Goal: Task Accomplishment & Management: Manage account settings

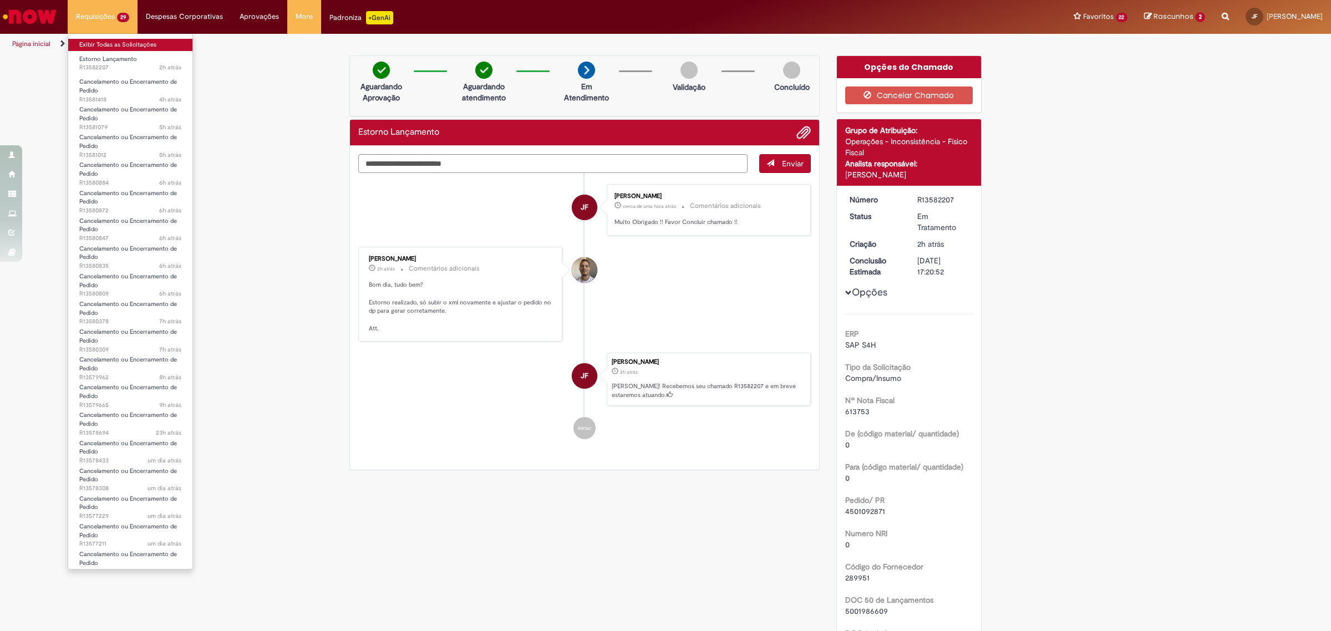
click at [111, 42] on link "Exibir Todas as Solicitações" at bounding box center [130, 45] width 124 height 12
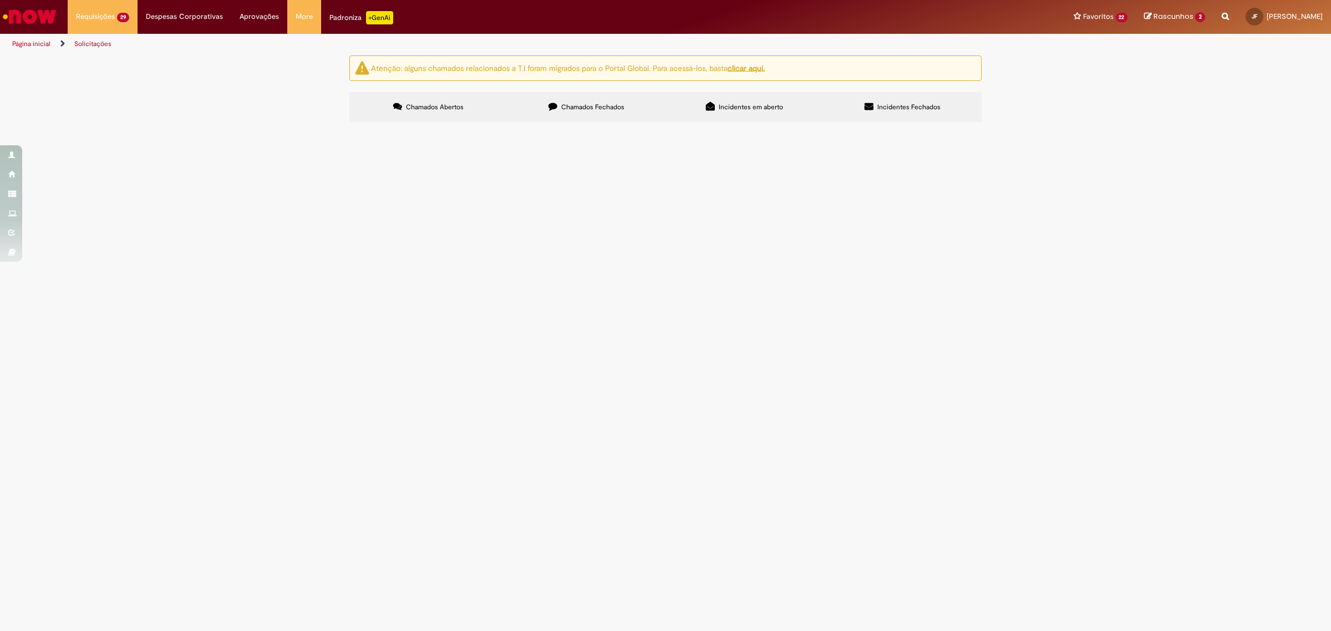
click at [0, 0] on link "2" at bounding box center [0, 0] width 0 height 0
click at [0, 0] on span "Documentos com Bloqueio R" at bounding box center [0, 0] width 0 height 0
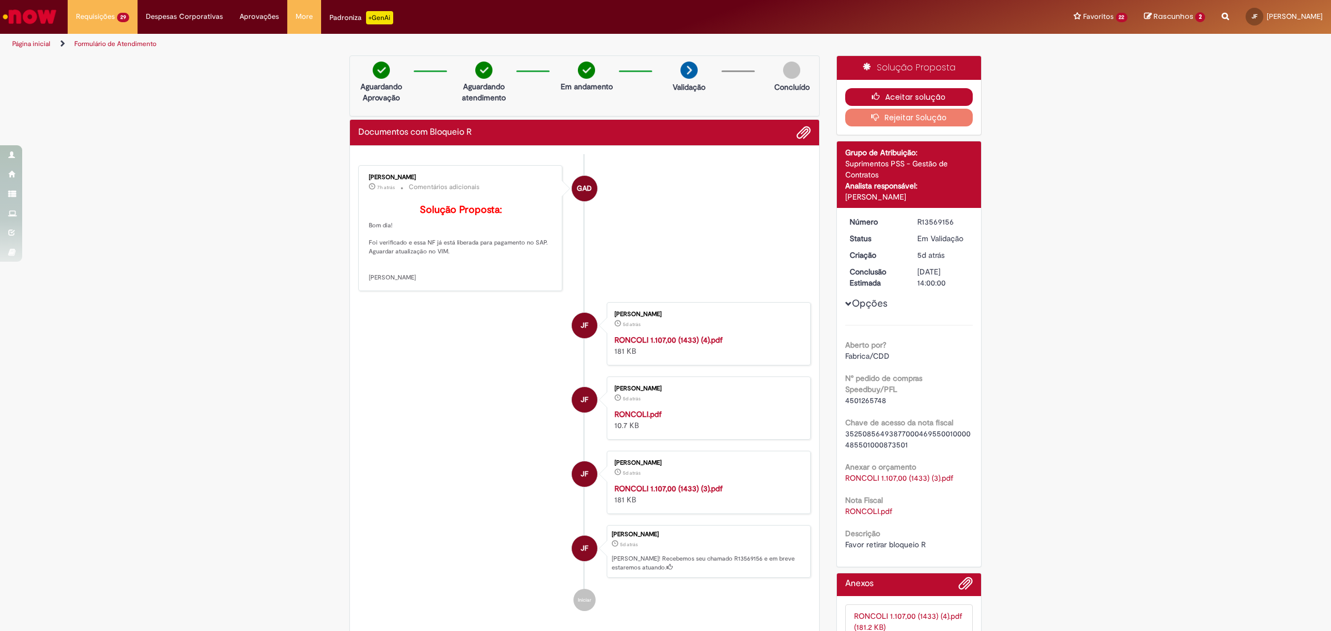
click at [872, 94] on icon "button" at bounding box center [878, 97] width 13 height 8
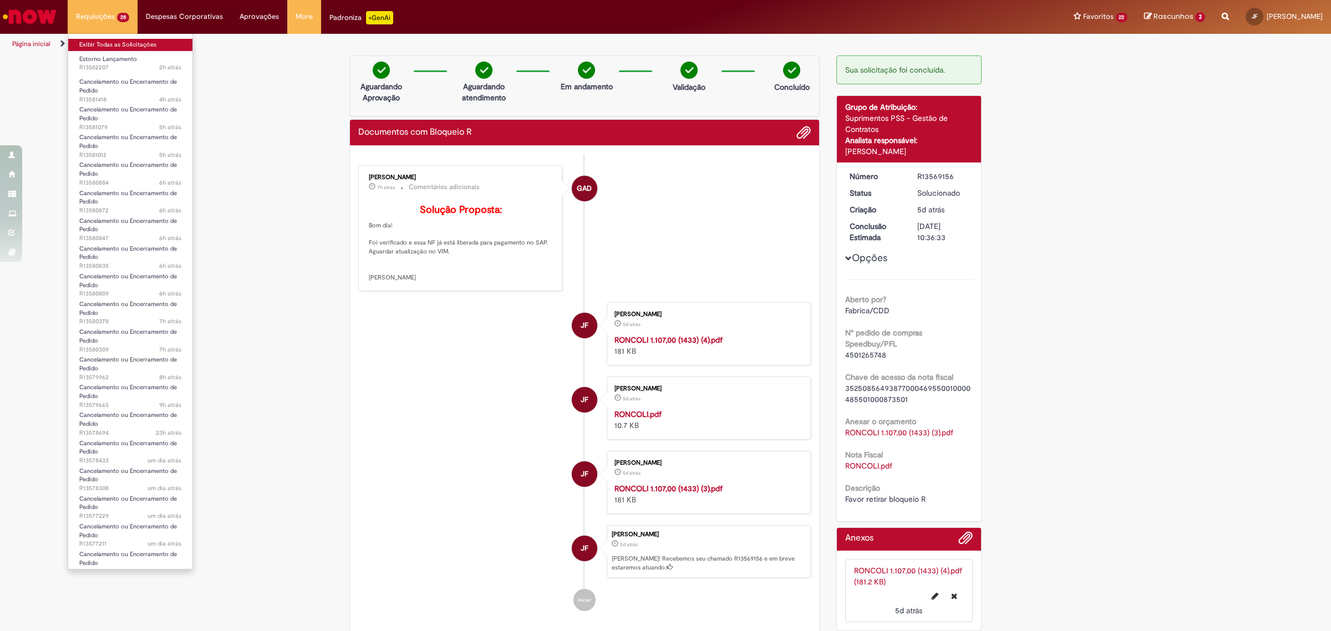
click at [126, 43] on link "Exibir Todas as Solicitações" at bounding box center [130, 45] width 124 height 12
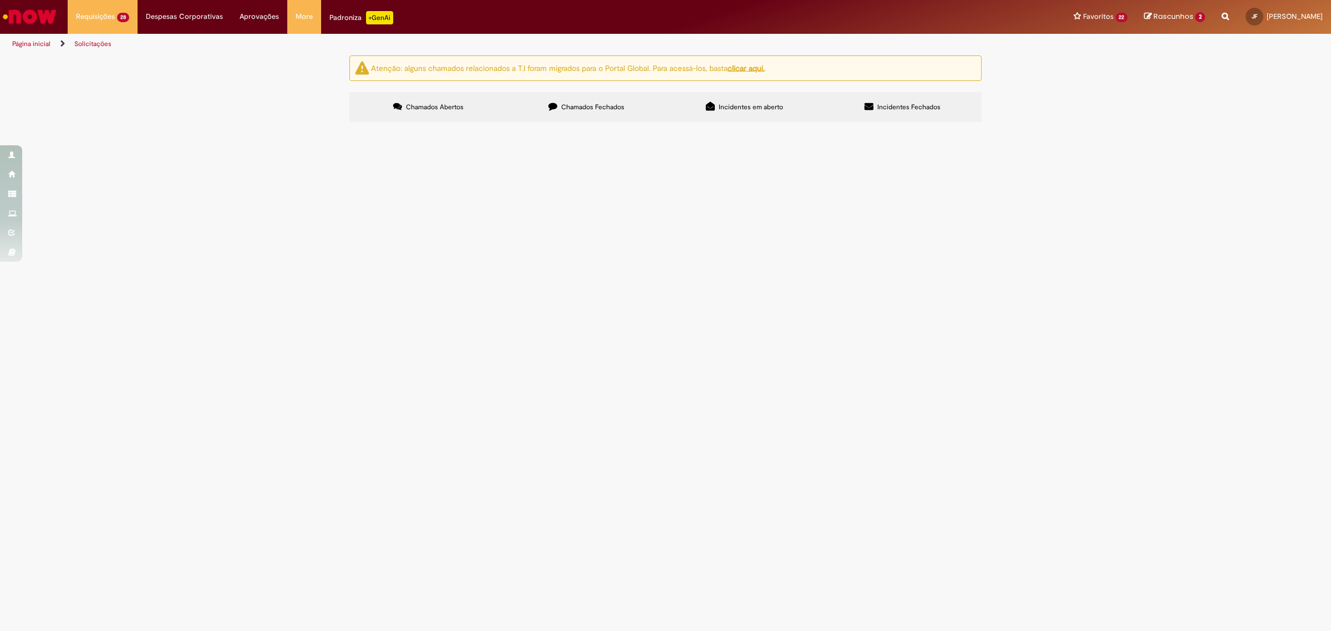
scroll to position [21, 0]
click at [0, 0] on link "2" at bounding box center [0, 0] width 0 height 0
click at [0, 0] on span "Documentos com Bloqueio R" at bounding box center [0, 0] width 0 height 0
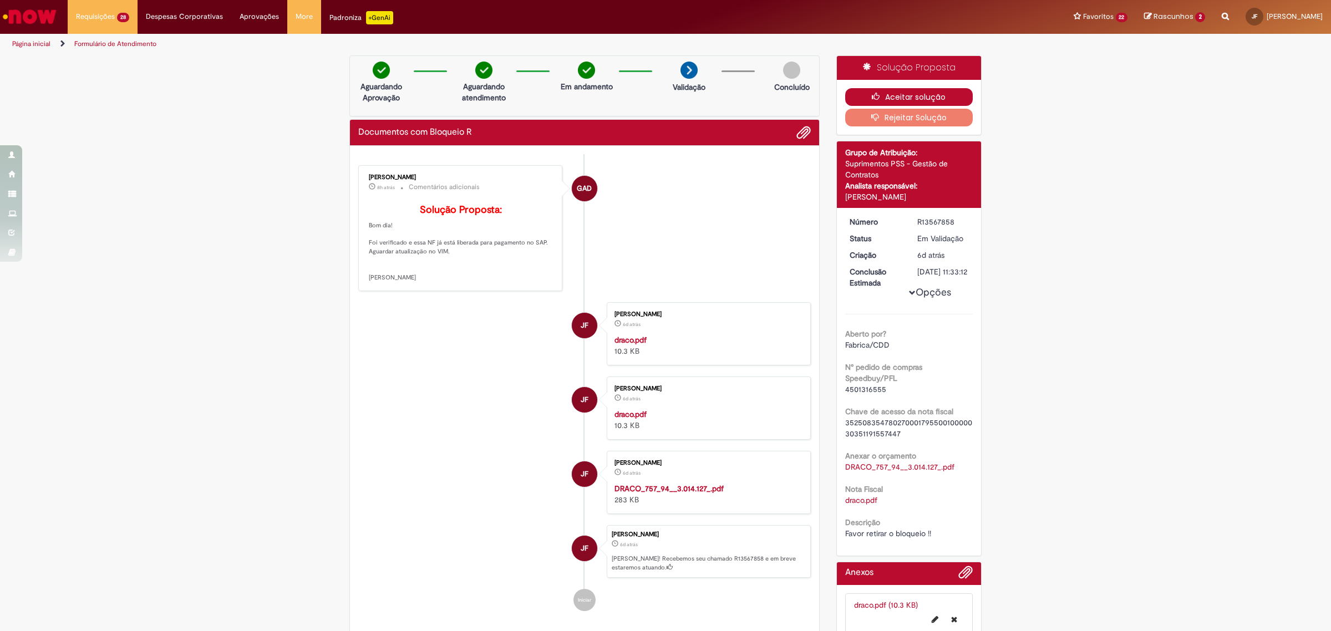
click at [864, 96] on button "Aceitar solução" at bounding box center [909, 97] width 128 height 18
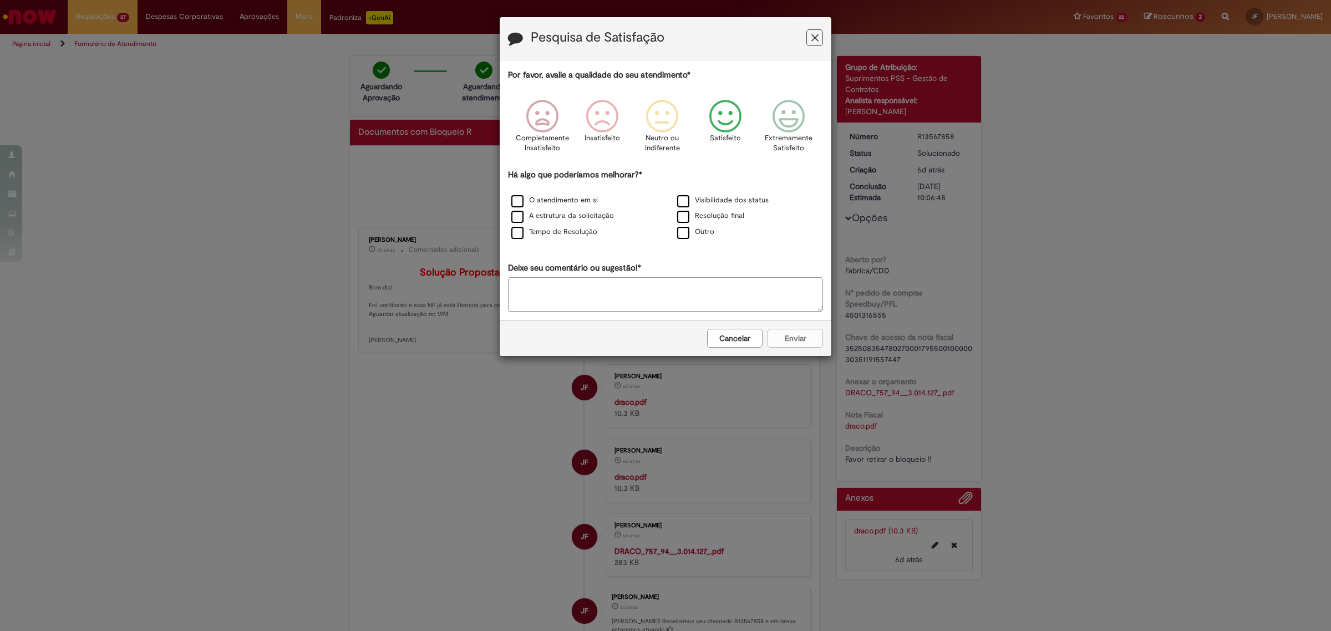
click at [713, 121] on icon "Feedback" at bounding box center [726, 116] width 42 height 33
click at [696, 214] on label "Resolução final" at bounding box center [710, 216] width 67 height 11
click at [799, 334] on button "Enviar" at bounding box center [795, 338] width 55 height 19
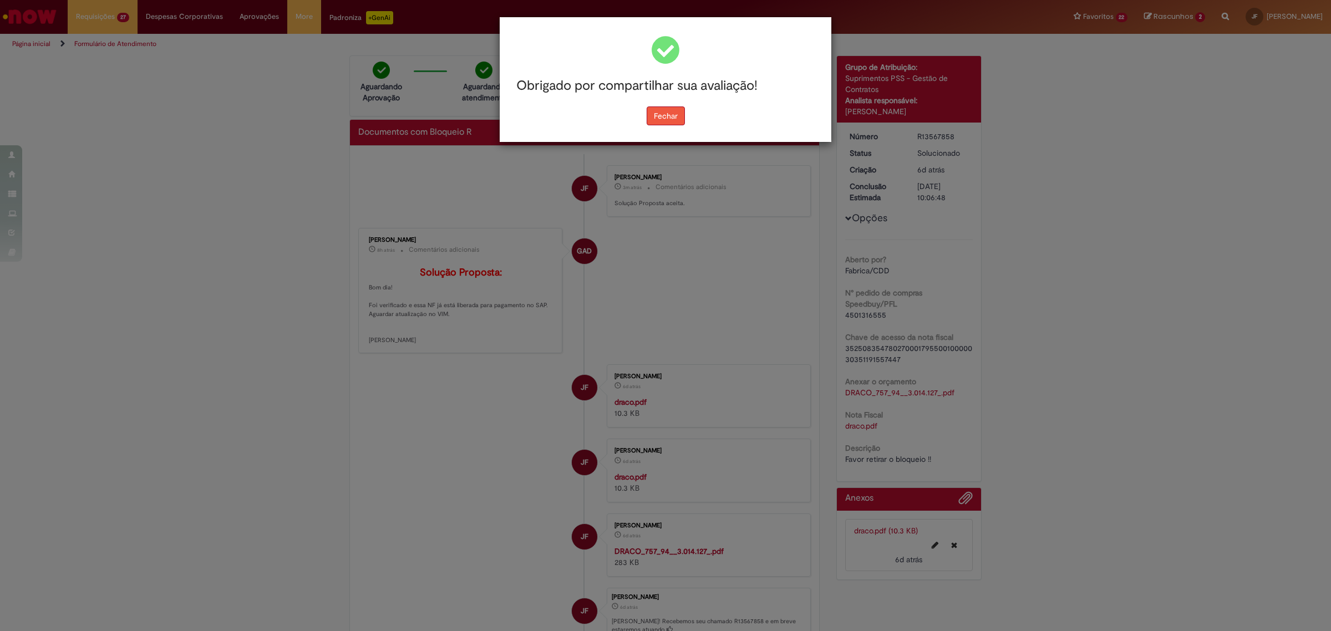
click at [667, 111] on button "Fechar" at bounding box center [666, 116] width 38 height 19
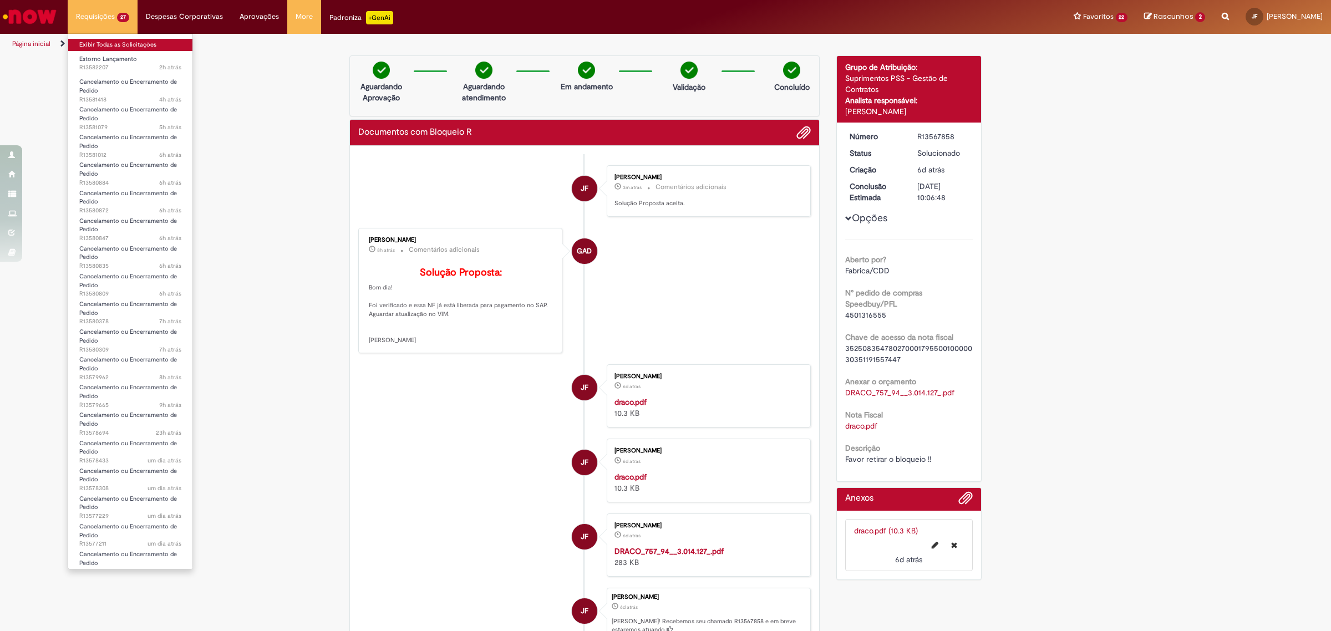
click at [129, 43] on link "Exibir Todas as Solicitações" at bounding box center [130, 45] width 124 height 12
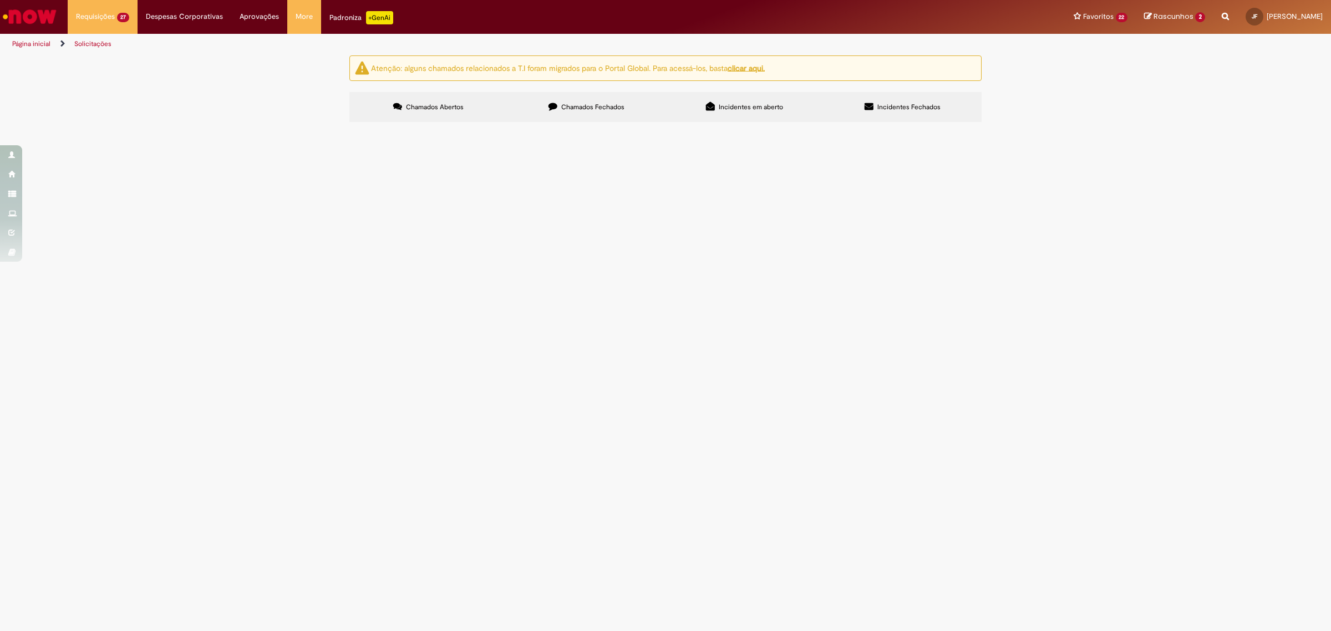
click at [0, 0] on link "2" at bounding box center [0, 0] width 0 height 0
click at [0, 0] on span "R13577145" at bounding box center [0, 0] width 0 height 0
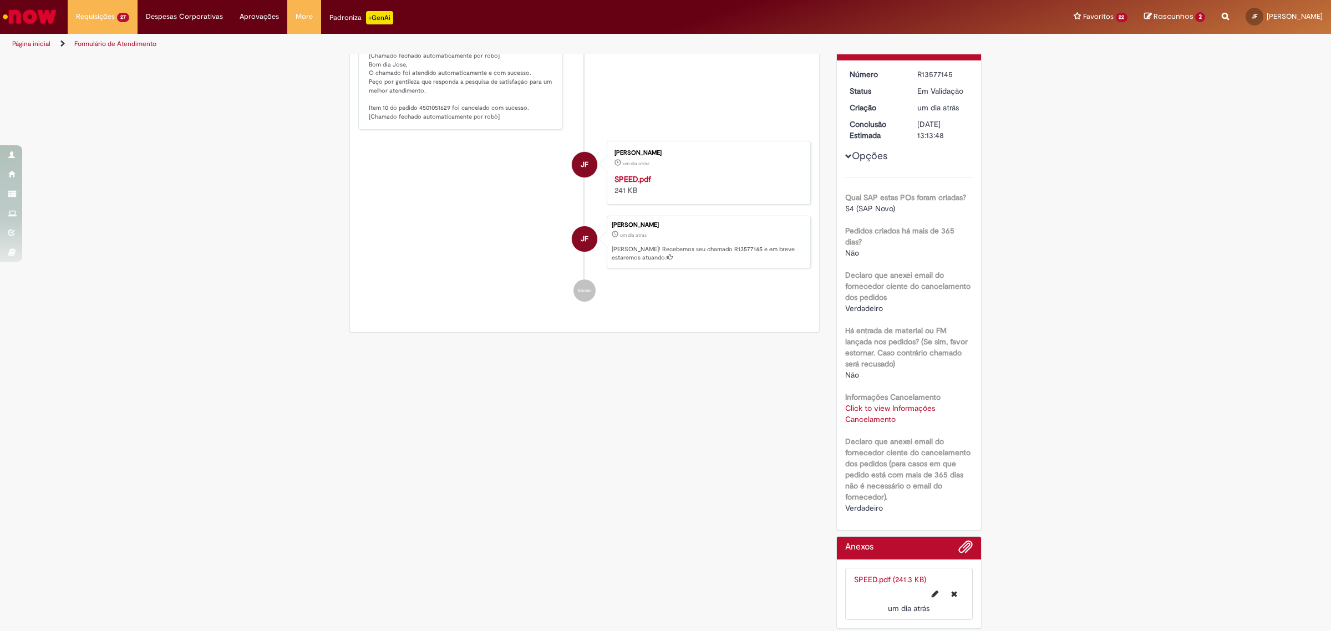
scroll to position [151, 0]
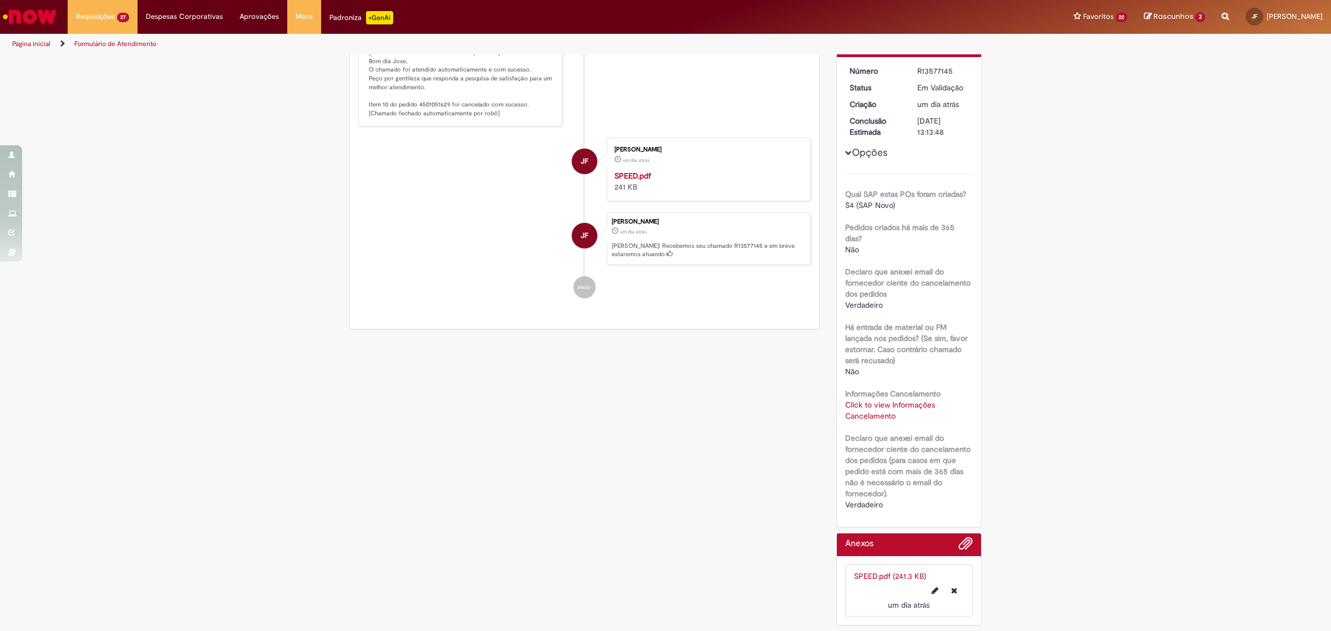
click at [873, 408] on link "Click to view Informações Cancelamento" at bounding box center [890, 410] width 90 height 21
click at [891, 366] on td "4501051629" at bounding box center [912, 366] width 73 height 21
copy td "4501051629"
click at [889, 365] on td "4501051629" at bounding box center [912, 366] width 73 height 21
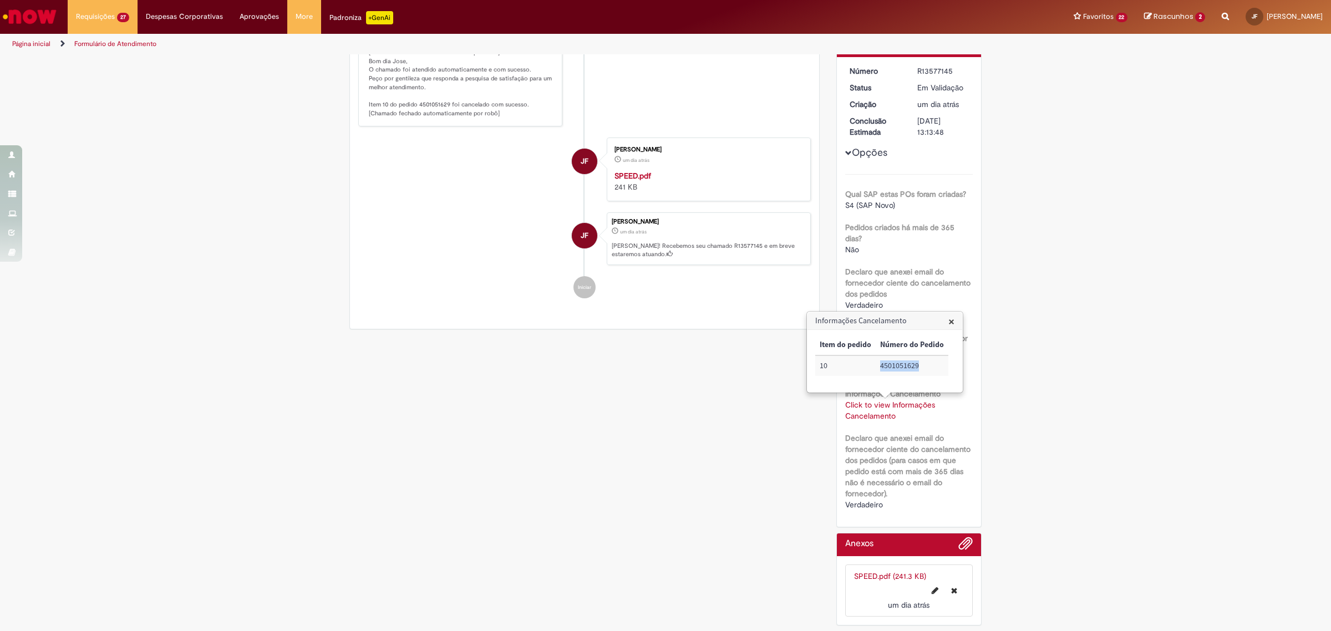
click at [889, 365] on td "4501051629" at bounding box center [912, 366] width 73 height 21
click at [1119, 181] on div "Verificar Código de Barras Aguardando Aprovação Aguardando atendimento Em andam…" at bounding box center [665, 268] width 1331 height 727
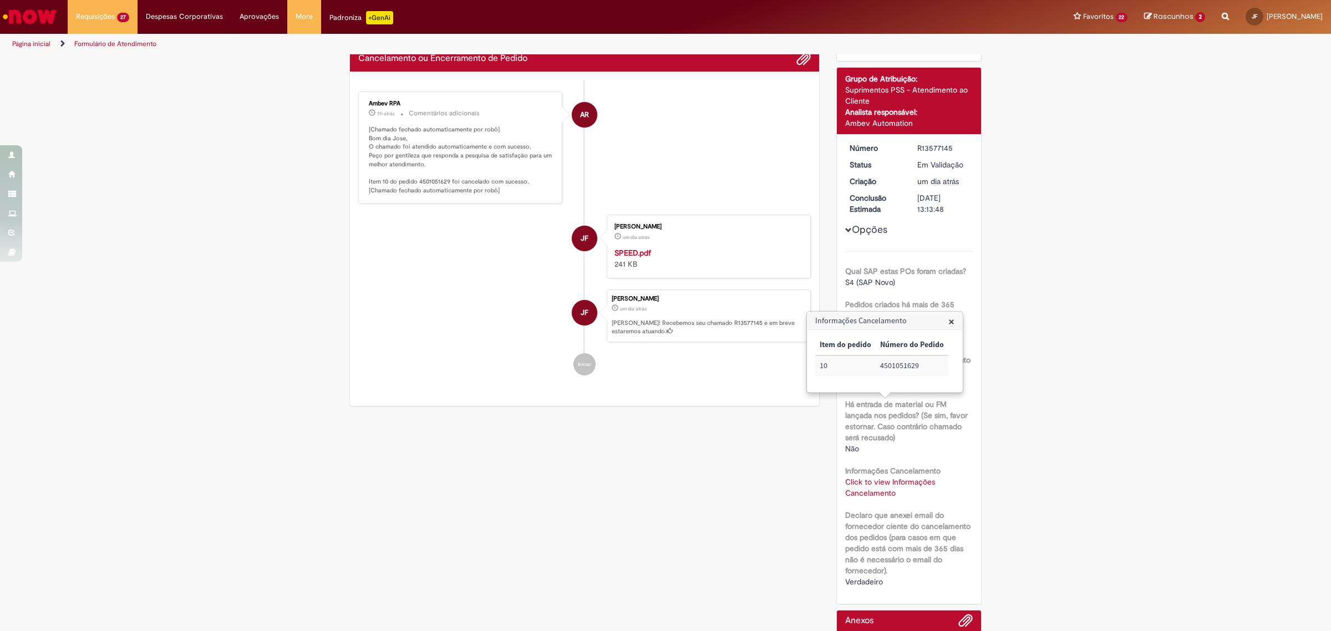
scroll to position [0, 0]
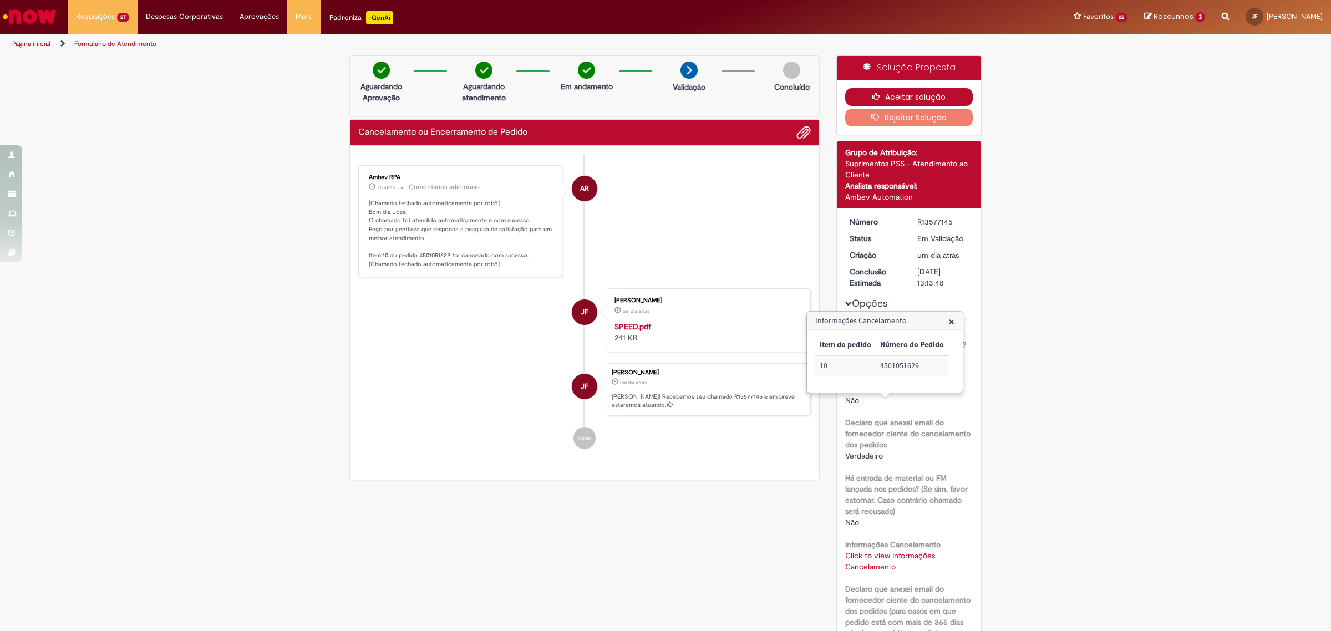
click at [866, 92] on button "Aceitar solução" at bounding box center [909, 97] width 128 height 18
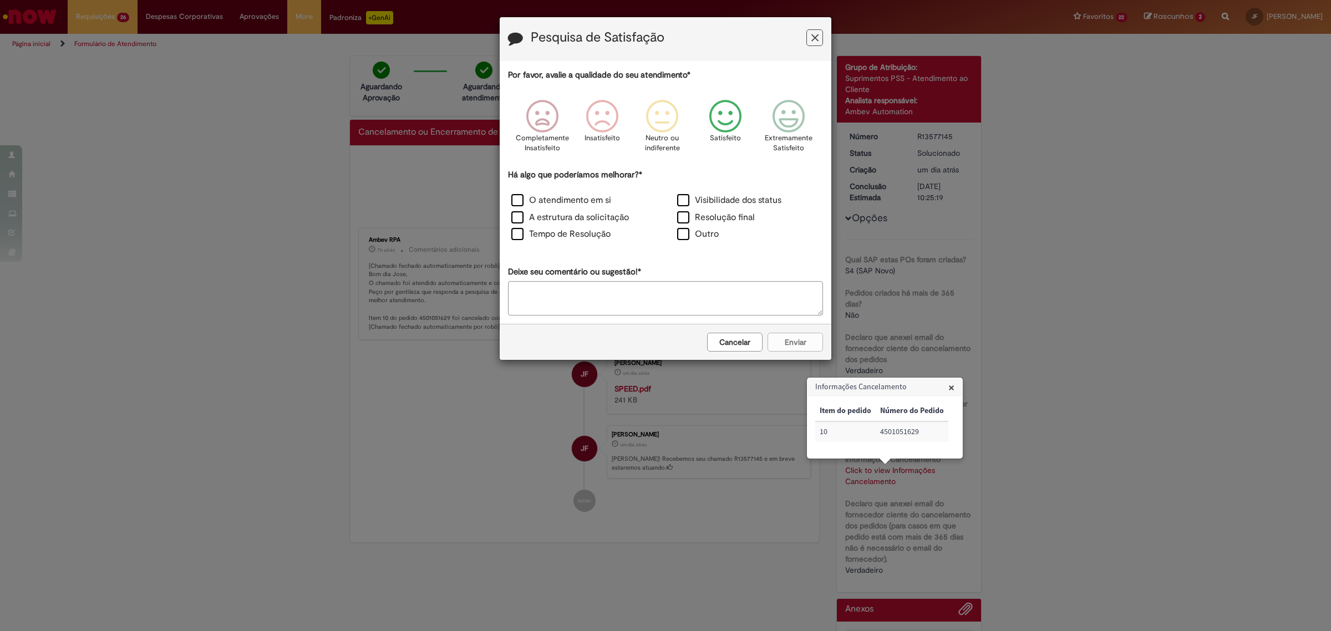
drag, startPoint x: 728, startPoint y: 98, endPoint x: 742, endPoint y: 144, distance: 48.8
click at [728, 98] on div "Satisfeito" at bounding box center [725, 130] width 63 height 76
click at [716, 225] on div "Resolução final" at bounding box center [749, 218] width 164 height 15
click at [714, 217] on label "Resolução final" at bounding box center [716, 217] width 78 height 13
click at [789, 337] on button "Enviar" at bounding box center [795, 342] width 55 height 19
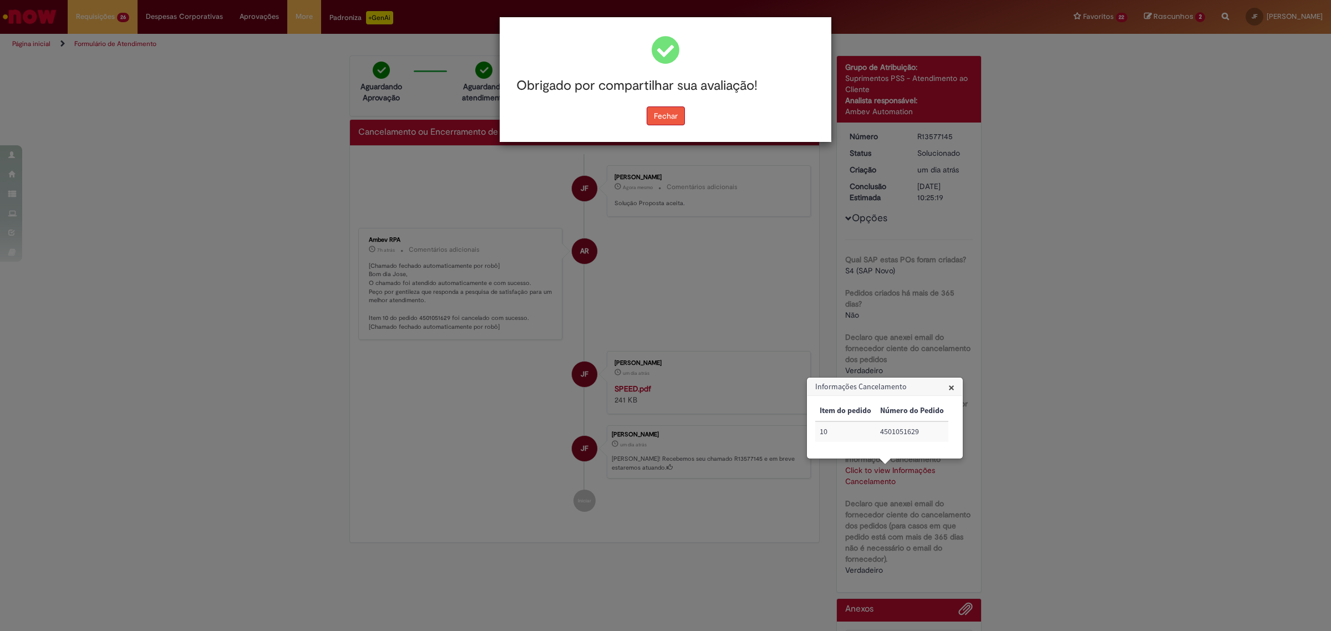
click at [658, 120] on button "Fechar" at bounding box center [666, 116] width 38 height 19
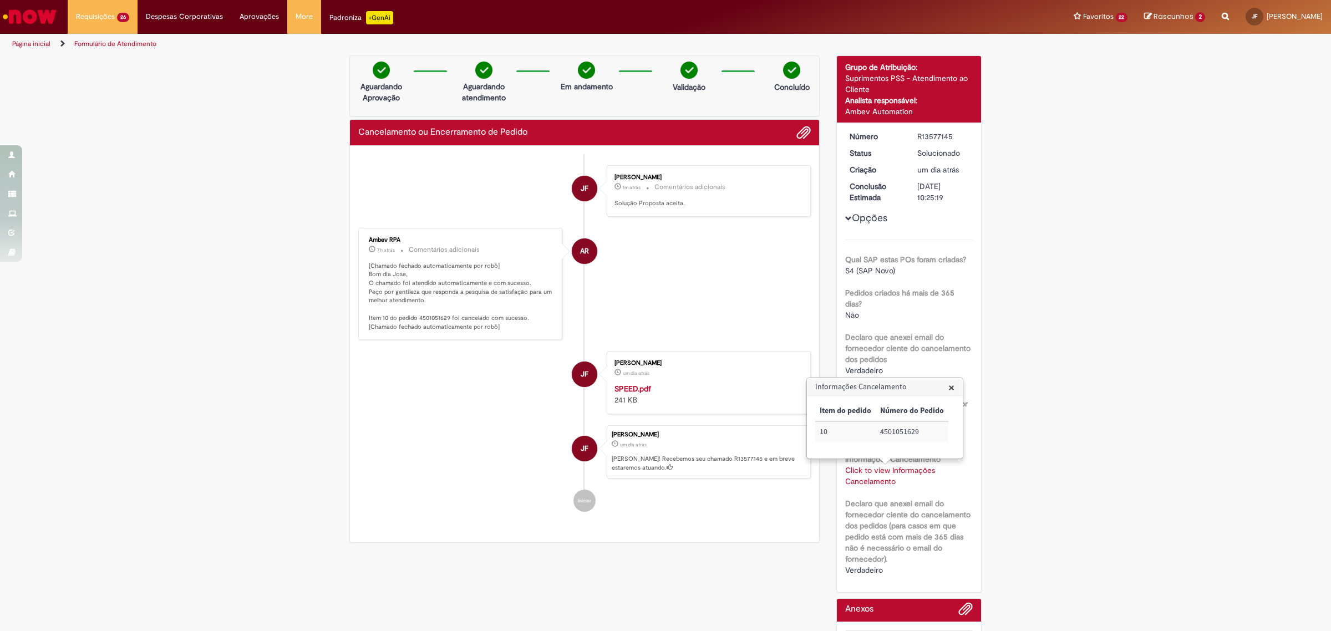
click at [953, 388] on span "×" at bounding box center [952, 387] width 6 height 15
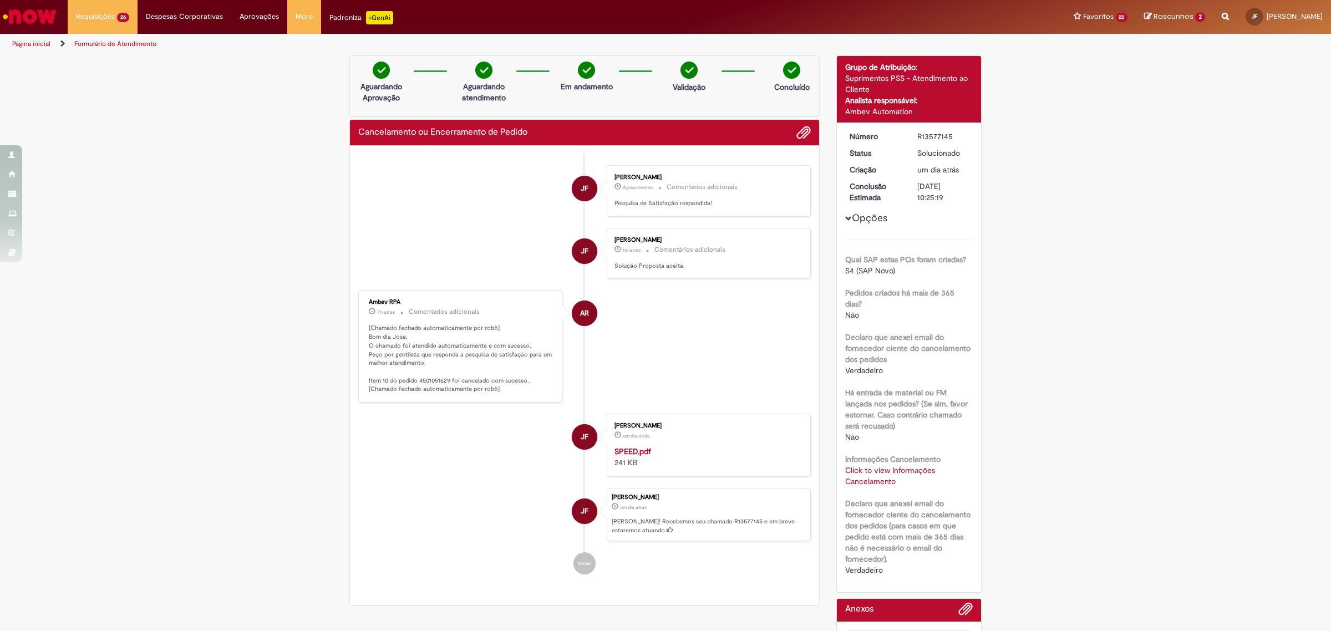
click at [668, 314] on li "AR Ambev RPA 7h atrás 7 horas atrás Comentários adicionais [Chamado fechado aut…" at bounding box center [584, 346] width 453 height 113
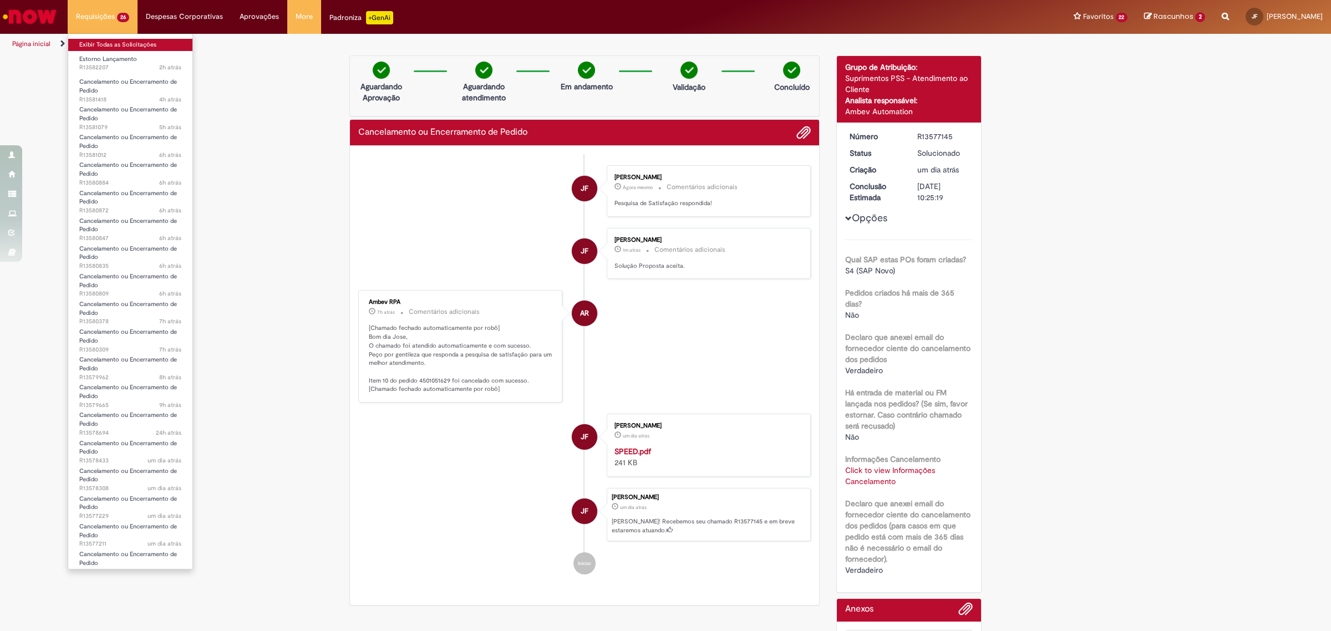
click at [150, 43] on link "Exibir Todas as Solicitações" at bounding box center [130, 45] width 124 height 12
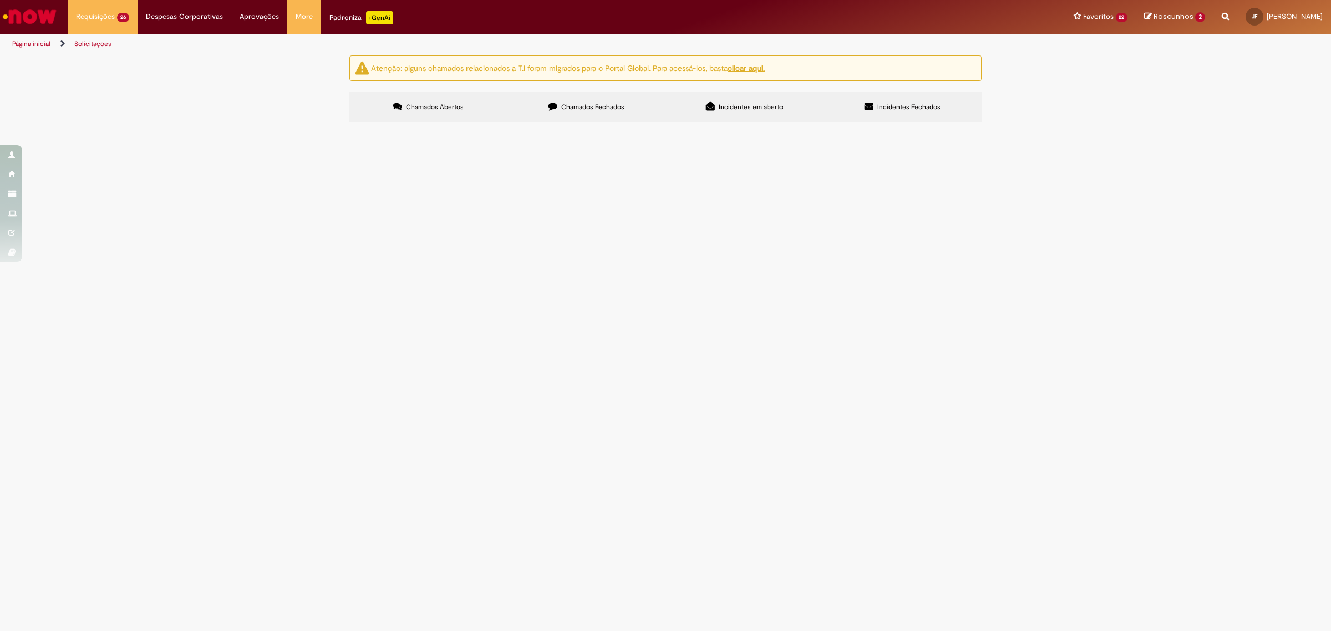
click at [0, 0] on link "2" at bounding box center [0, 0] width 0 height 0
click at [0, 0] on span "R13569549" at bounding box center [0, 0] width 0 height 0
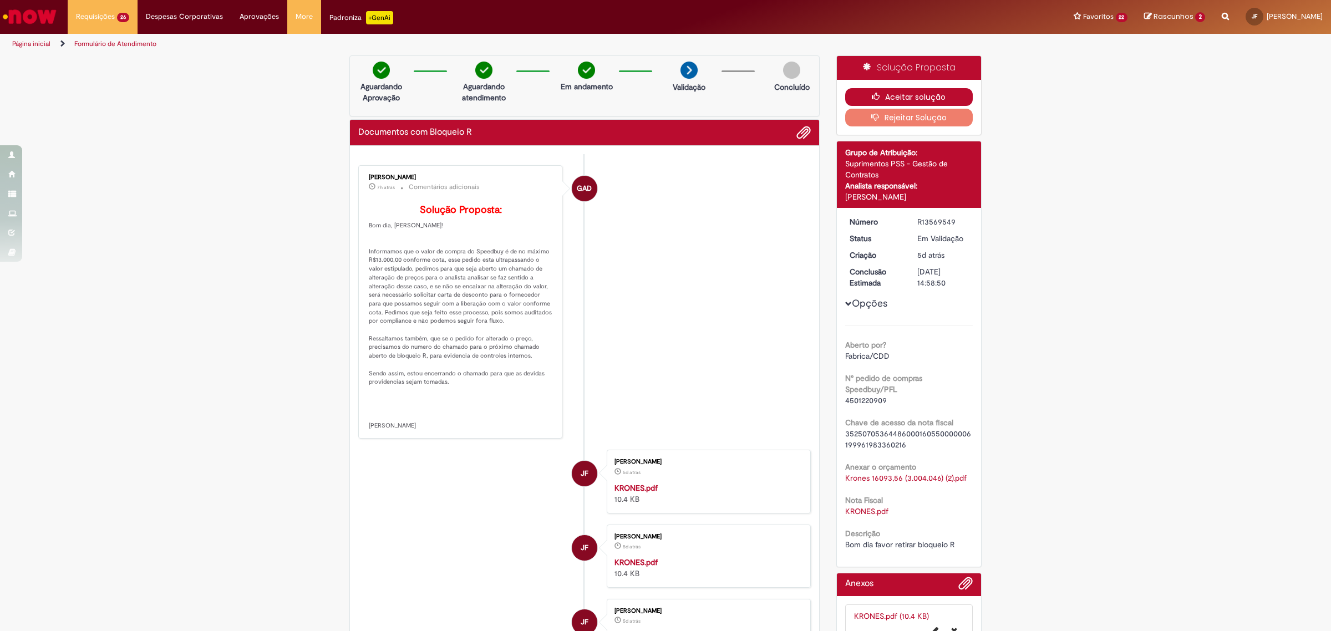
click at [901, 90] on button "Aceitar solução" at bounding box center [909, 97] width 128 height 18
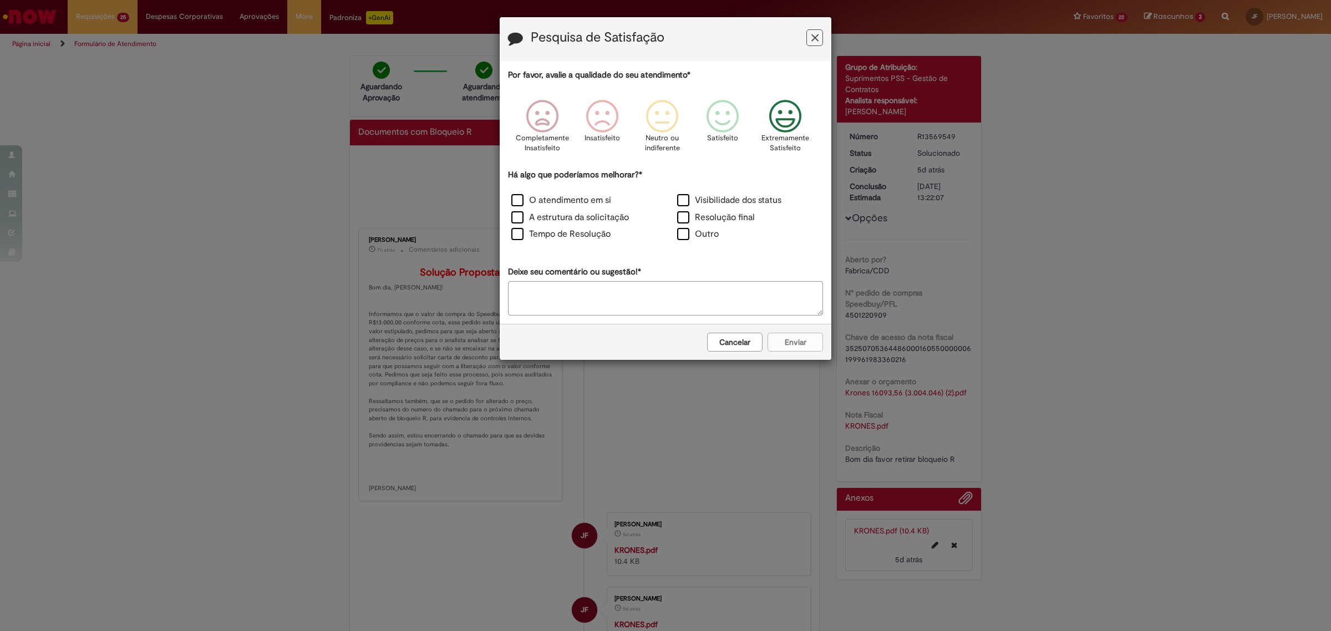
click at [791, 115] on icon "Feedback" at bounding box center [786, 116] width 42 height 33
click at [728, 217] on label "Resolução final" at bounding box center [716, 217] width 78 height 13
click at [789, 340] on button "Enviar" at bounding box center [795, 342] width 55 height 19
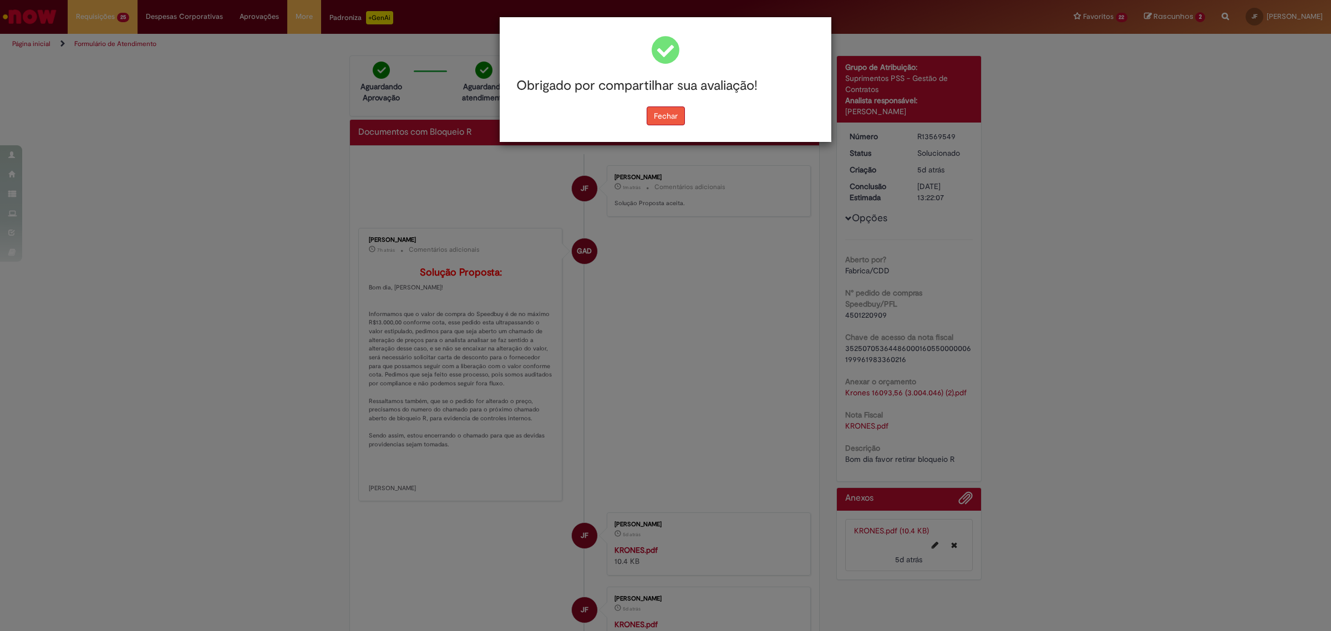
click at [665, 120] on button "Fechar" at bounding box center [666, 116] width 38 height 19
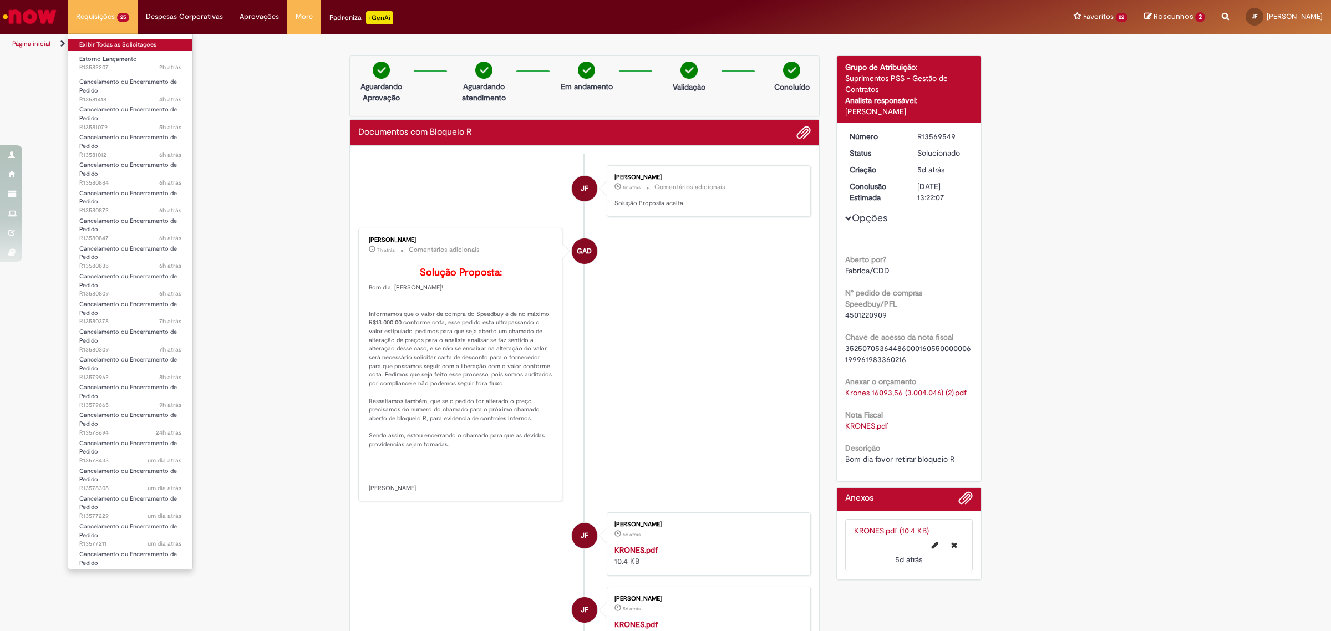
click at [122, 43] on link "Exibir Todas as Solicitações" at bounding box center [130, 45] width 124 height 12
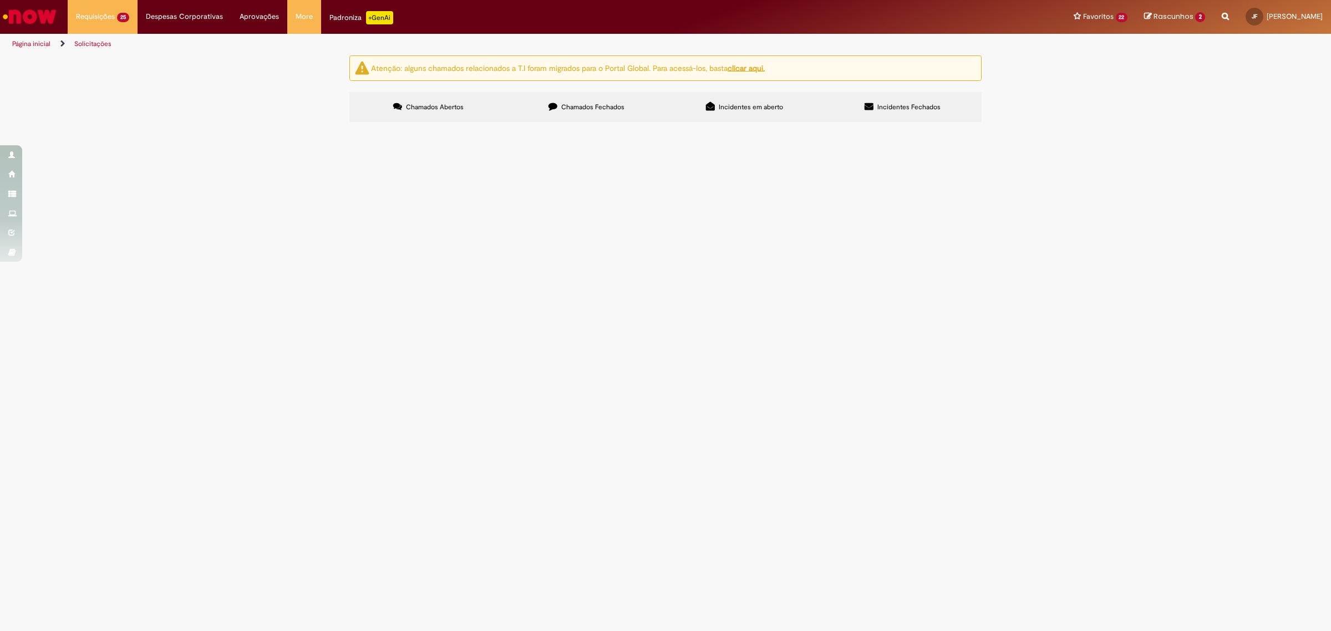
click at [0, 0] on span "Estorno Lançamento" at bounding box center [0, 0] width 0 height 0
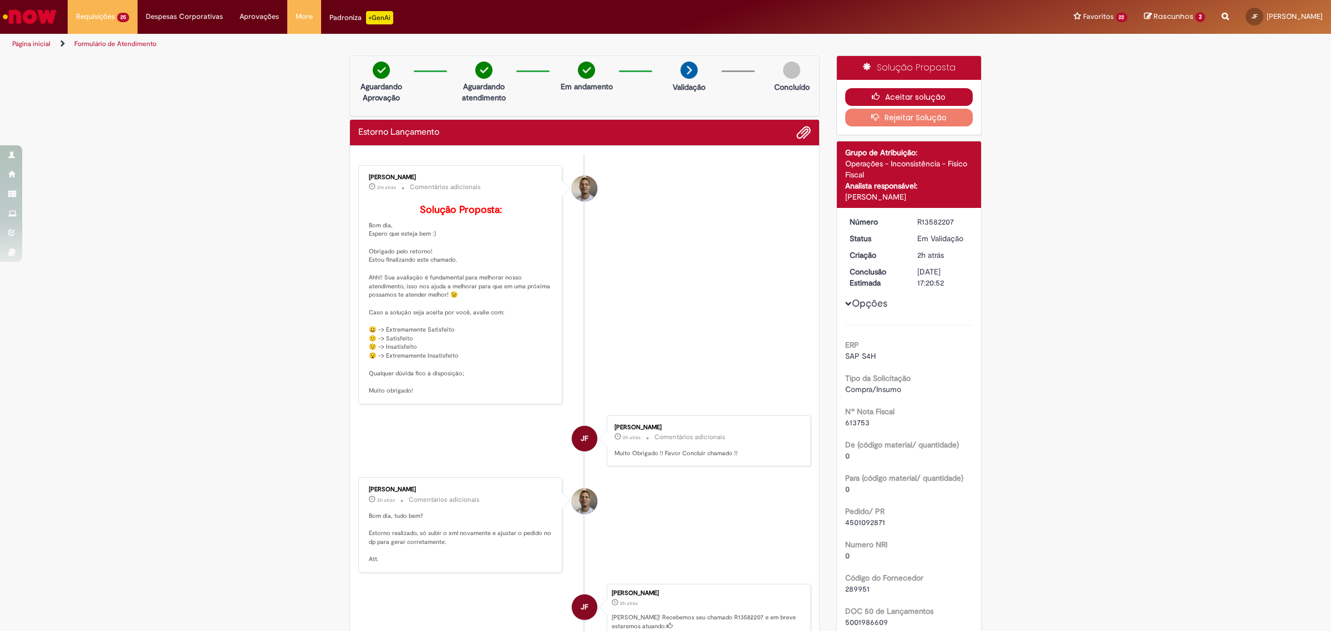
click at [886, 98] on button "Aceitar solução" at bounding box center [909, 97] width 128 height 18
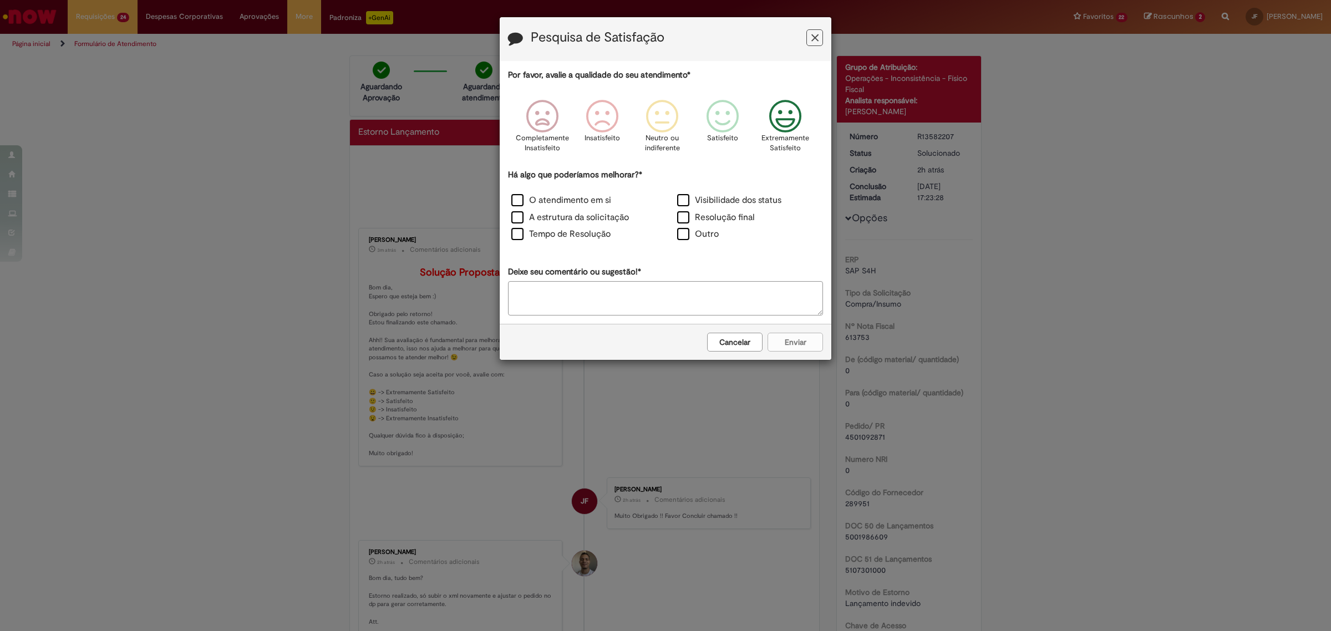
drag, startPoint x: 790, startPoint y: 117, endPoint x: 765, endPoint y: 153, distance: 43.9
click at [790, 117] on icon "Feedback" at bounding box center [786, 116] width 42 height 33
click at [709, 222] on label "Resolução final" at bounding box center [716, 217] width 78 height 13
click at [805, 339] on button "Enviar" at bounding box center [795, 342] width 55 height 19
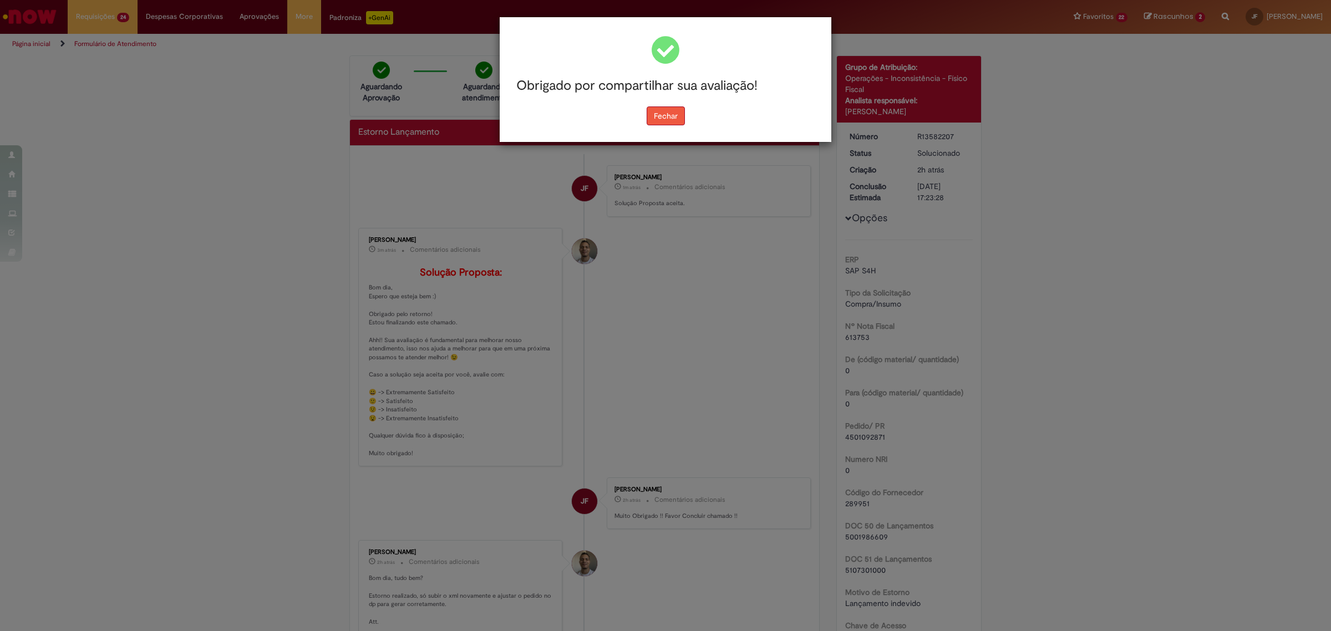
click at [656, 113] on button "Fechar" at bounding box center [666, 116] width 38 height 19
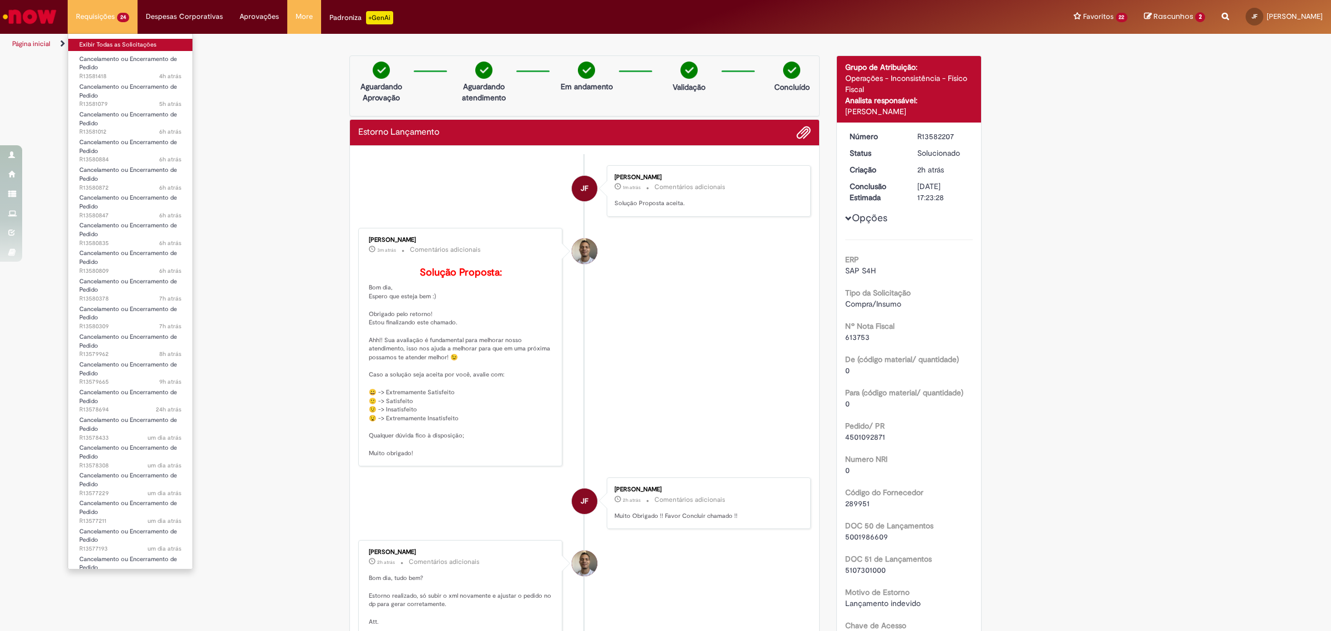
click at [128, 42] on link "Exibir Todas as Solicitações" at bounding box center [130, 45] width 124 height 12
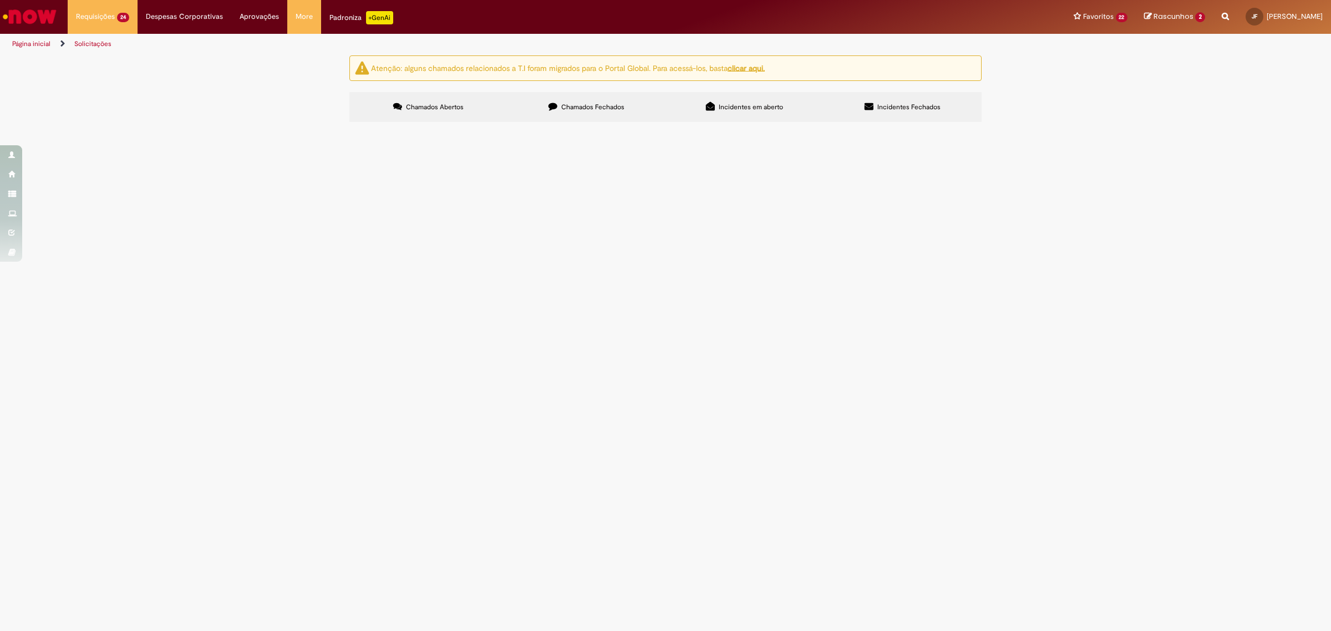
click at [0, 0] on link "2" at bounding box center [0, 0] width 0 height 0
click at [0, 0] on span "Documentos com Bloqueio R" at bounding box center [0, 0] width 0 height 0
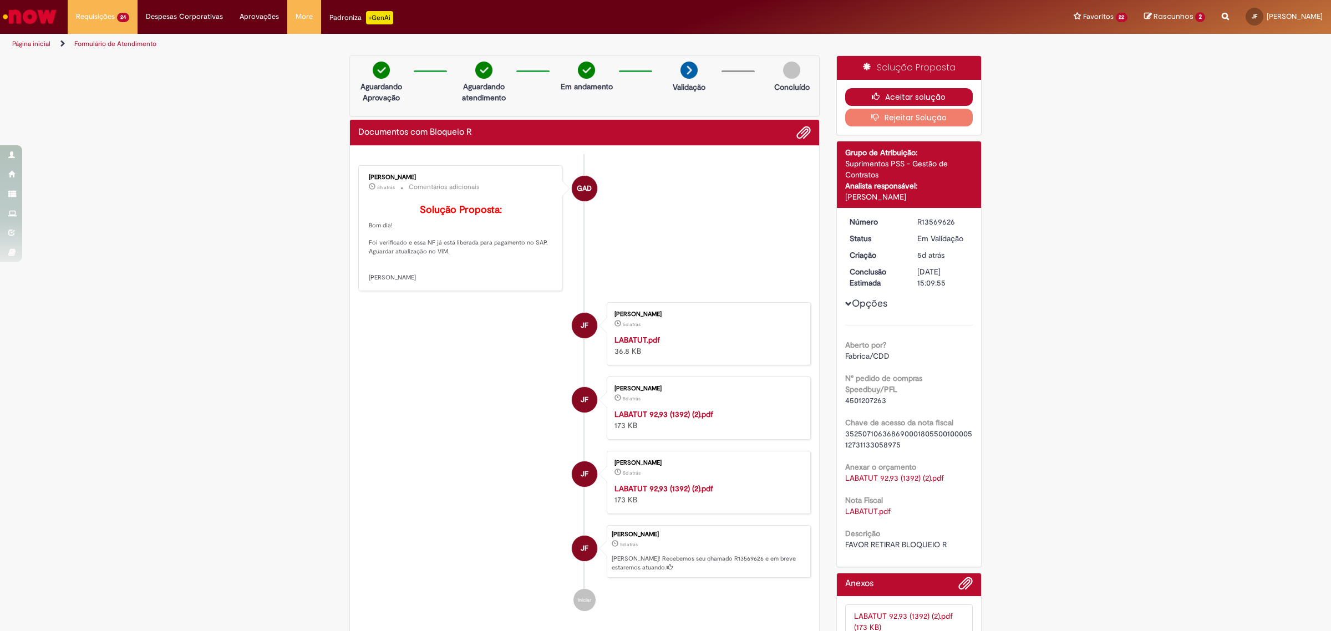
click at [872, 100] on icon "button" at bounding box center [878, 97] width 13 height 8
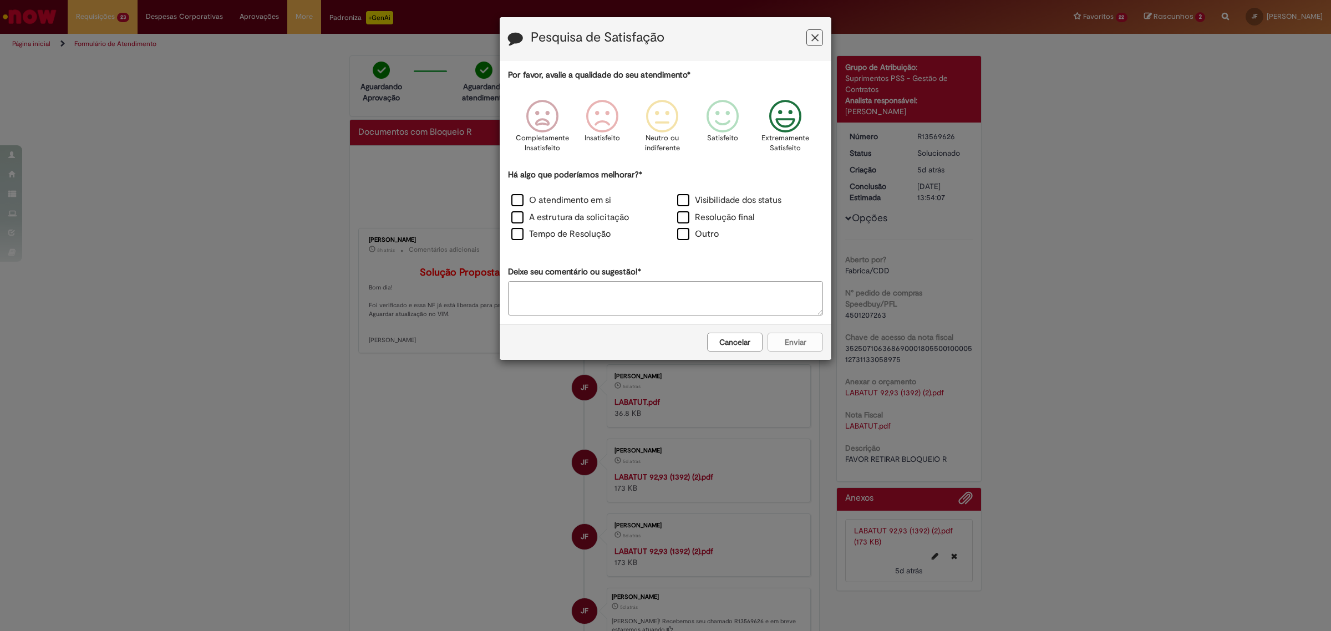
click at [777, 123] on icon "Feedback" at bounding box center [786, 116] width 42 height 33
click at [735, 211] on div "O atendimento em si Visibilidade dos status A estrutura da solicitação Resoluçã…" at bounding box center [666, 219] width 332 height 52
click at [737, 220] on label "Resolução final" at bounding box center [716, 217] width 78 height 13
click at [802, 341] on button "Enviar" at bounding box center [795, 342] width 55 height 19
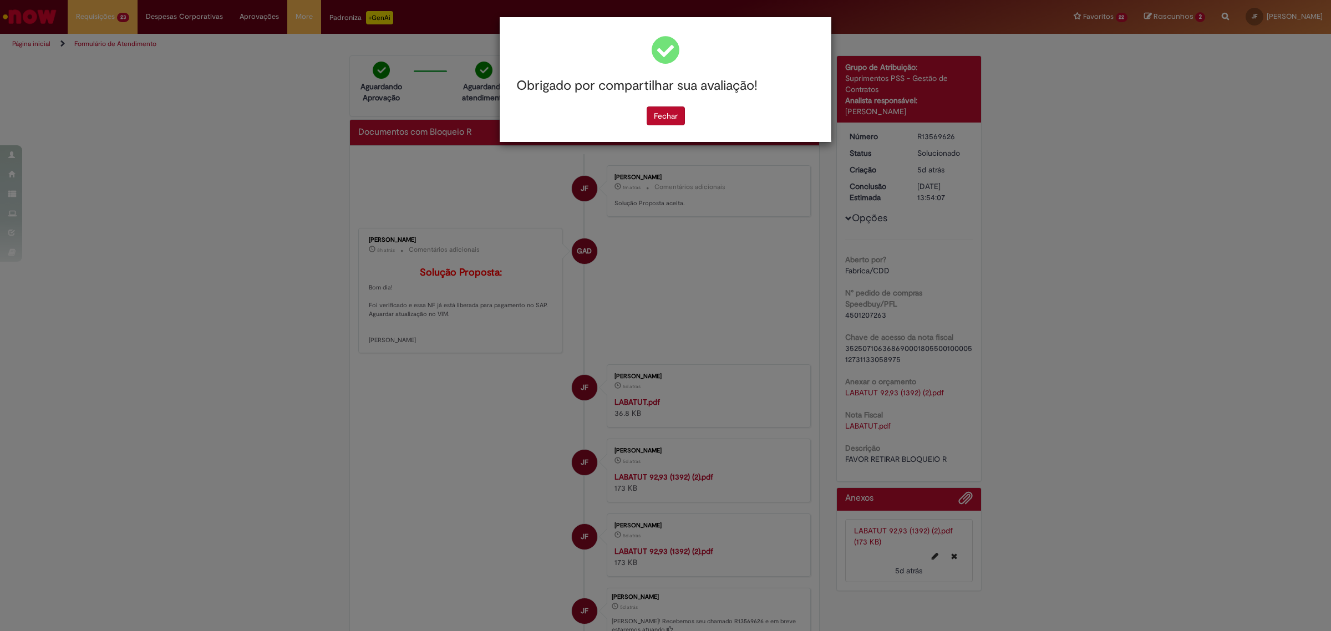
click at [675, 103] on div "Obrigado por compartilhar sua avaliação!" at bounding box center [665, 85] width 315 height 41
click at [675, 118] on button "Fechar" at bounding box center [666, 116] width 38 height 19
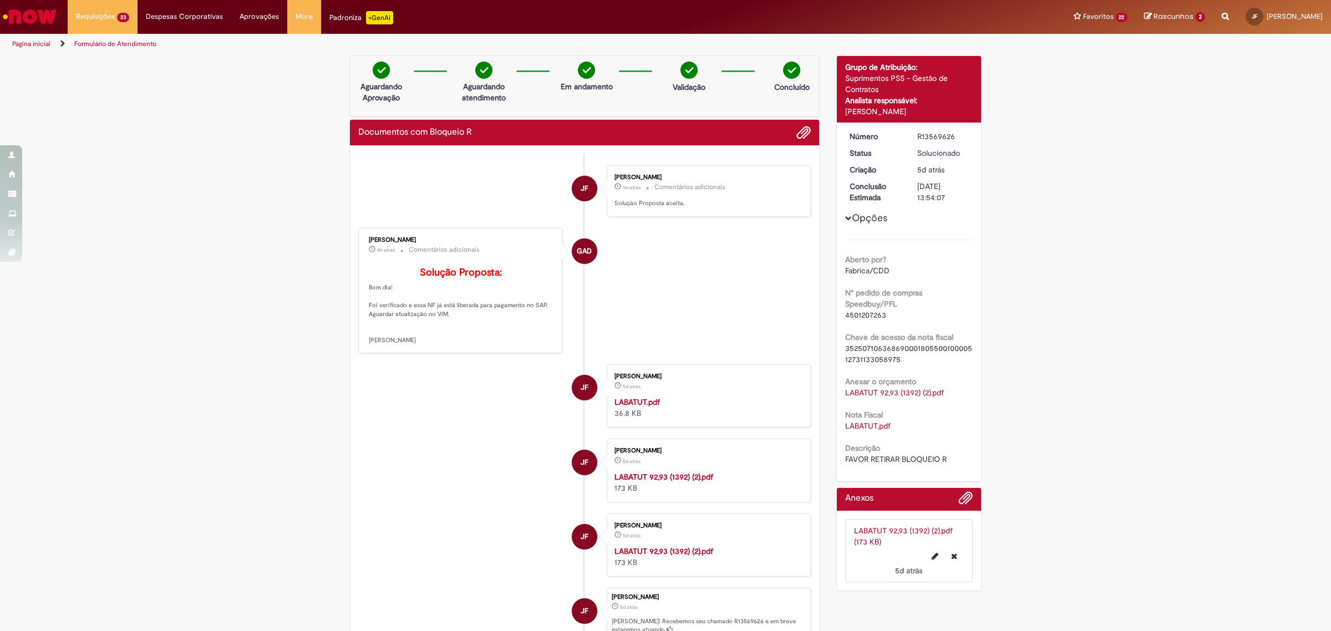
click at [783, 285] on li "GAD Gabriela Alves De Souza 8h atrás 8 horas atrás Comentários adicionais Soluç…" at bounding box center [584, 291] width 453 height 126
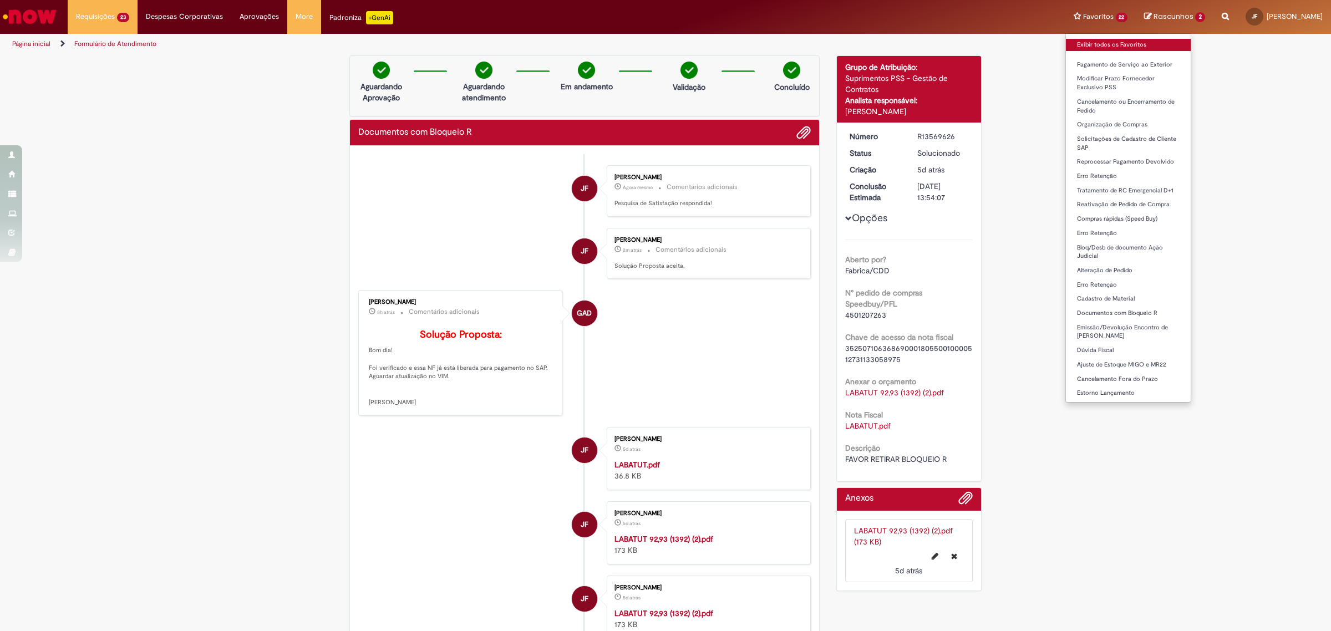
click at [1069, 42] on link "Exibir todos os Favoritos" at bounding box center [1128, 45] width 125 height 12
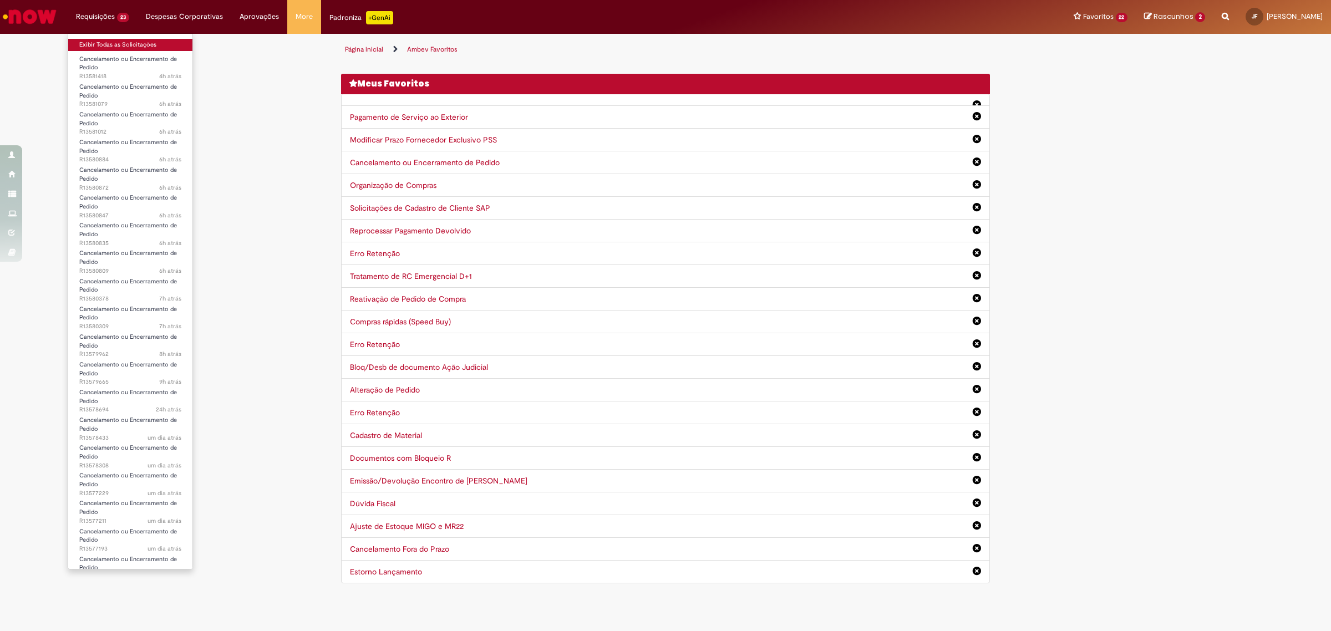
click at [125, 40] on link "Exibir Todas as Solicitações" at bounding box center [130, 45] width 124 height 12
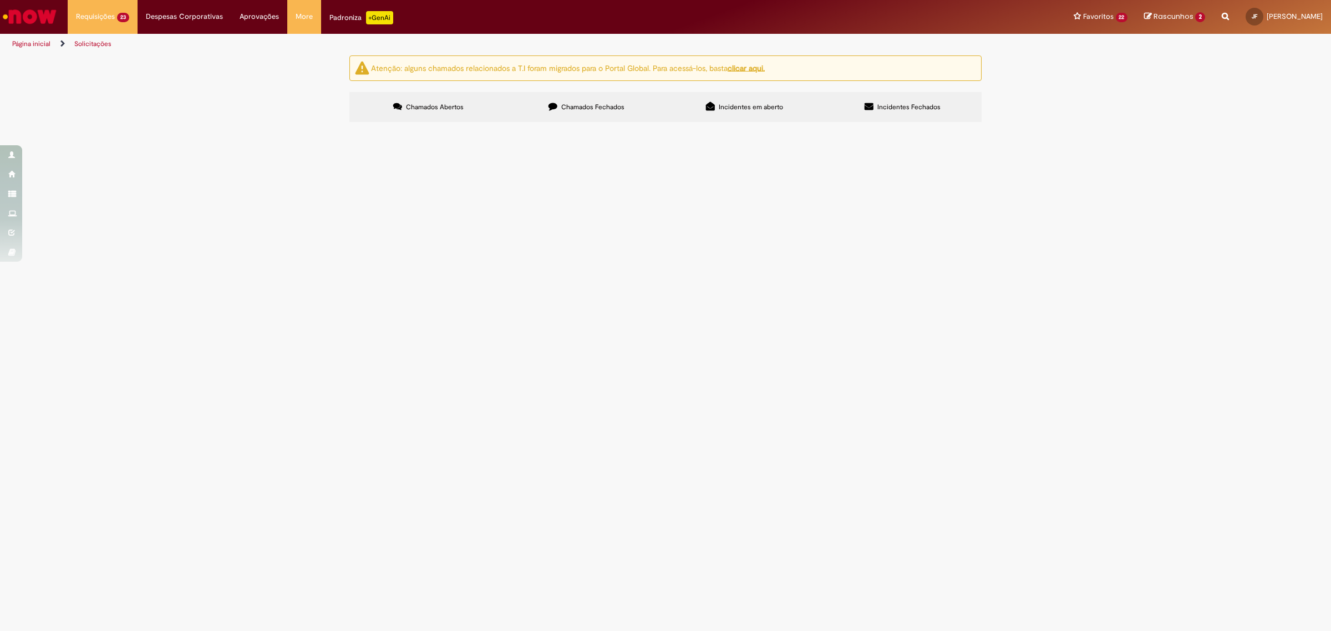
scroll to position [21, 0]
click at [0, 0] on span "R13577173" at bounding box center [0, 0] width 0 height 0
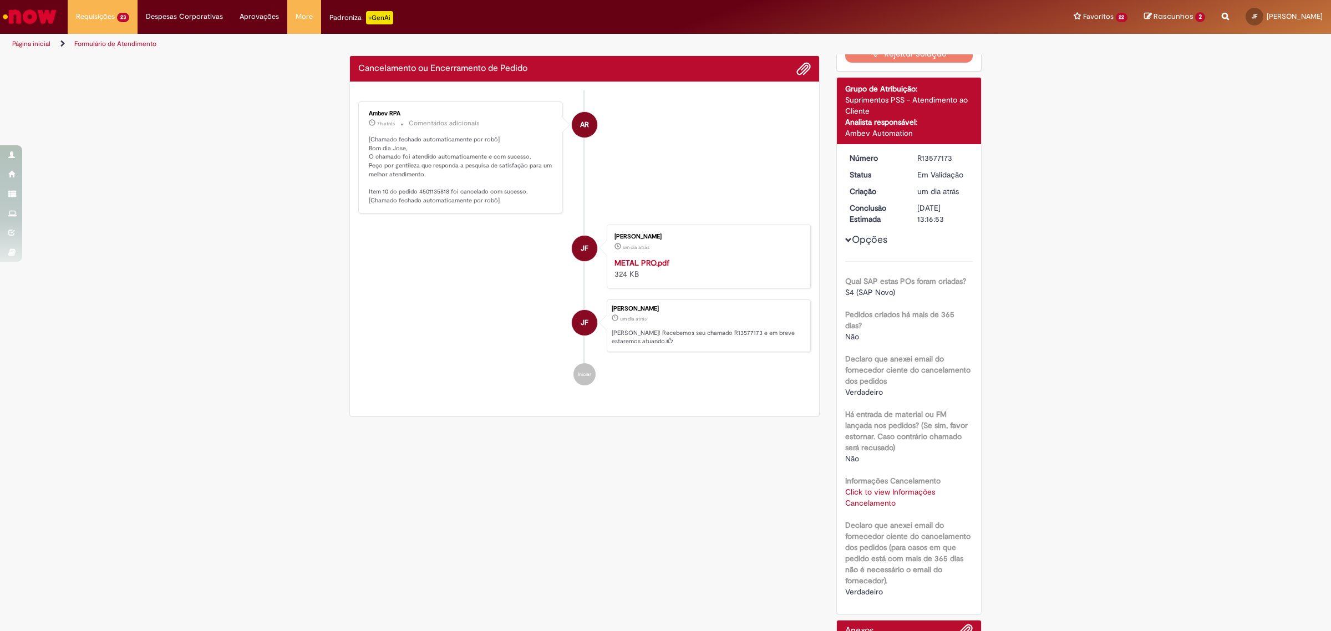
scroll to position [151, 0]
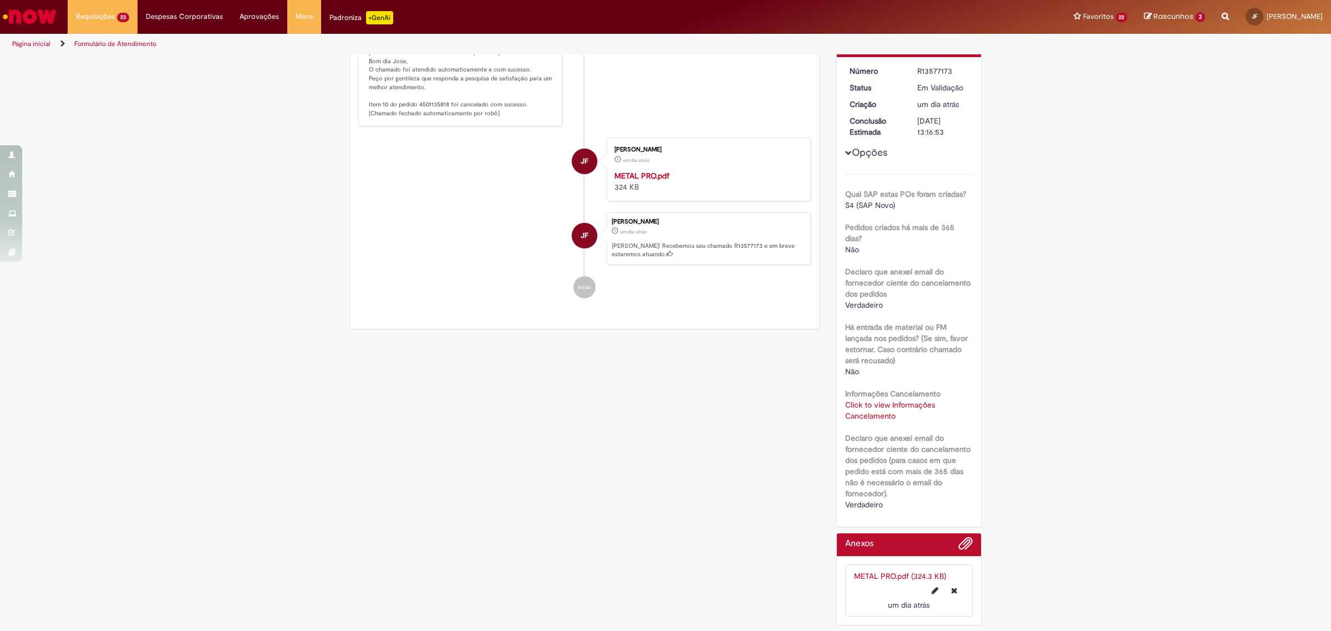
click at [866, 411] on link "Click to view Informações Cancelamento" at bounding box center [890, 410] width 90 height 21
click at [892, 361] on td "4501135818" at bounding box center [912, 366] width 73 height 21
copy td "4501135818"
click at [1201, 281] on div "Verificar Código de Barras Aguardando Aprovação Aguardando atendimento Em andam…" at bounding box center [665, 268] width 1331 height 727
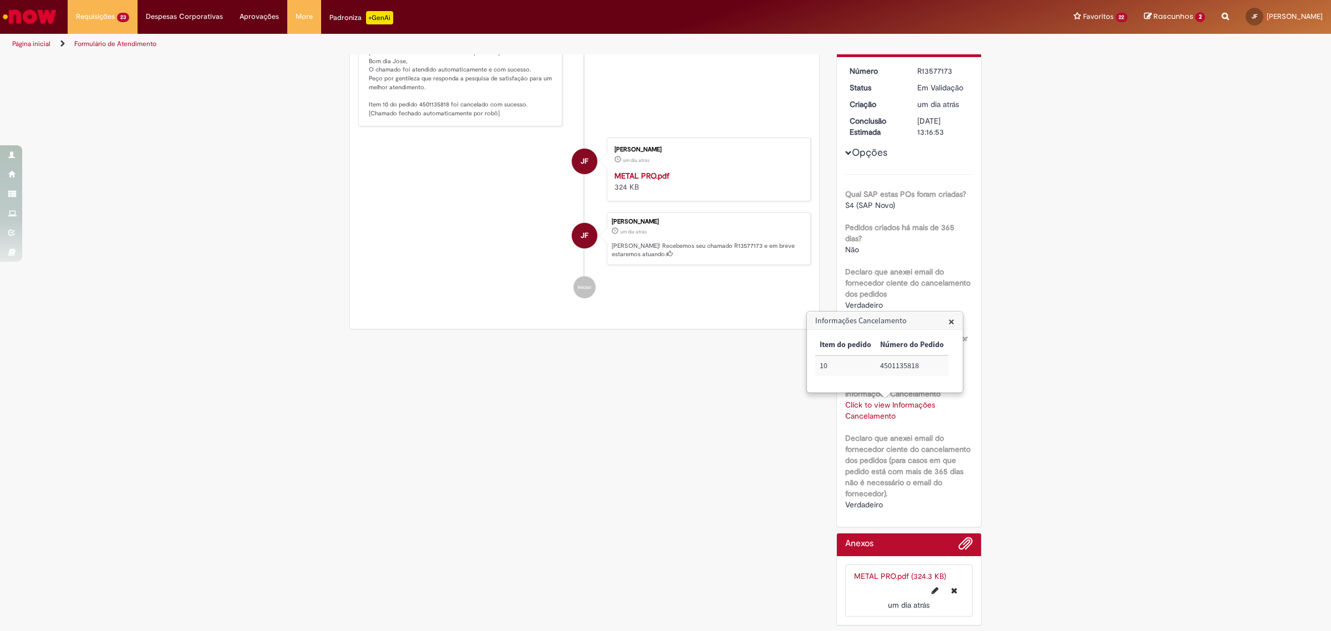
click at [953, 323] on span "×" at bounding box center [952, 321] width 6 height 15
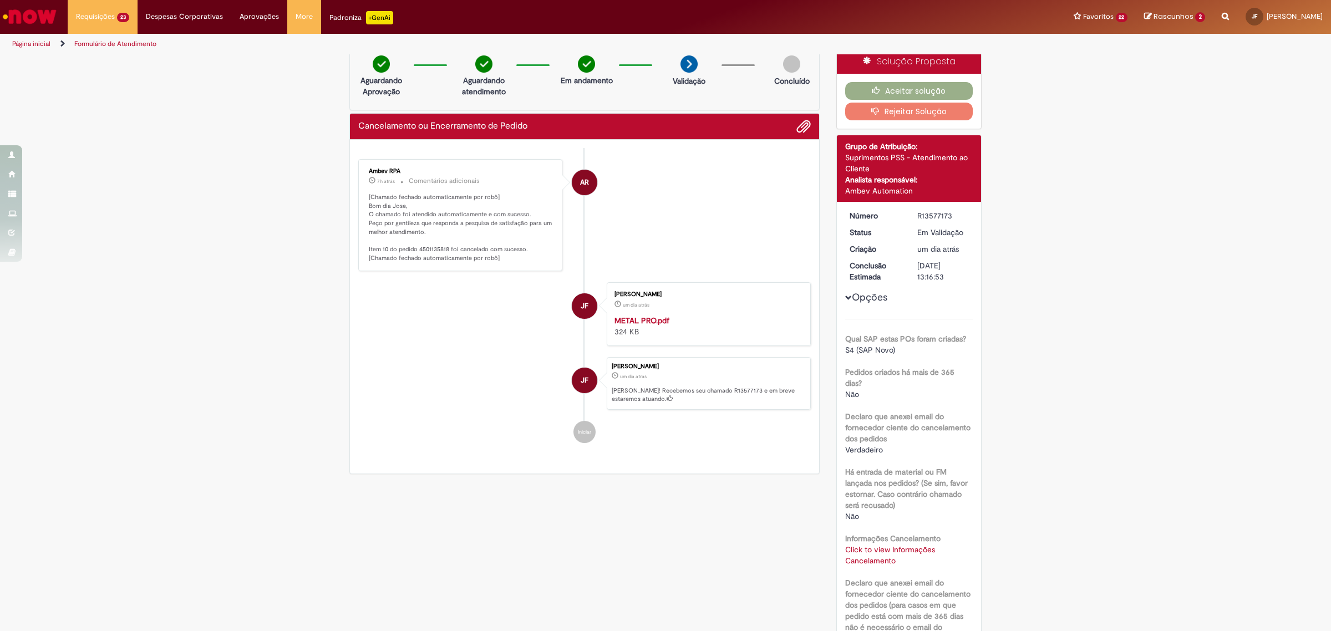
scroll to position [0, 0]
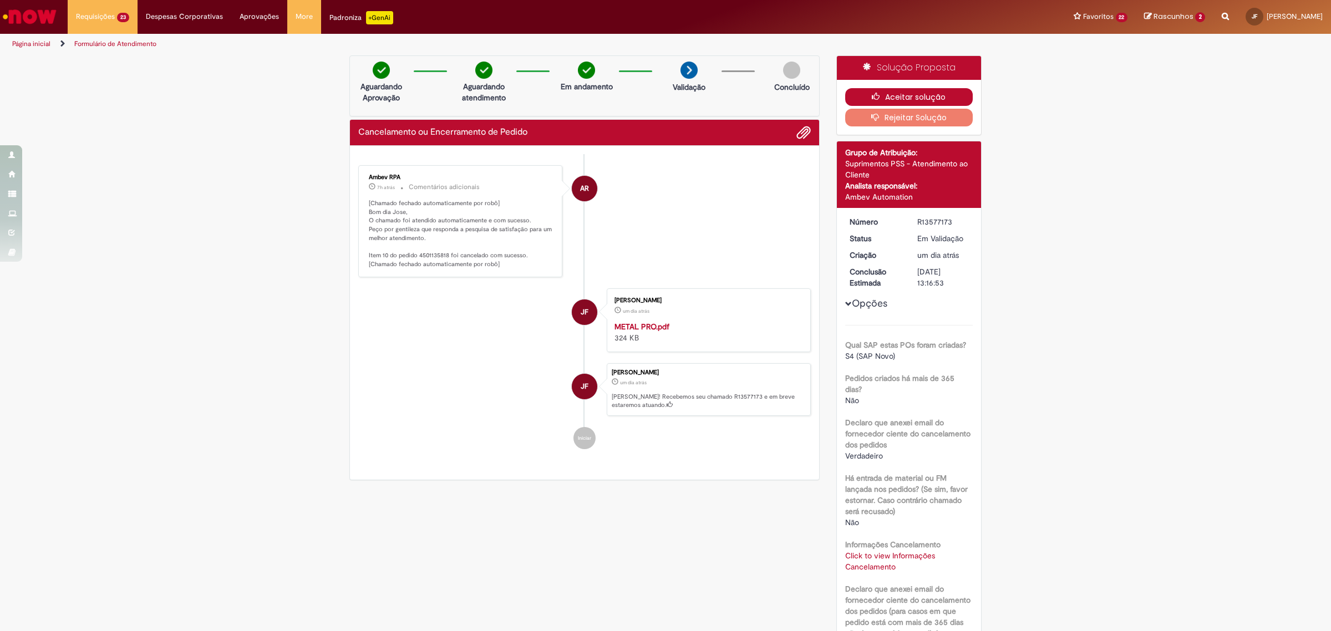
click at [890, 95] on button "Aceitar solução" at bounding box center [909, 97] width 128 height 18
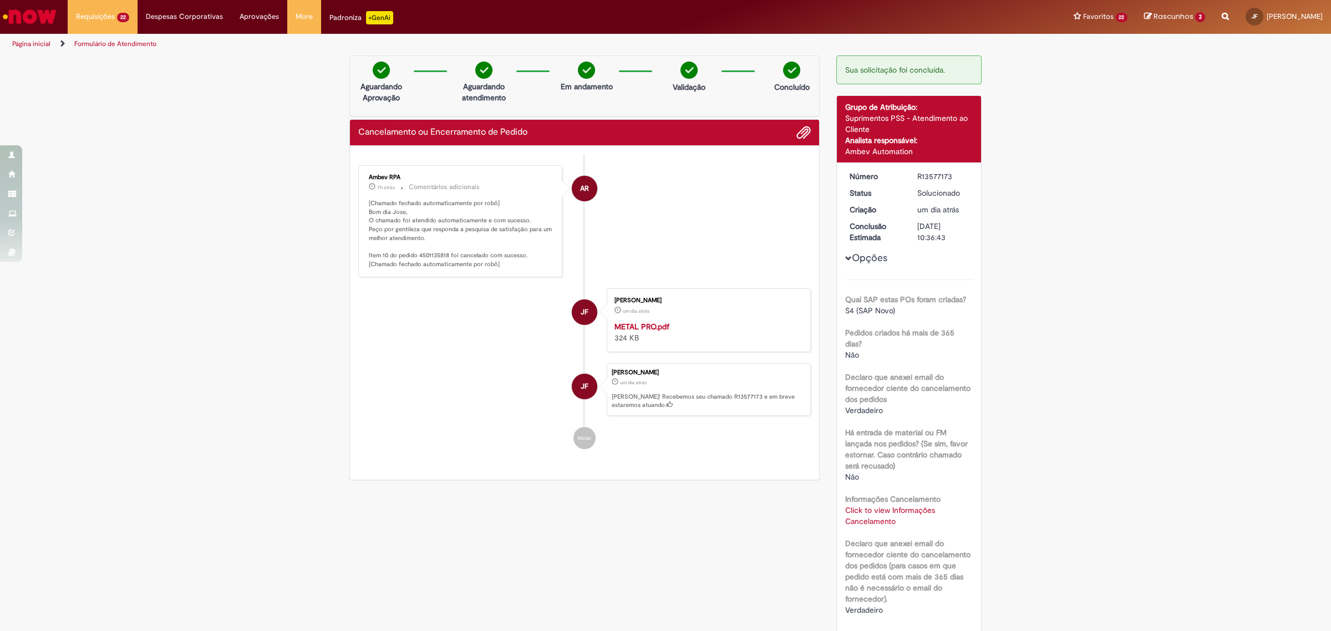
click at [680, 234] on li "AR Ambev RPA 7h atrás 7 horas atrás Comentários adicionais [Chamado fechado aut…" at bounding box center [584, 221] width 453 height 113
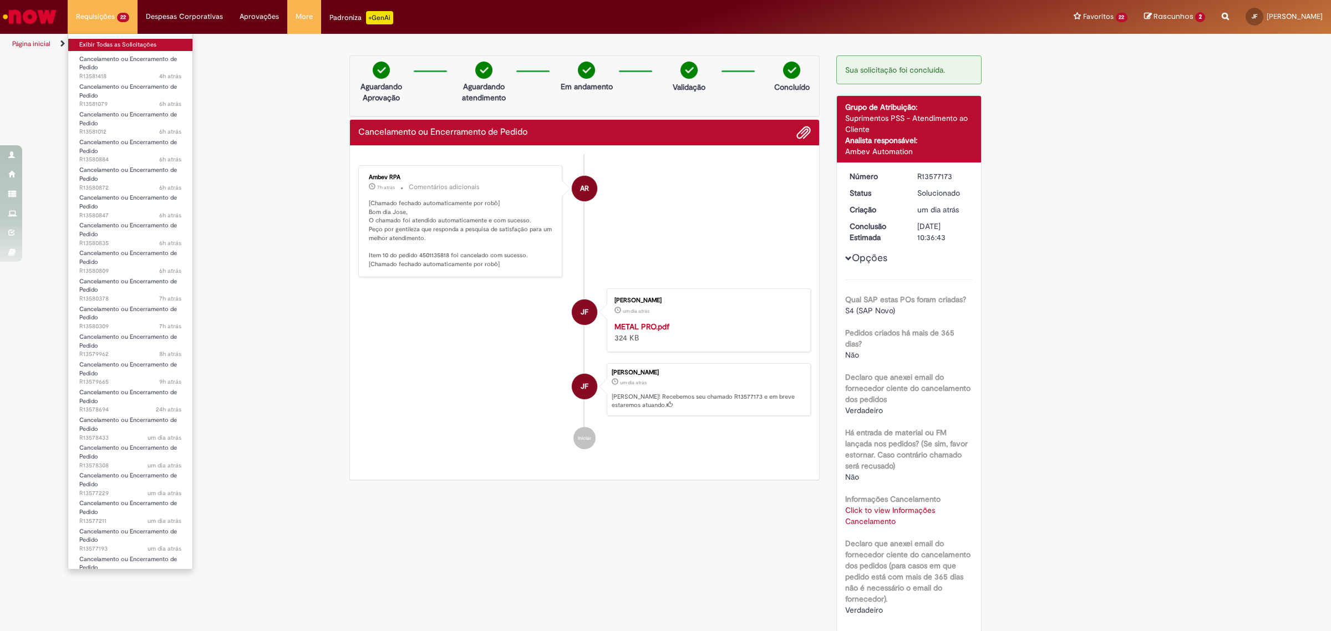
click at [111, 43] on link "Exibir Todas as Solicitações" at bounding box center [130, 45] width 124 height 12
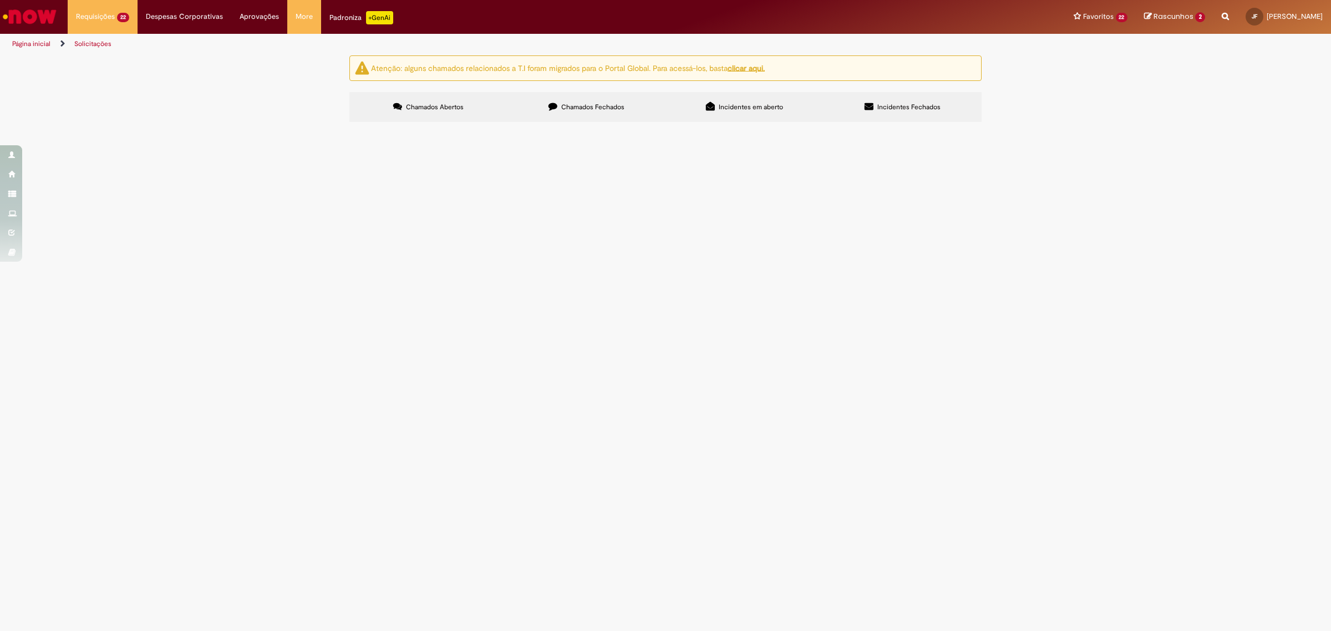
click at [0, 0] on span "R13579665" at bounding box center [0, 0] width 0 height 0
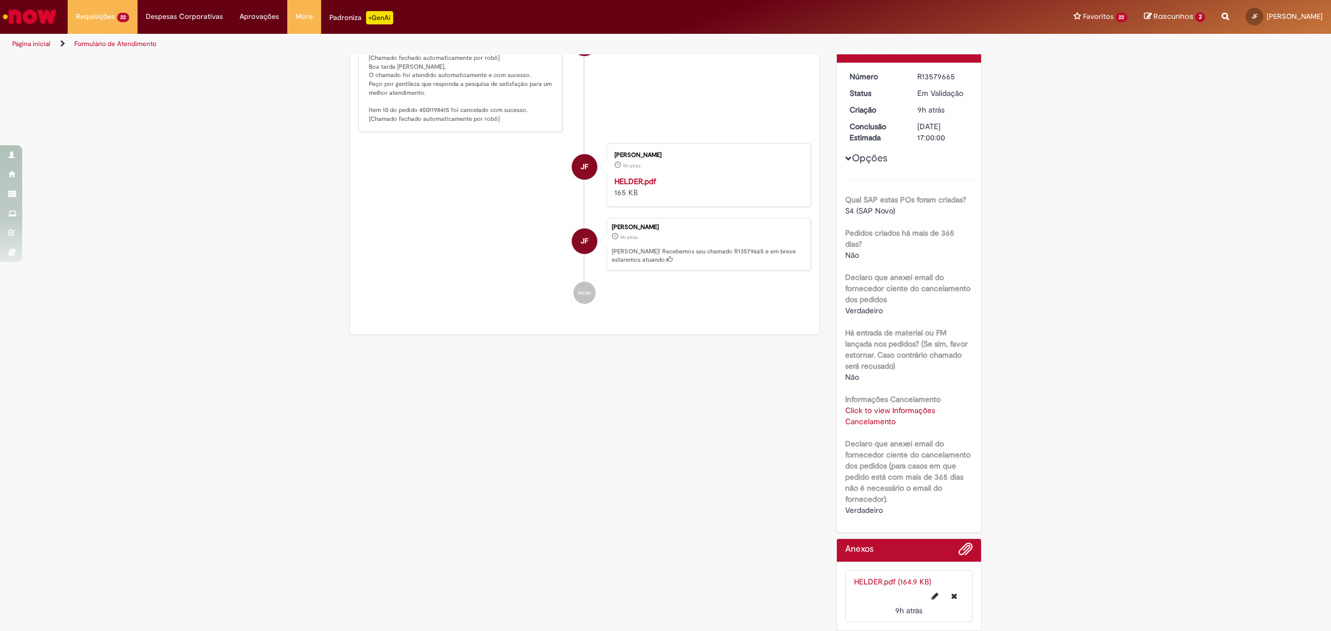
scroll to position [151, 0]
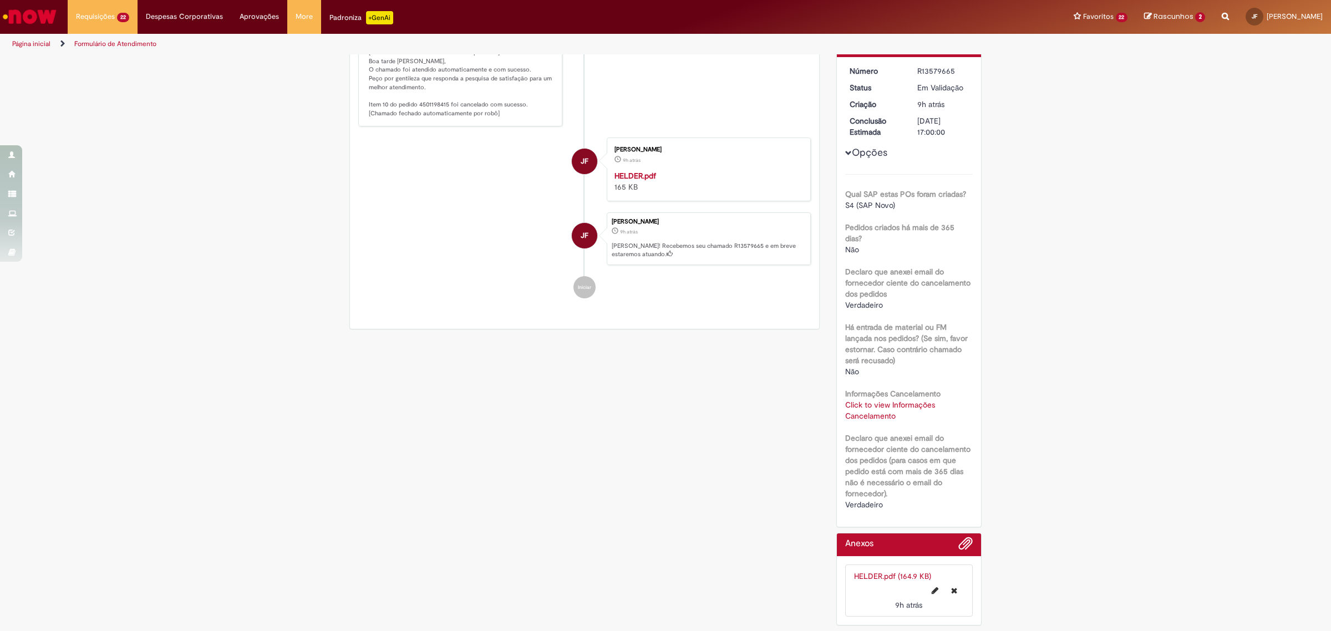
click at [879, 407] on link "Click to view Informações Cancelamento" at bounding box center [890, 410] width 90 height 21
click at [895, 361] on td "4501198415" at bounding box center [912, 366] width 73 height 21
click at [894, 361] on td "4501198415" at bounding box center [912, 366] width 73 height 21
click at [905, 362] on td "4501198415" at bounding box center [912, 364] width 73 height 21
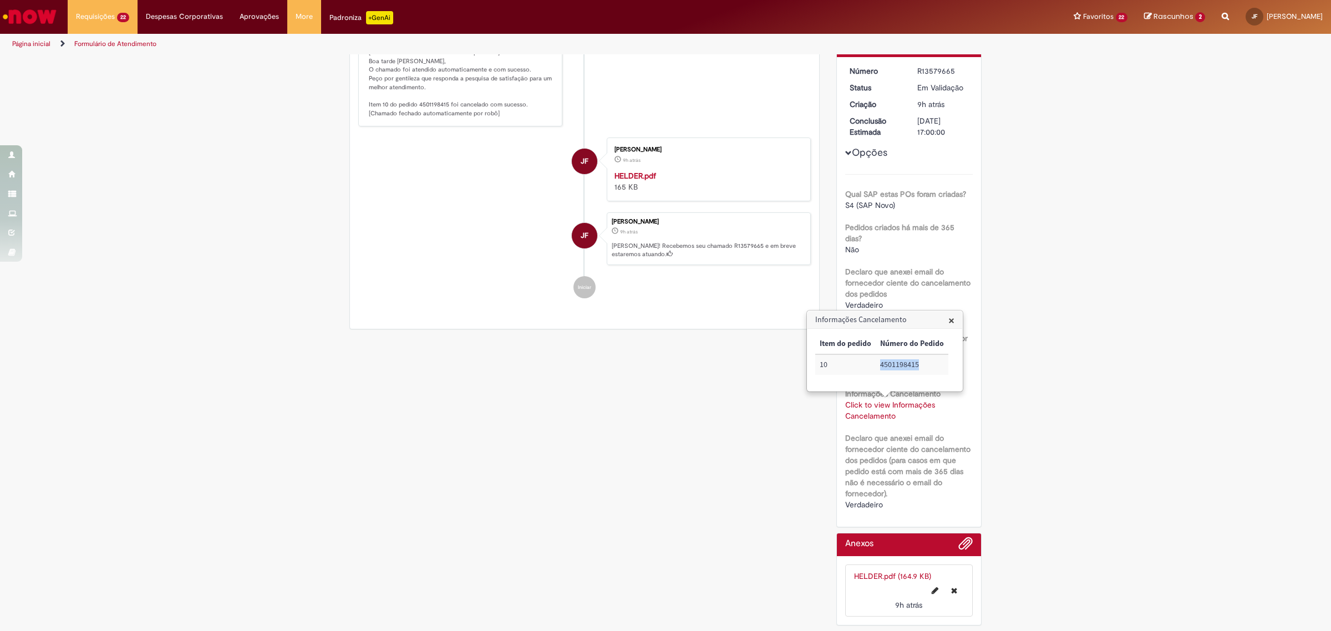
click at [904, 362] on td "4501198415" at bounding box center [912, 364] width 73 height 21
click at [1121, 251] on div "Verificar Código de Barras Aguardando Aprovação Aguardando atendimento Em andam…" at bounding box center [665, 268] width 1331 height 727
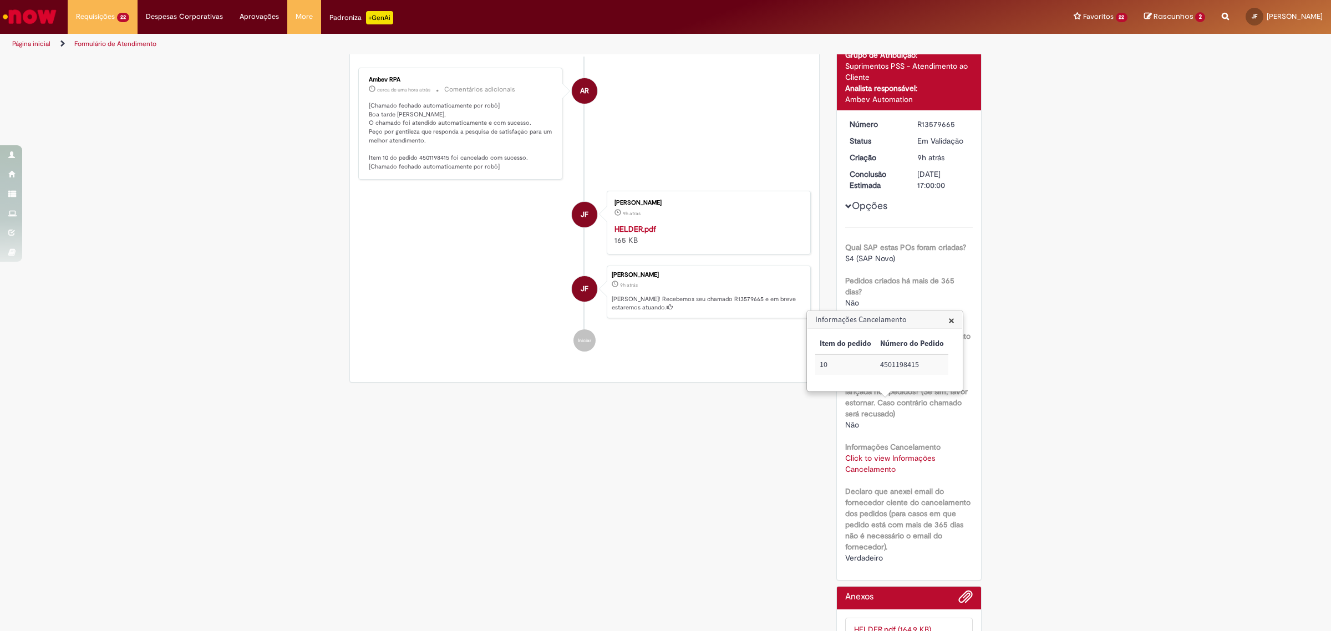
scroll to position [0, 0]
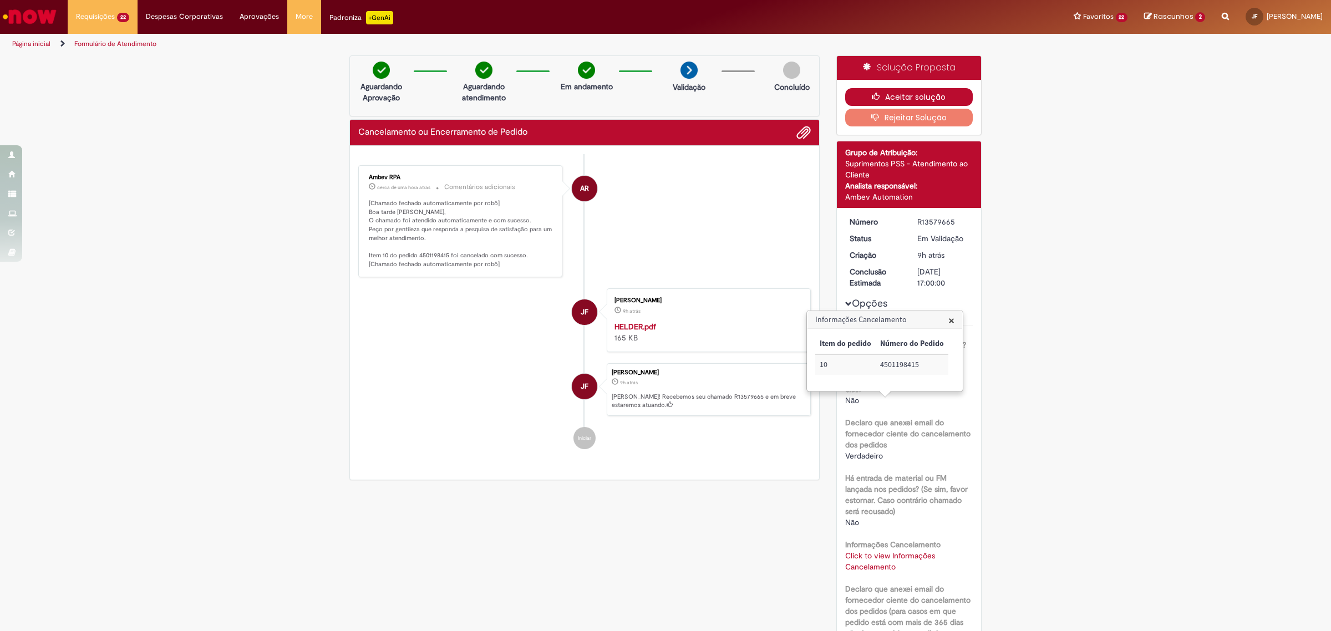
click at [878, 93] on icon "button" at bounding box center [878, 97] width 13 height 8
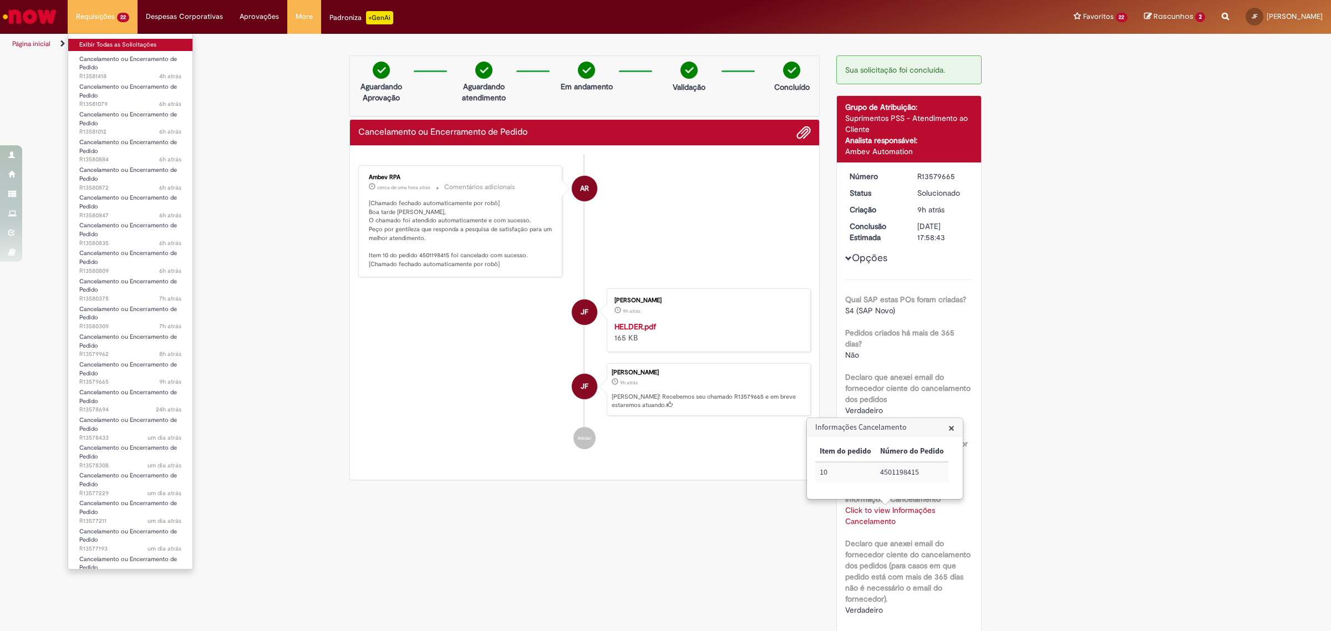
click at [118, 45] on link "Exibir Todas as Solicitações" at bounding box center [130, 45] width 124 height 12
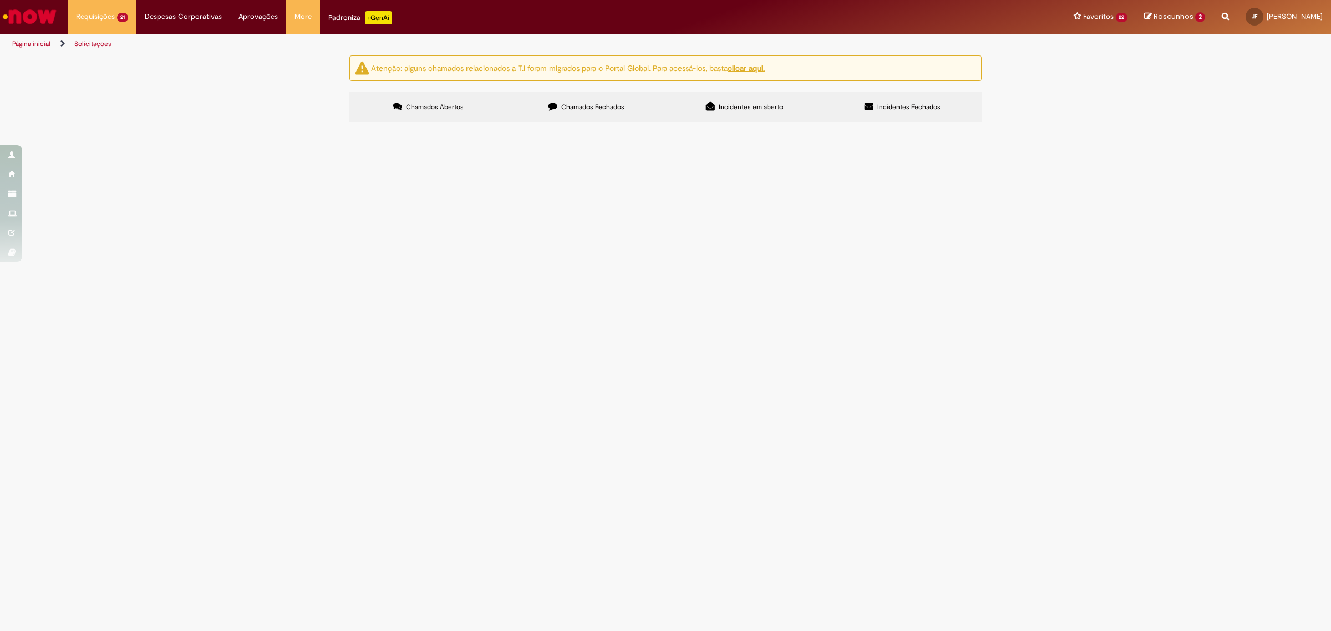
click at [0, 0] on span "R13577229" at bounding box center [0, 0] width 0 height 0
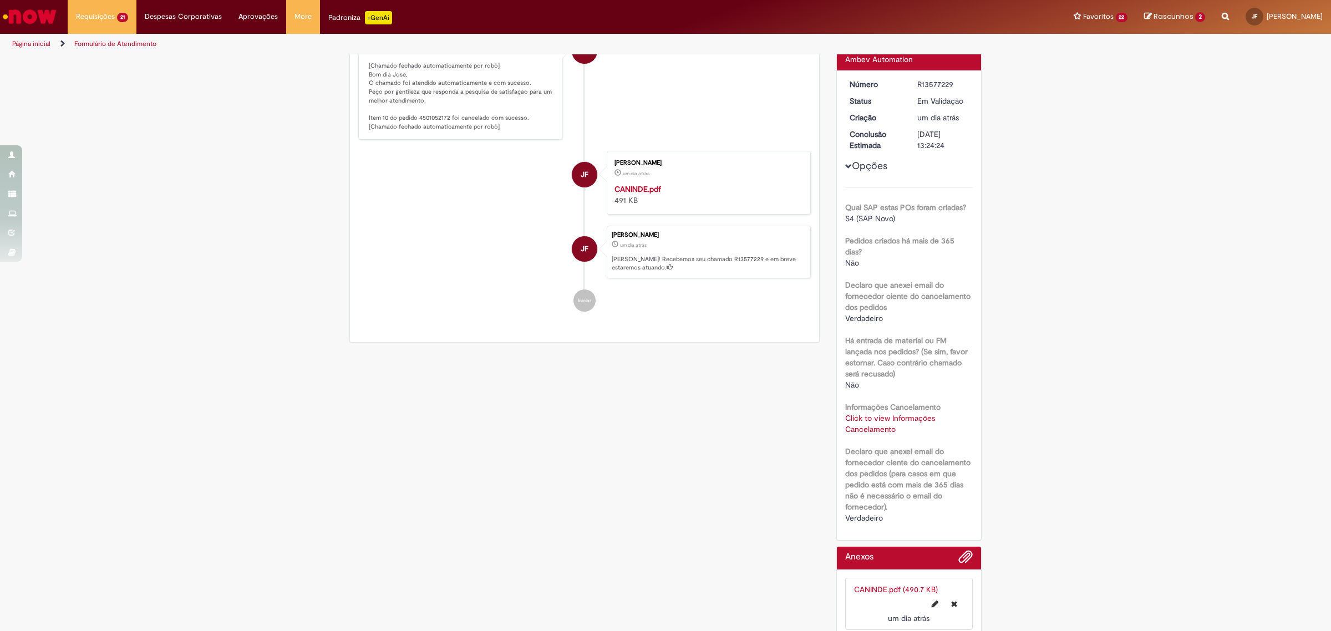
scroll to position [139, 0]
click at [879, 422] on div "Click to view Informações Cancelamento Click to view Informações Cancelamento" at bounding box center [909, 423] width 128 height 22
click at [879, 420] on link "Click to view Informações Cancelamento" at bounding box center [890, 422] width 90 height 21
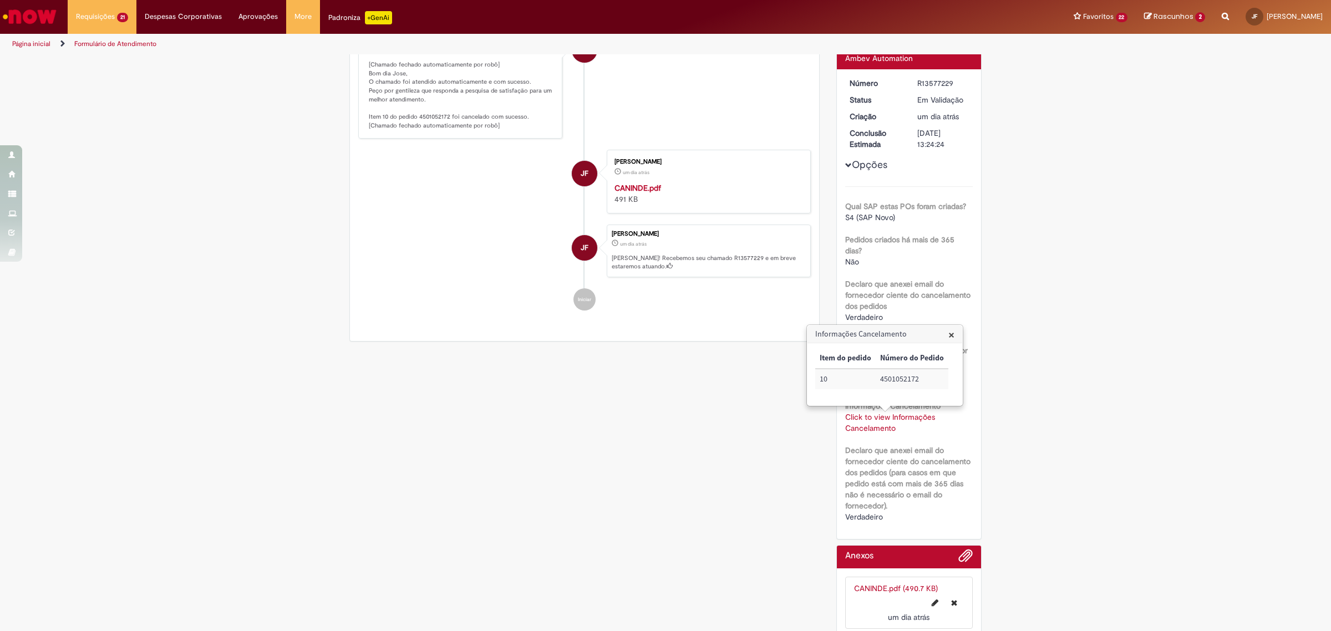
click at [903, 379] on td "4501052172" at bounding box center [912, 379] width 73 height 21
copy td "4501052172"
click at [1018, 222] on div "Verificar Código de Barras Aguardando Aprovação Aguardando atendimento Em andam…" at bounding box center [665, 280] width 1331 height 727
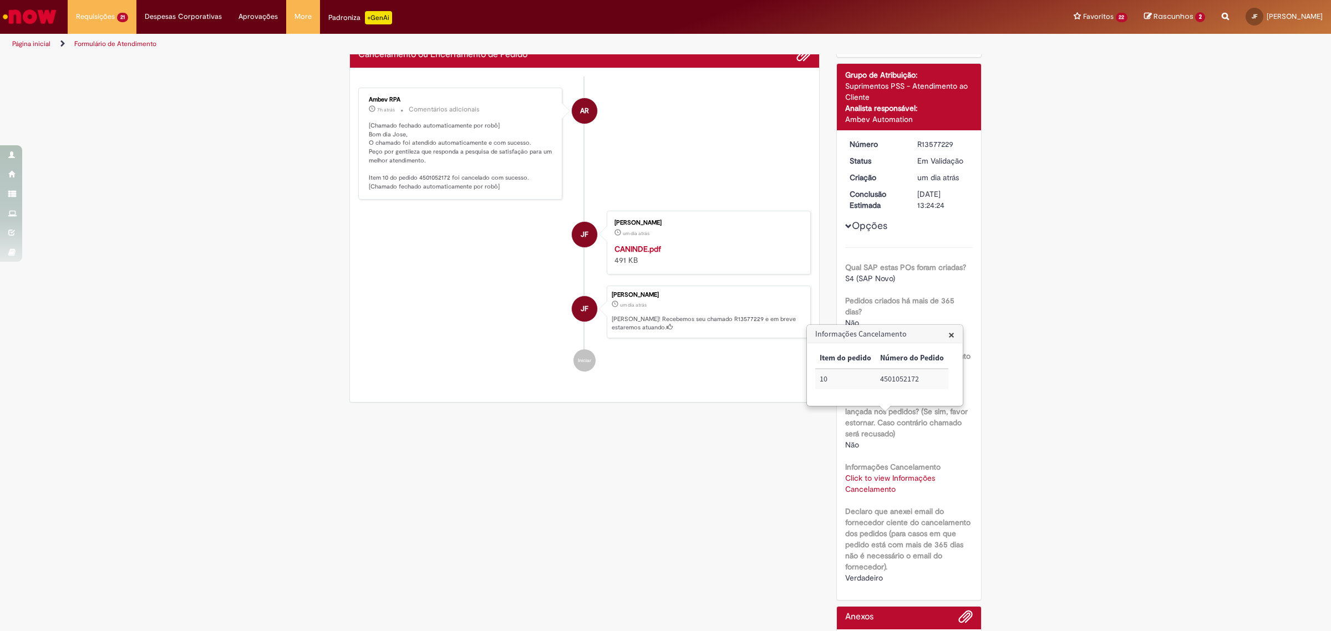
scroll to position [0, 0]
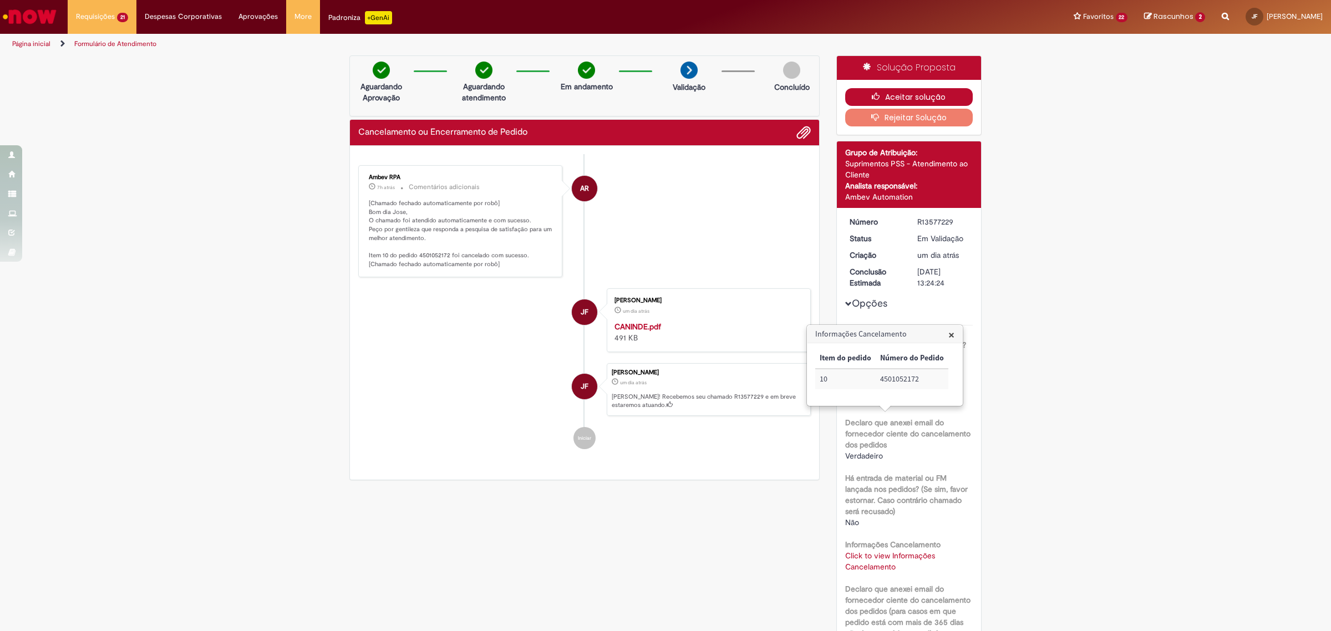
click at [879, 93] on icon "button" at bounding box center [878, 97] width 13 height 8
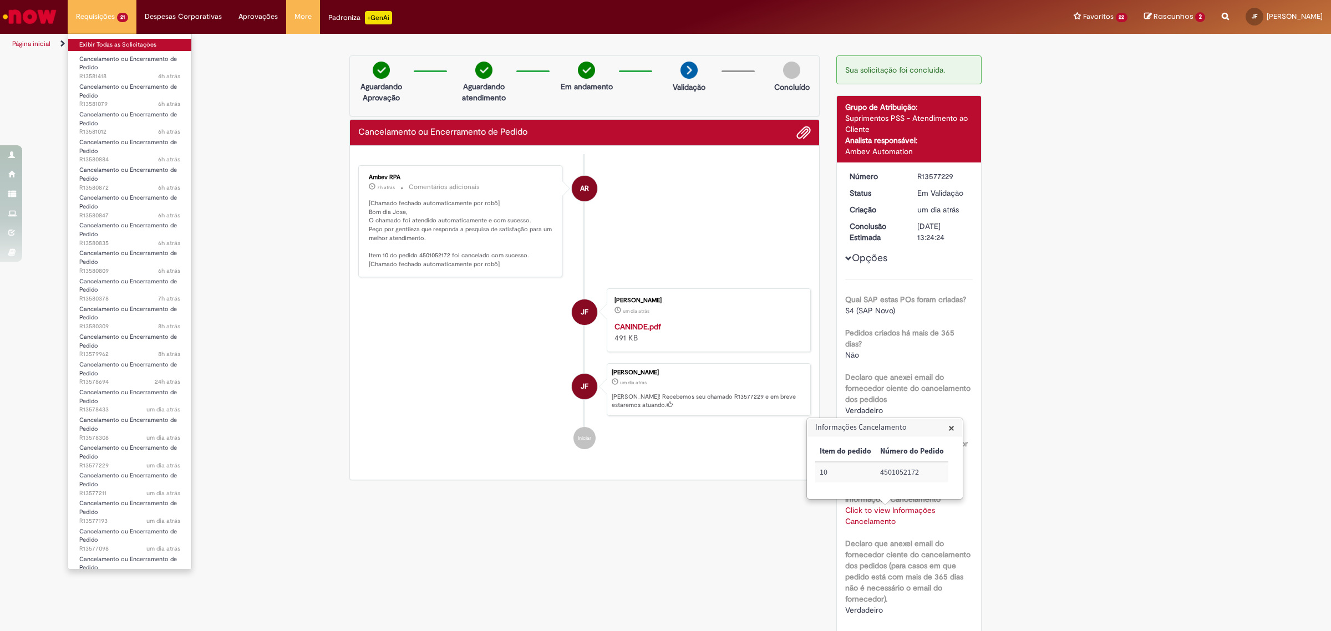
click at [120, 44] on link "Exibir Todas as Solicitações" at bounding box center [129, 45] width 123 height 12
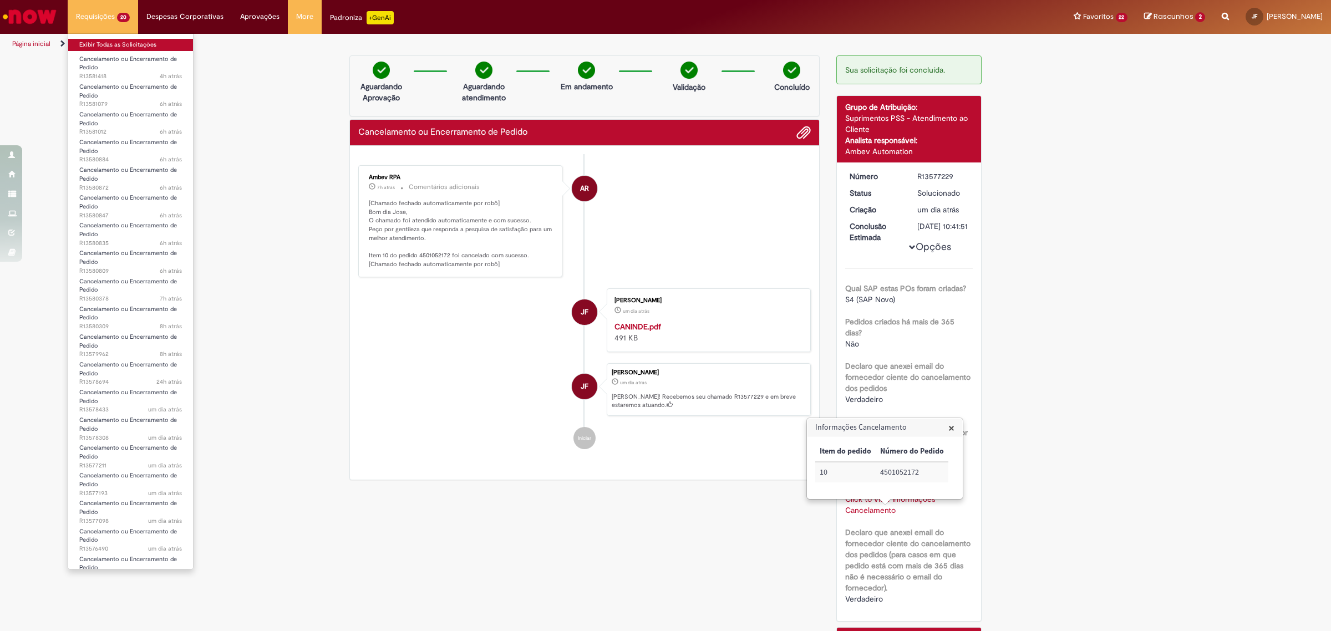
click at [118, 48] on link "Exibir Todas as Solicitações" at bounding box center [130, 45] width 125 height 12
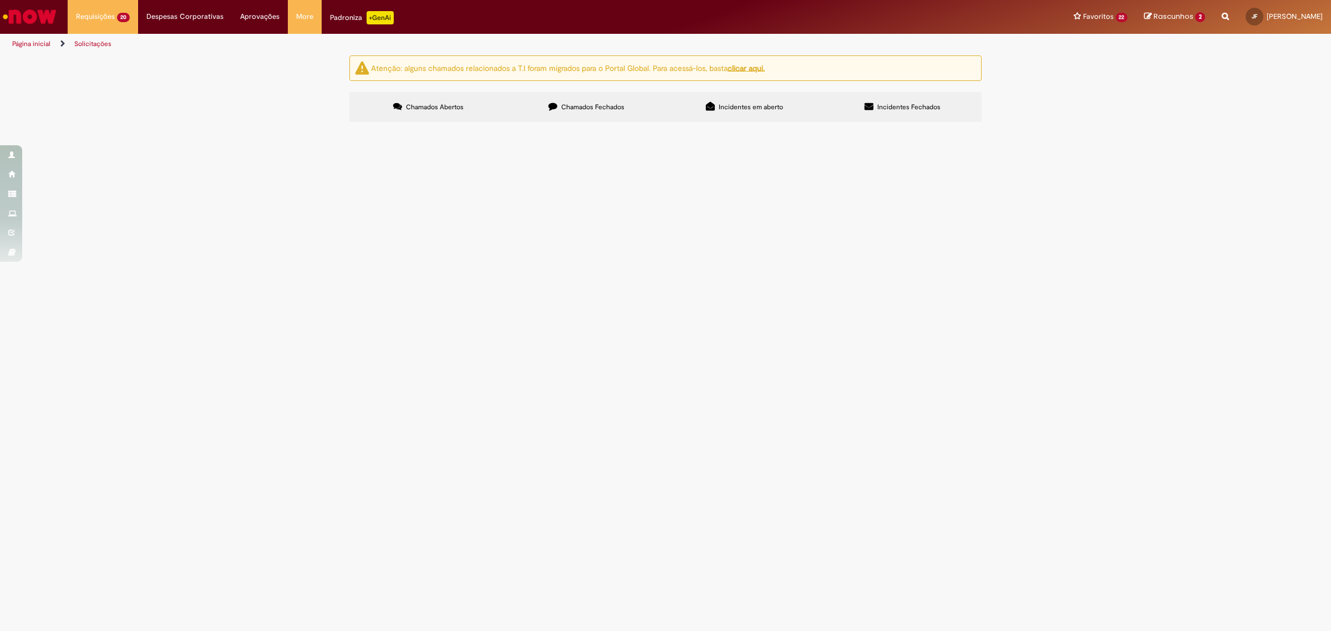
click at [0, 0] on span "R13578433" at bounding box center [0, 0] width 0 height 0
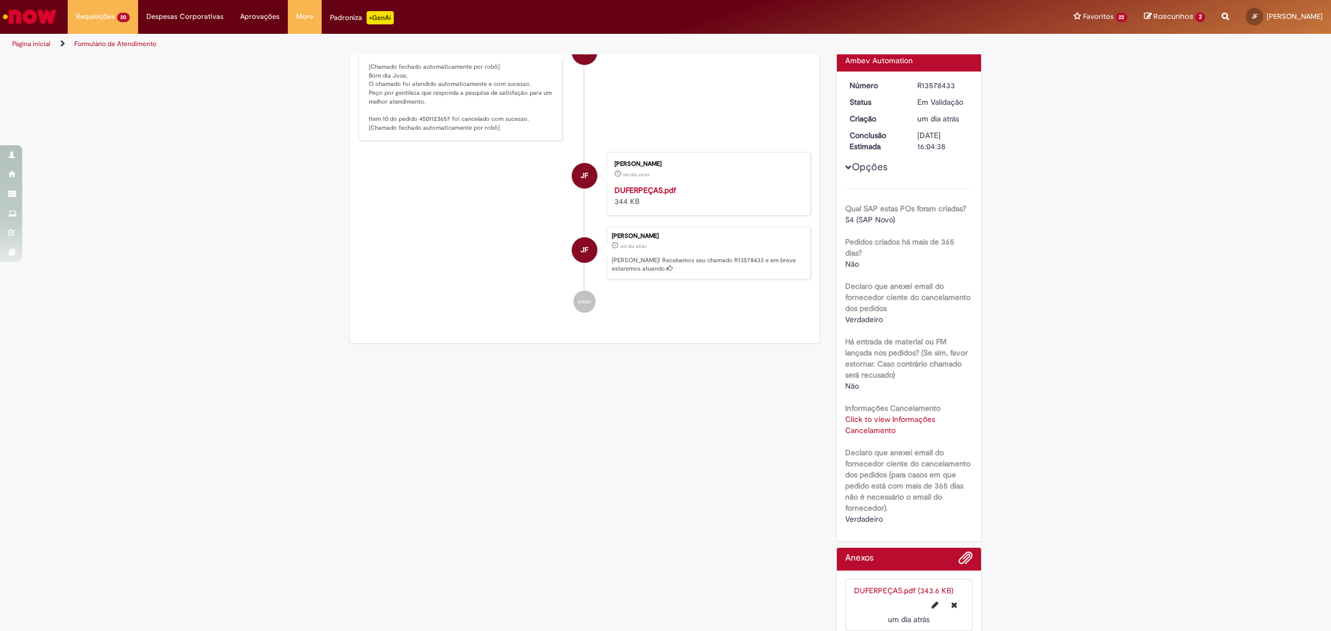
scroll to position [151, 0]
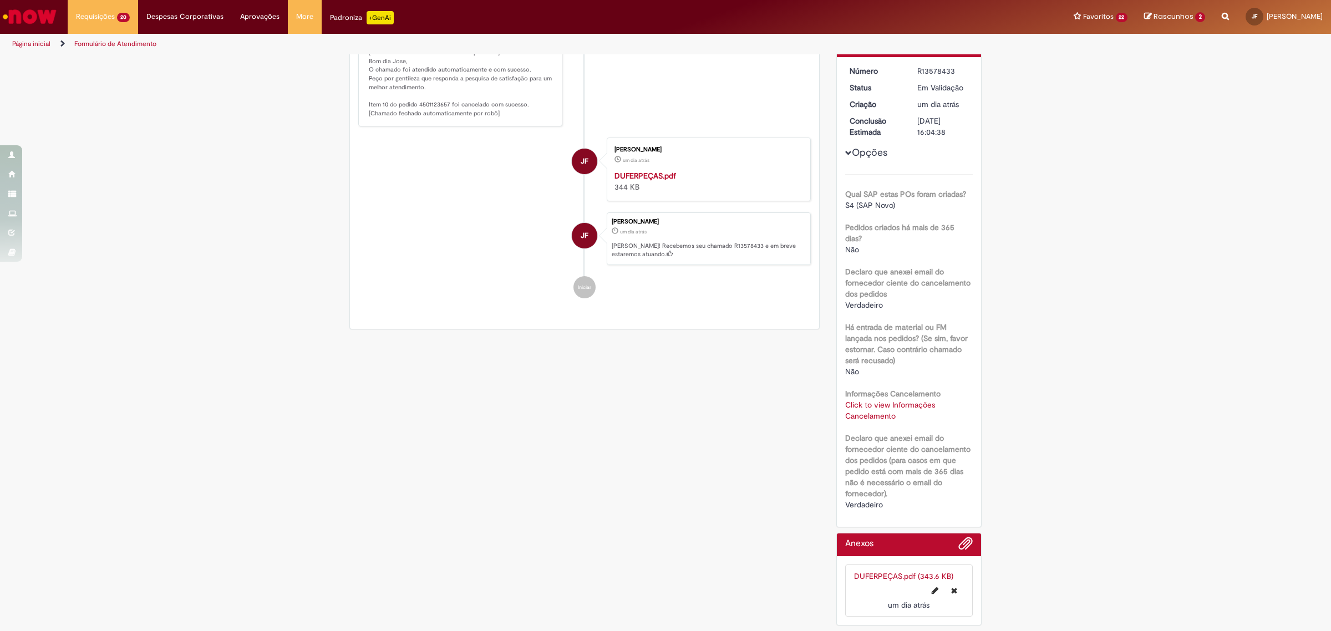
click at [863, 403] on link "Click to view Informações Cancelamento" at bounding box center [890, 410] width 90 height 21
click at [899, 366] on td "4501123657" at bounding box center [912, 366] width 73 height 21
copy td "4501123657"
drag, startPoint x: 1102, startPoint y: 413, endPoint x: 1072, endPoint y: 402, distance: 31.9
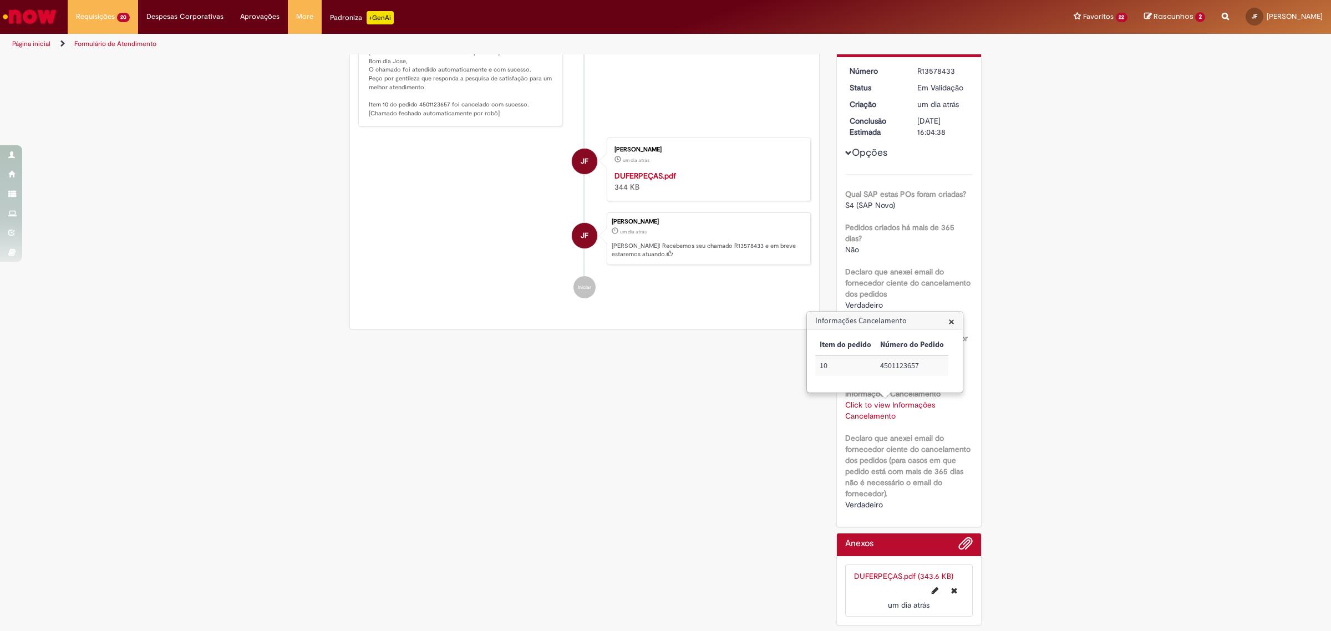
click at [1099, 412] on div "Verificar Código de Barras Aguardando Aprovação Aguardando atendimento Em andam…" at bounding box center [665, 268] width 1331 height 727
click at [954, 322] on div "Informações Cancelamento × Item do pedido Número do Pedido 10 4501123657" at bounding box center [885, 352] width 155 height 80
click at [952, 322] on span "×" at bounding box center [952, 321] width 6 height 15
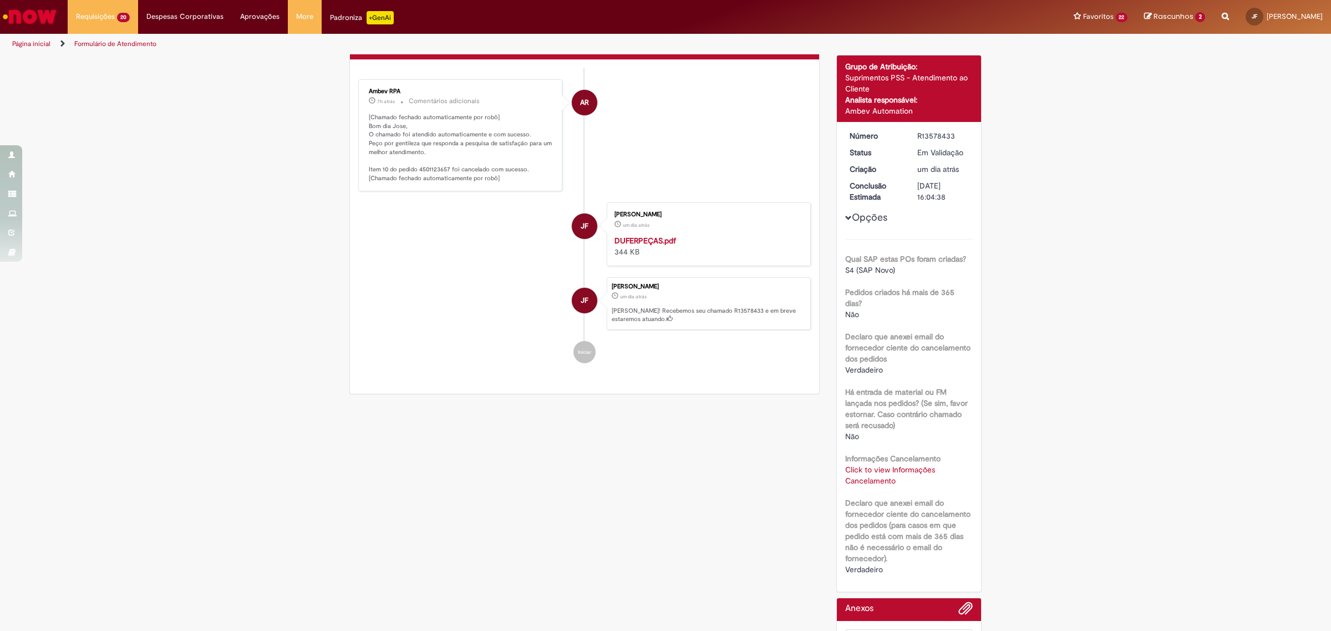
scroll to position [0, 0]
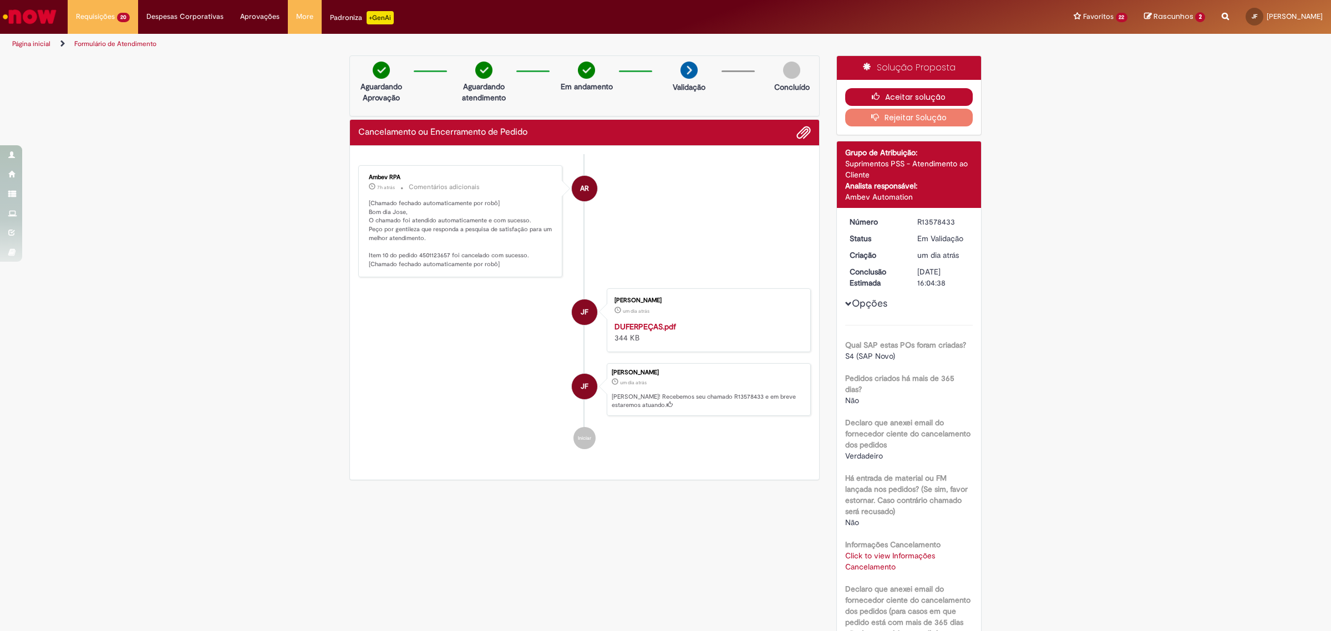
click at [889, 96] on button "Aceitar solução" at bounding box center [909, 97] width 128 height 18
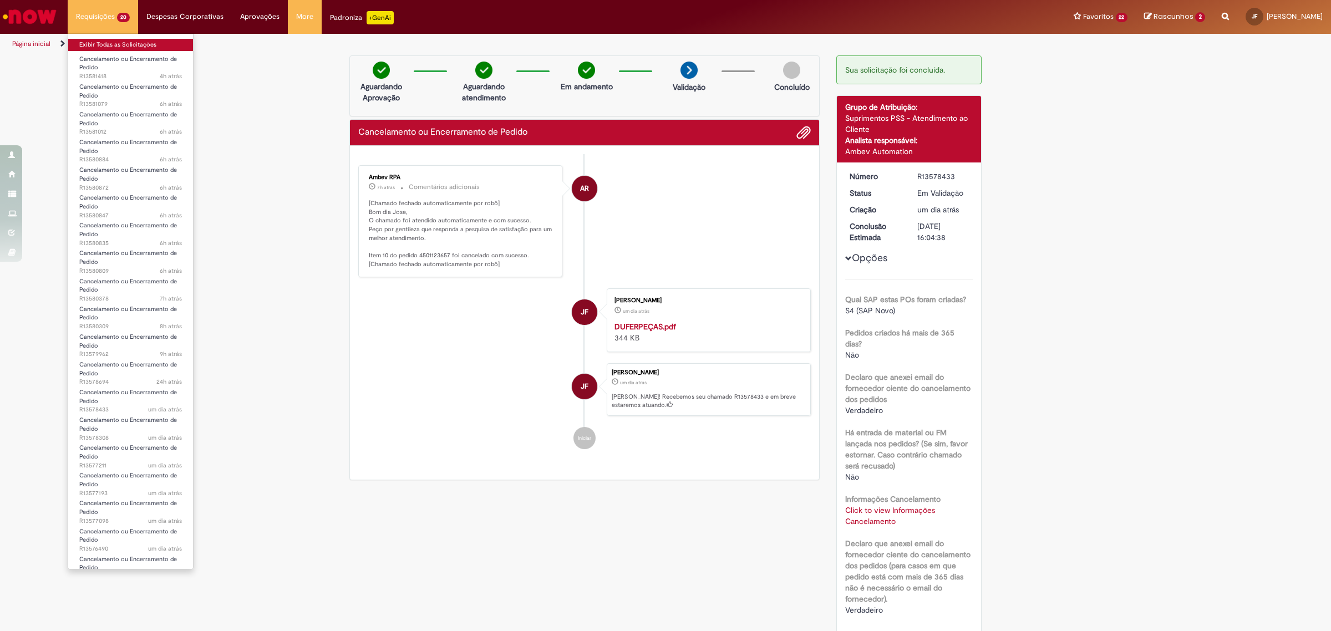
click at [120, 42] on link "Exibir Todas as Solicitações" at bounding box center [130, 45] width 125 height 12
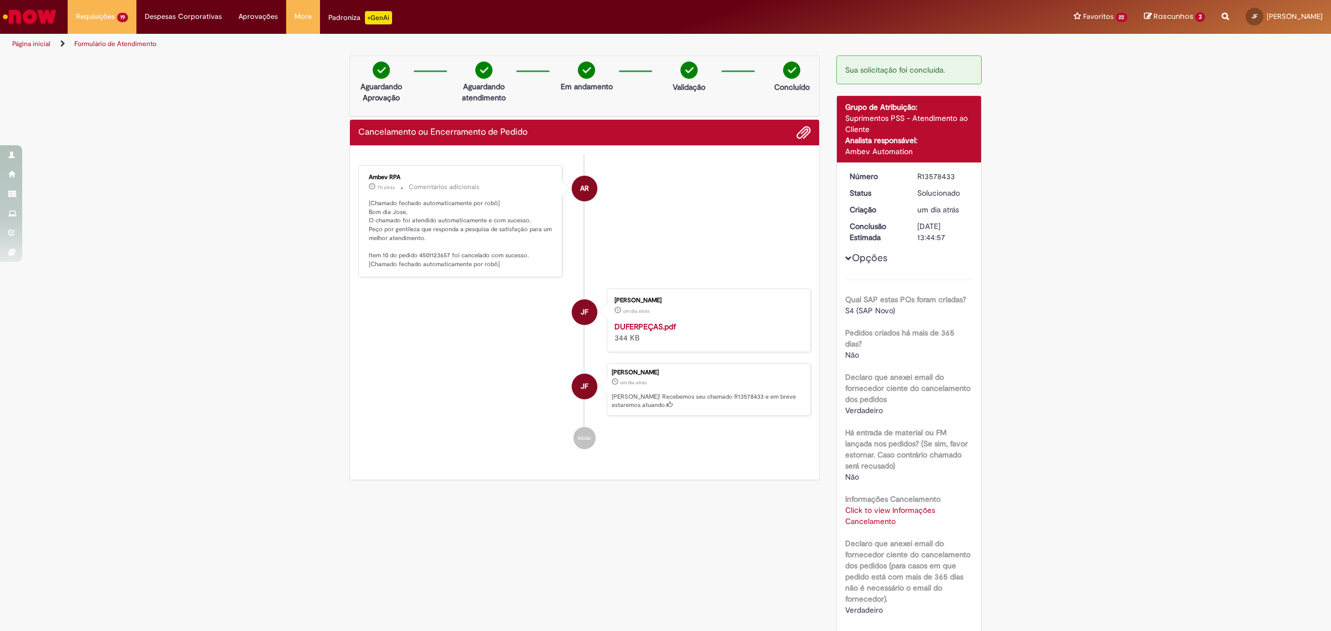
click at [660, 200] on li "AR Ambev RPA 7h atrás 7 horas atrás Comentários adicionais [Chamado fechado aut…" at bounding box center [584, 221] width 453 height 113
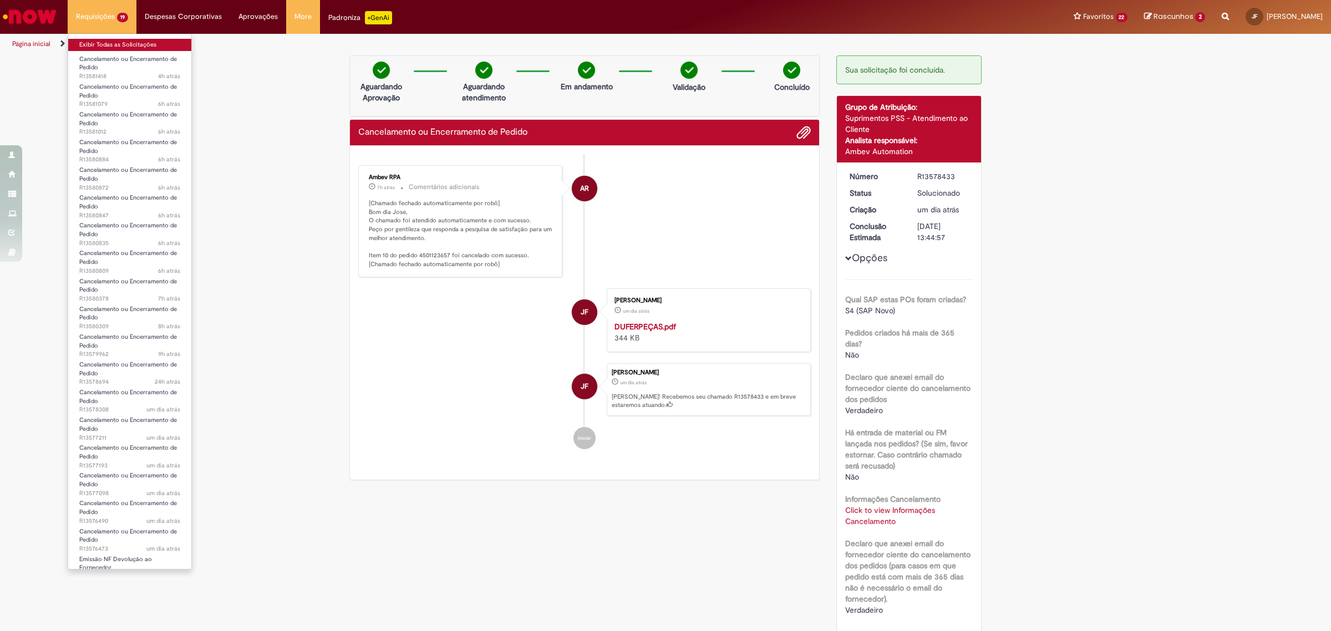
click at [123, 46] on link "Exibir Todas as Solicitações" at bounding box center [129, 45] width 123 height 12
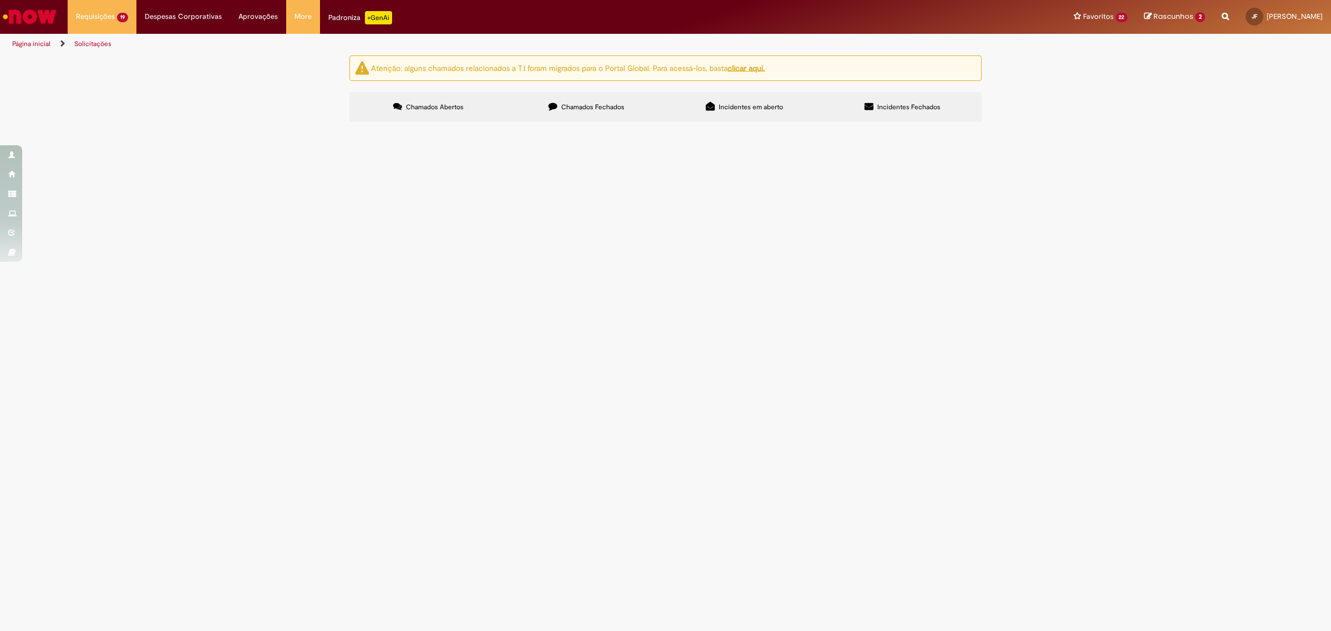
drag, startPoint x: 398, startPoint y: 423, endPoint x: 393, endPoint y: 422, distance: 5.7
click at [0, 0] on td "R13578694" at bounding box center [0, 0] width 0 height 0
click at [0, 0] on span "R13578694" at bounding box center [0, 0] width 0 height 0
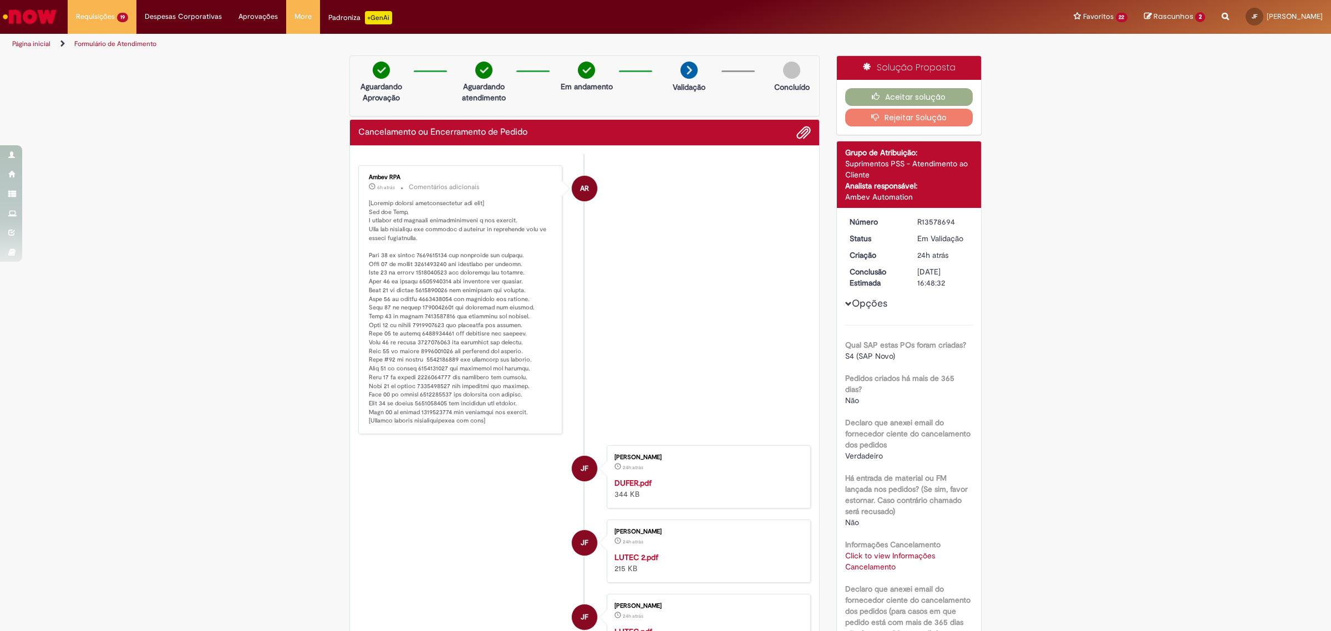
click at [429, 256] on p "Histórico de tíquete" at bounding box center [461, 312] width 185 height 226
copy p "4501191091"
click at [429, 251] on p "Histórico de tíquete" at bounding box center [461, 312] width 185 height 226
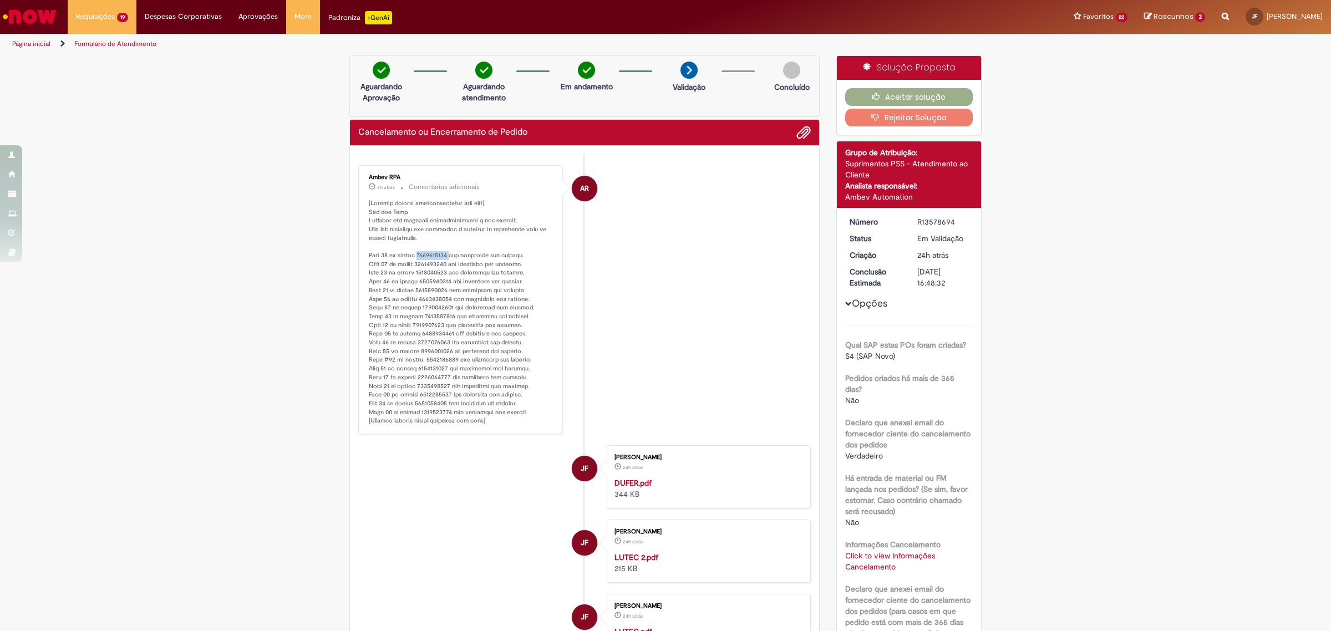
click at [433, 258] on p "Histórico de tíquete" at bounding box center [461, 312] width 185 height 226
click at [433, 253] on p "Histórico de tíquete" at bounding box center [461, 312] width 185 height 226
copy p "4501191091"
click at [435, 262] on p "Histórico de tíquete" at bounding box center [461, 312] width 185 height 226
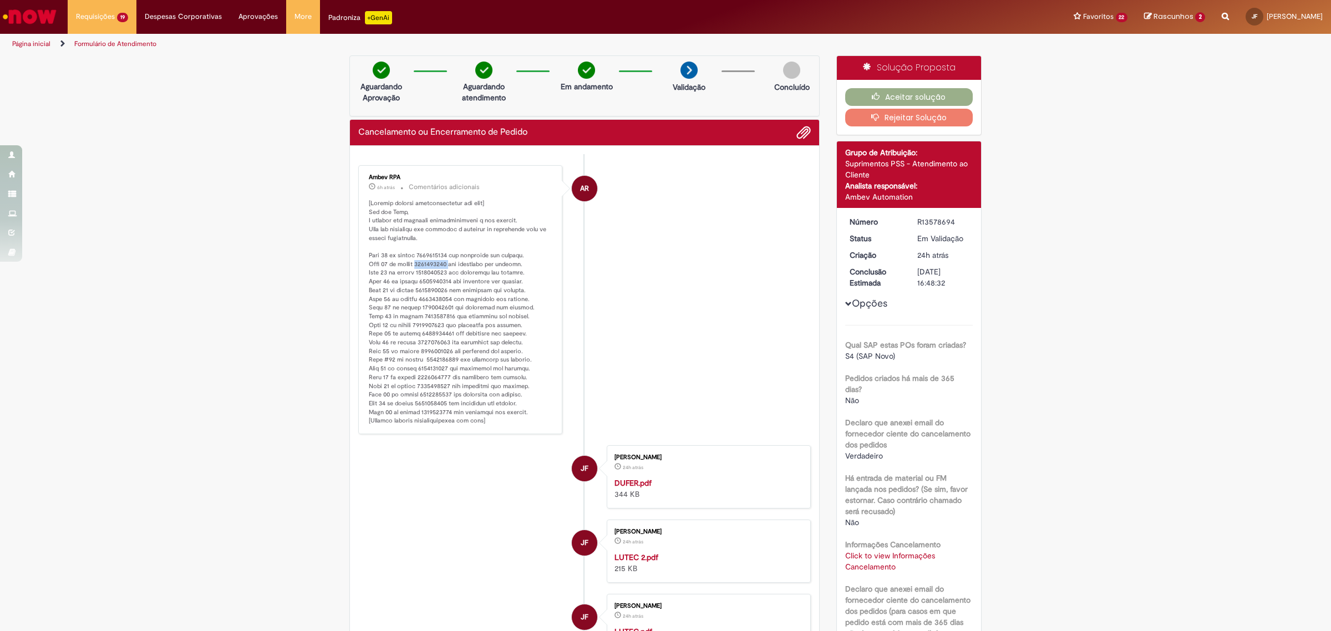
click at [435, 262] on p "Histórico de tíquete" at bounding box center [461, 312] width 185 height 226
copy p "4500996156"
click at [430, 267] on p "Histórico de tíquete" at bounding box center [461, 312] width 185 height 226
click at [431, 270] on p "Histórico de tíquete" at bounding box center [461, 312] width 185 height 226
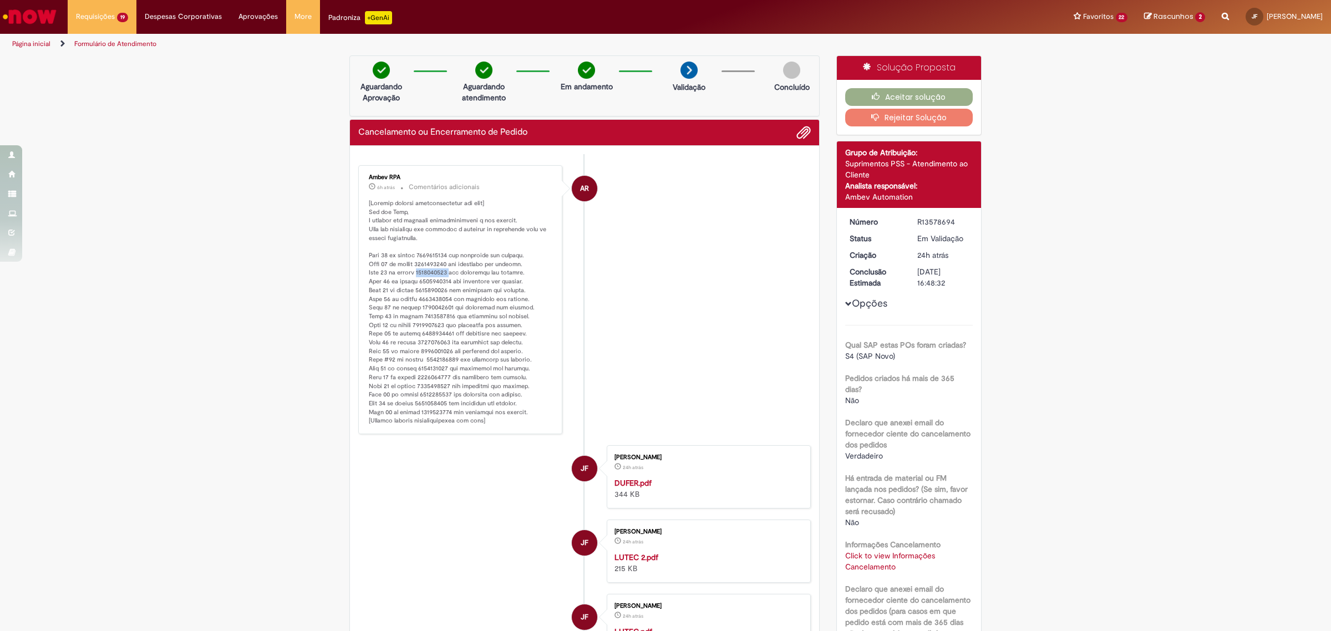
click at [431, 270] on p "Histórico de tíquete" at bounding box center [461, 312] width 185 height 226
copy p "4501216414"
click at [430, 278] on p "Histórico de tíquete" at bounding box center [461, 312] width 185 height 226
copy p "4501030112"
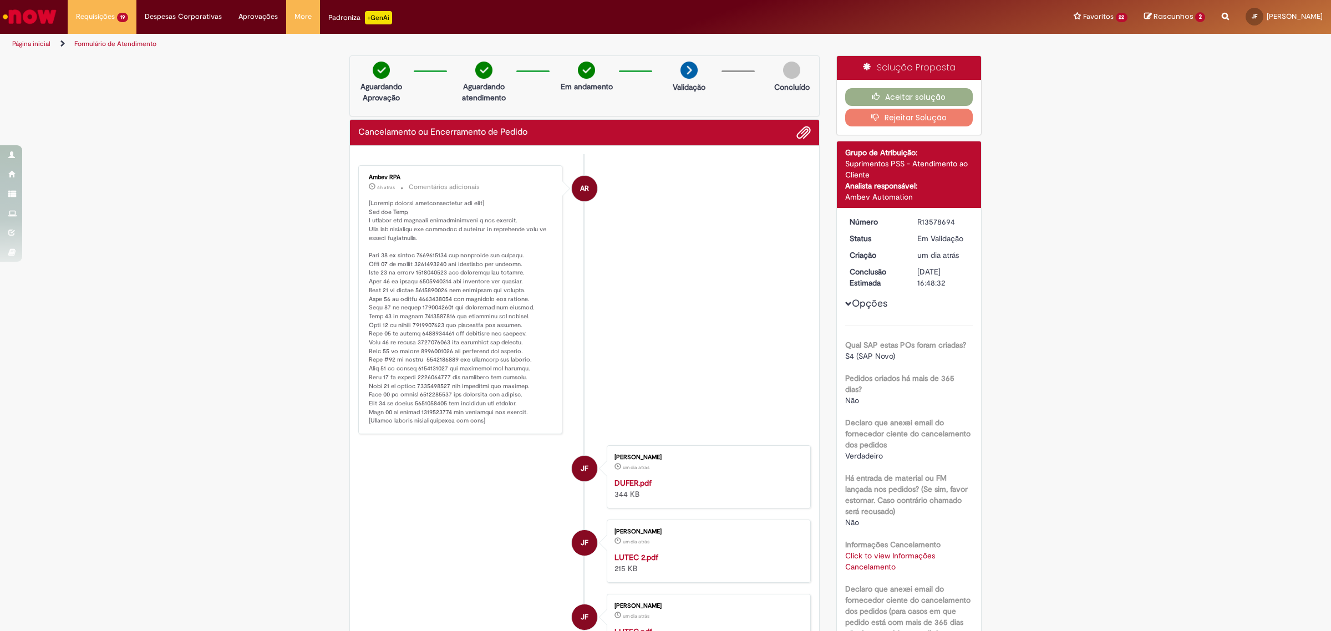
click at [435, 290] on p "Histórico de tíquete" at bounding box center [461, 312] width 185 height 226
copy p "4501076254"
click at [434, 300] on p "Histórico de tíquete" at bounding box center [461, 312] width 185 height 226
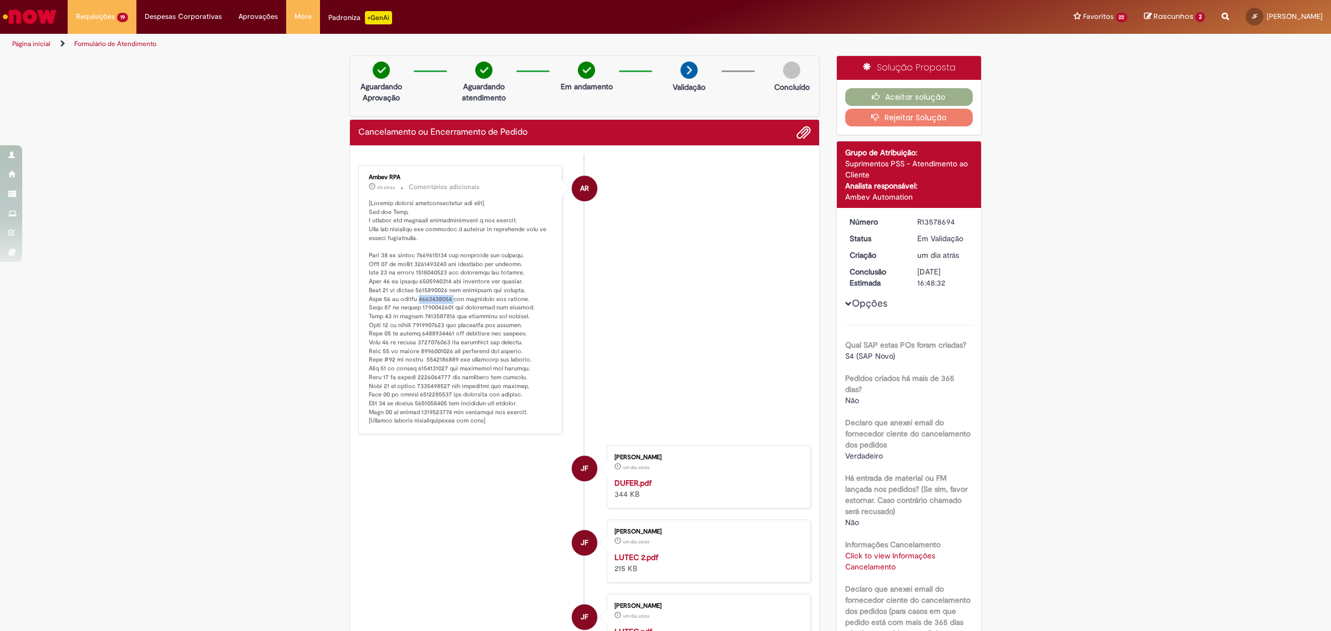
copy p "4501212973"
click at [434, 318] on p "Histórico de tíquete" at bounding box center [461, 312] width 185 height 226
copy p "4501030112"
click at [432, 323] on p "Histórico de tíquete" at bounding box center [461, 312] width 185 height 226
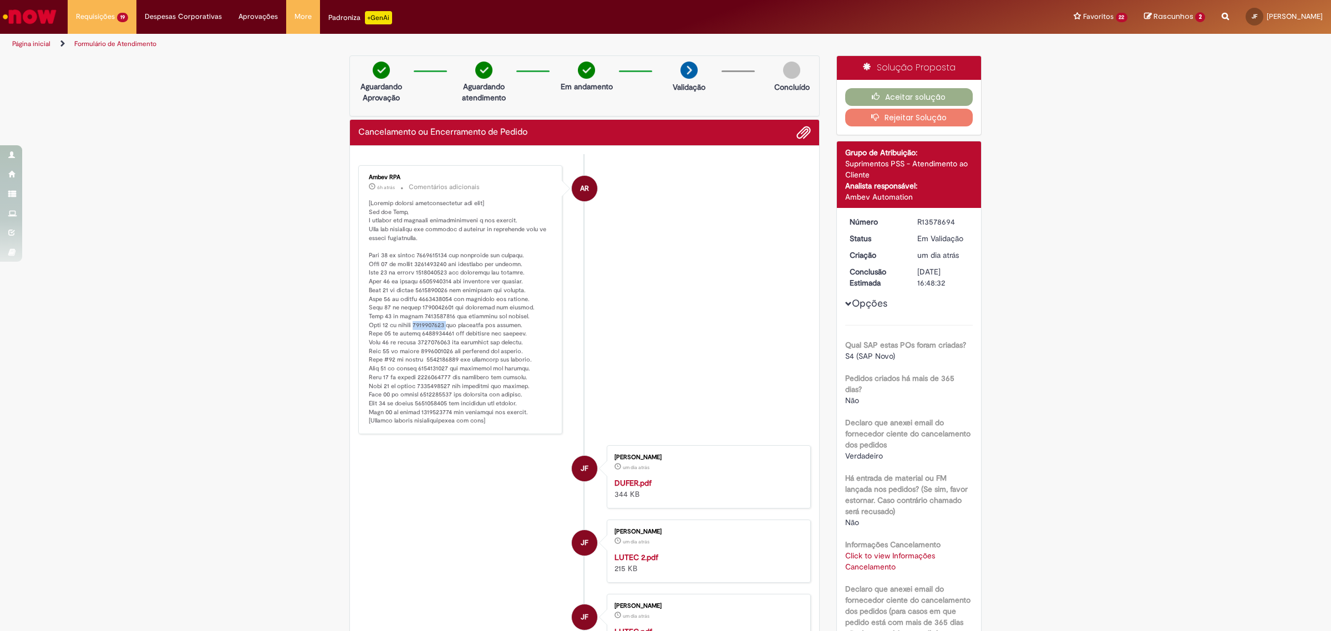
click at [432, 323] on p "Histórico de tíquete" at bounding box center [461, 312] width 185 height 226
copy p "4500981852"
click at [433, 331] on p "Histórico de tíquete" at bounding box center [461, 312] width 185 height 226
copy p "4501051740"
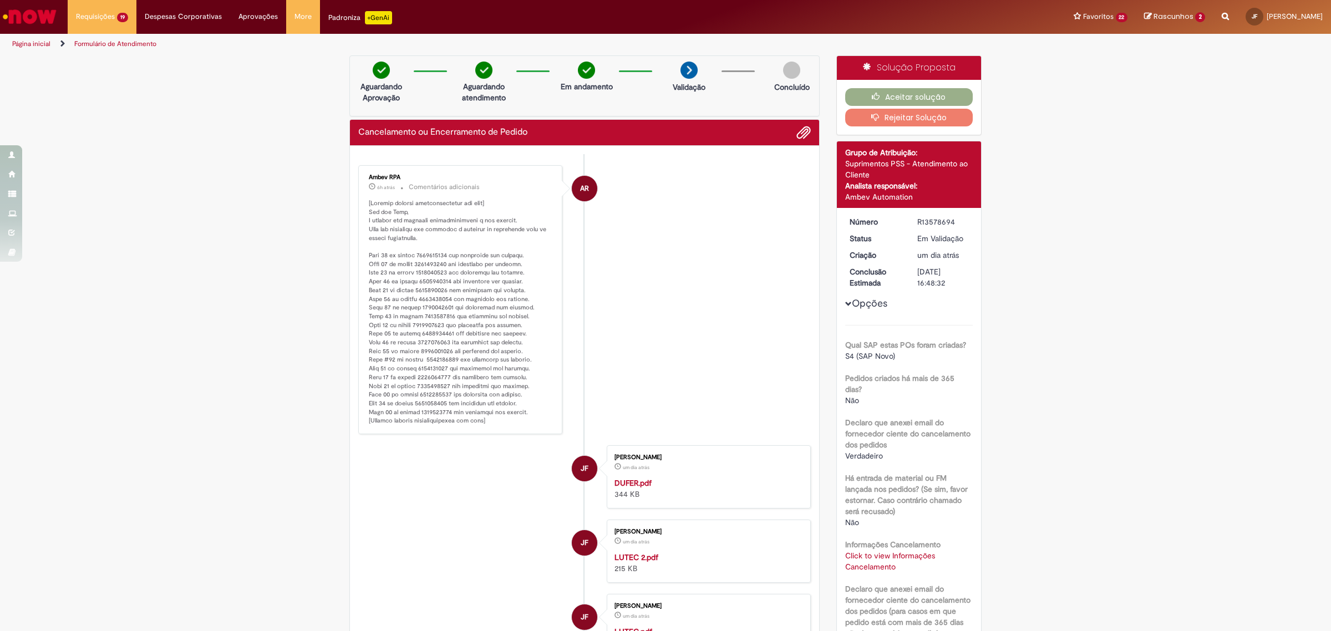
click at [442, 340] on p "Histórico de tíquete" at bounding box center [461, 312] width 185 height 226
click at [435, 353] on p "Histórico de tíquete" at bounding box center [461, 312] width 185 height 226
click at [441, 359] on p "Histórico de tíquete" at bounding box center [461, 312] width 185 height 226
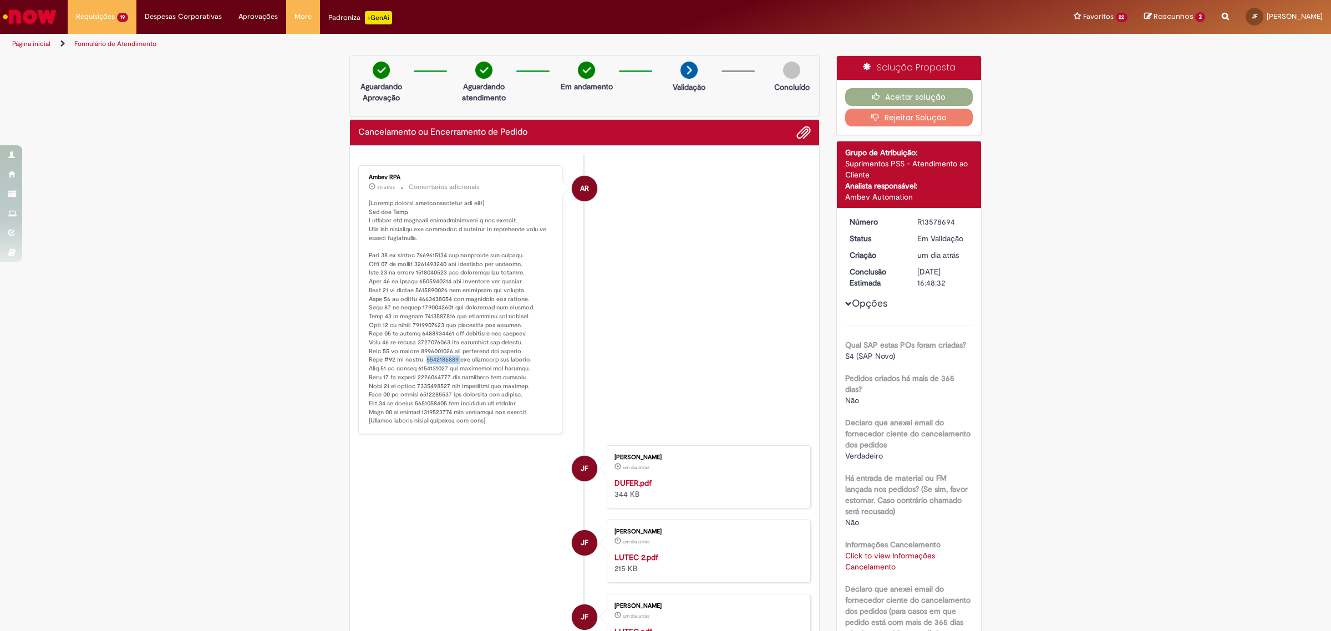
click at [441, 359] on p "Histórico de tíquete" at bounding box center [461, 312] width 185 height 226
click at [428, 367] on p "Histórico de tíquete" at bounding box center [461, 312] width 185 height 226
click at [429, 387] on p "Histórico de tíquete" at bounding box center [461, 312] width 185 height 226
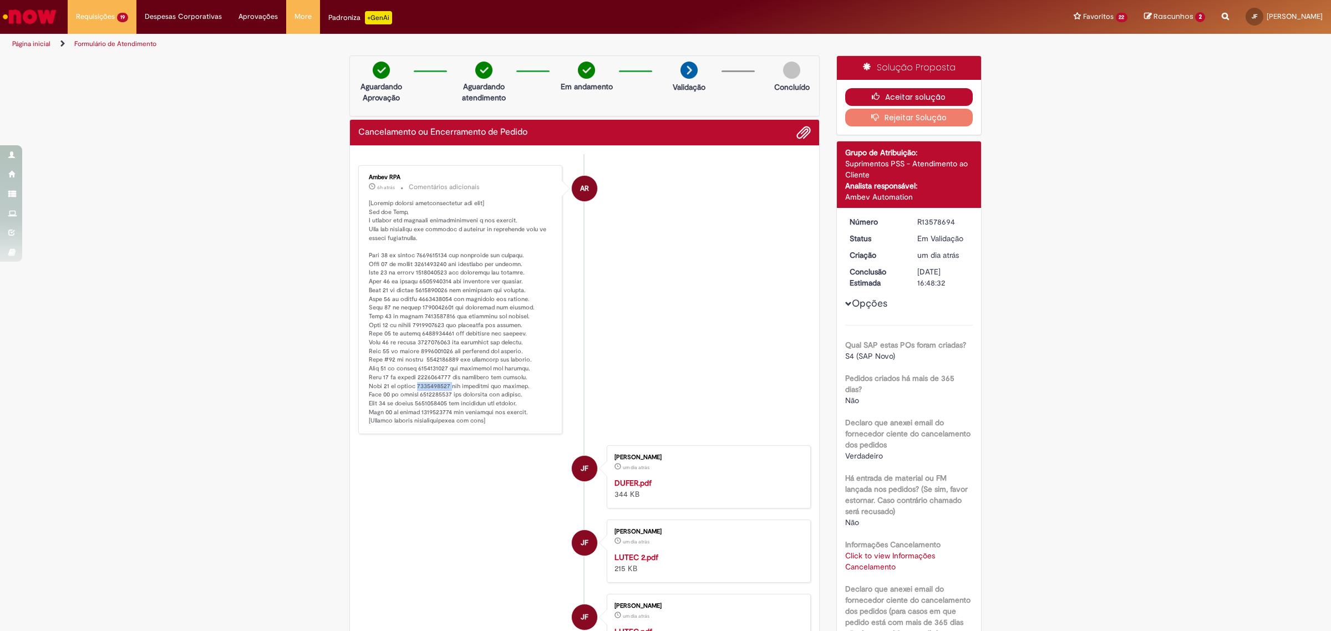
click at [873, 99] on icon "button" at bounding box center [878, 97] width 13 height 8
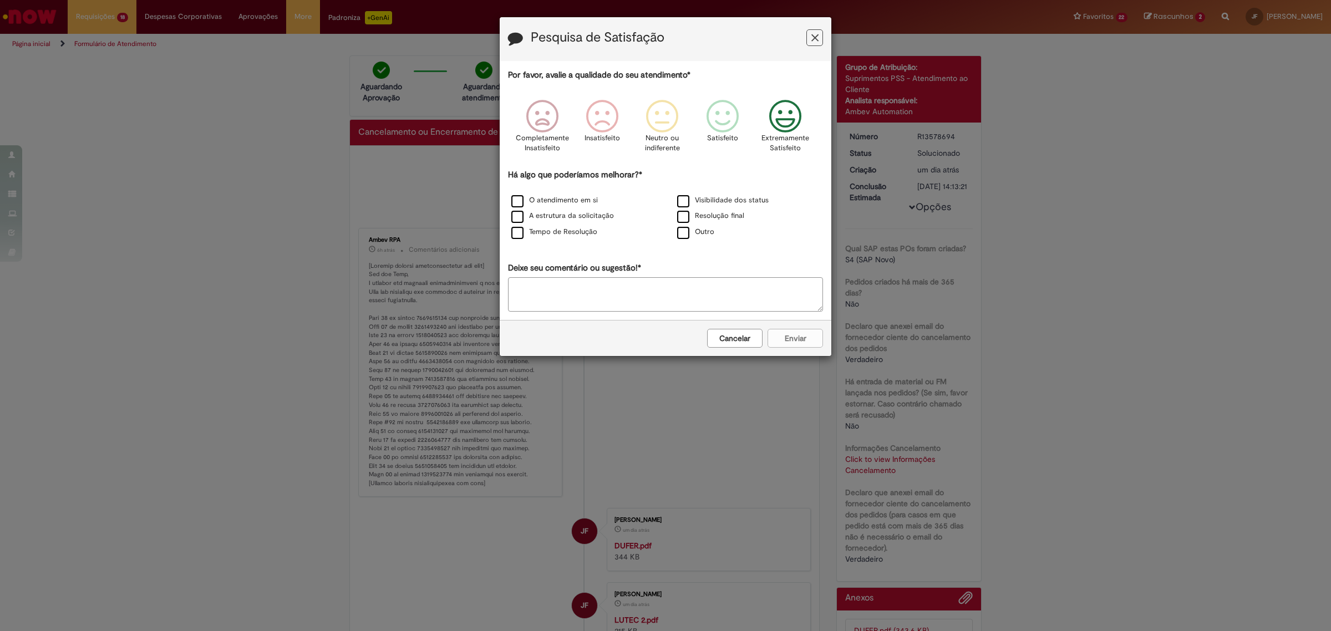
drag, startPoint x: 781, startPoint y: 110, endPoint x: 763, endPoint y: 172, distance: 64.6
click at [781, 110] on icon "Feedback" at bounding box center [786, 116] width 42 height 33
click at [723, 215] on label "Resolução final" at bounding box center [710, 216] width 67 height 11
click at [796, 346] on button "Enviar" at bounding box center [795, 338] width 55 height 19
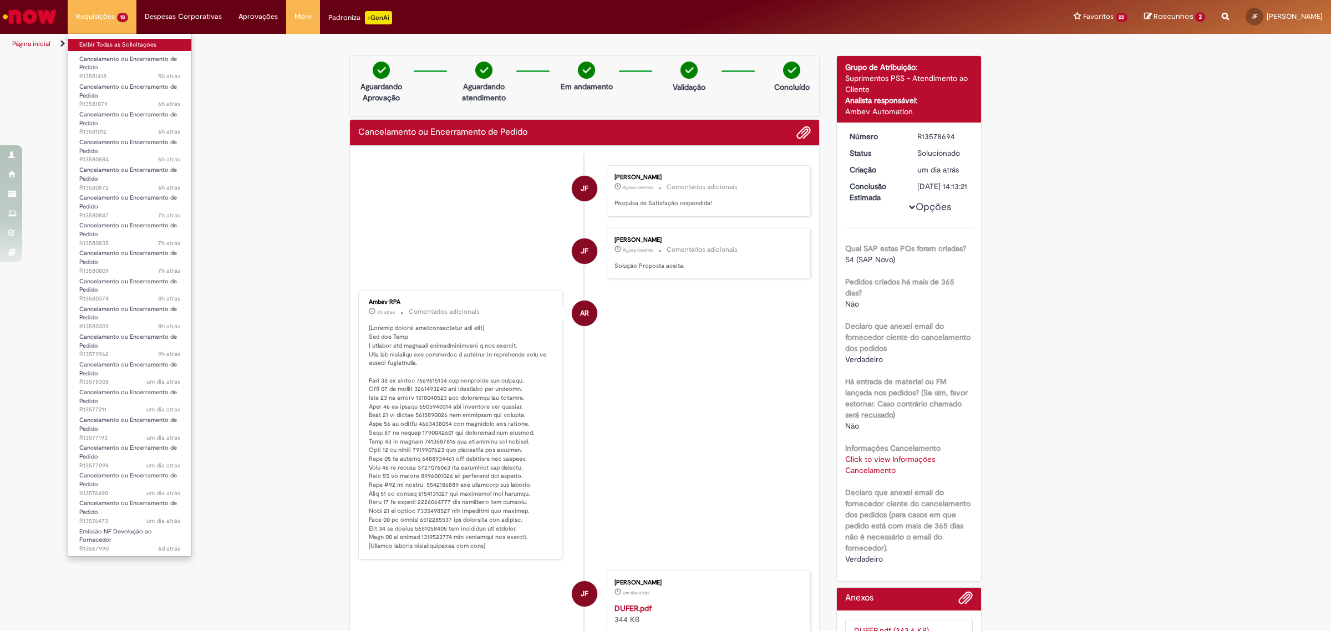
click at [123, 46] on link "Exibir Todas as Solicitações" at bounding box center [129, 45] width 123 height 12
